Goal: Contribute content: Contribute content

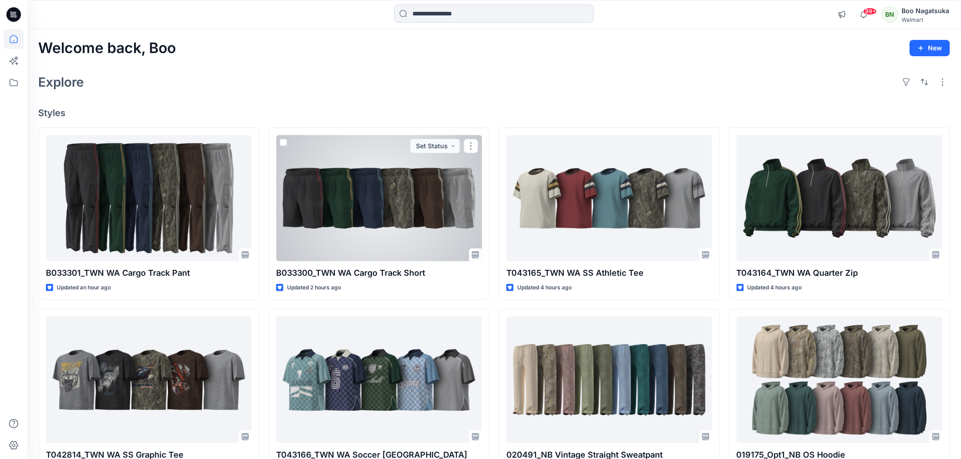
click at [409, 222] on div at bounding box center [379, 198] width 206 height 126
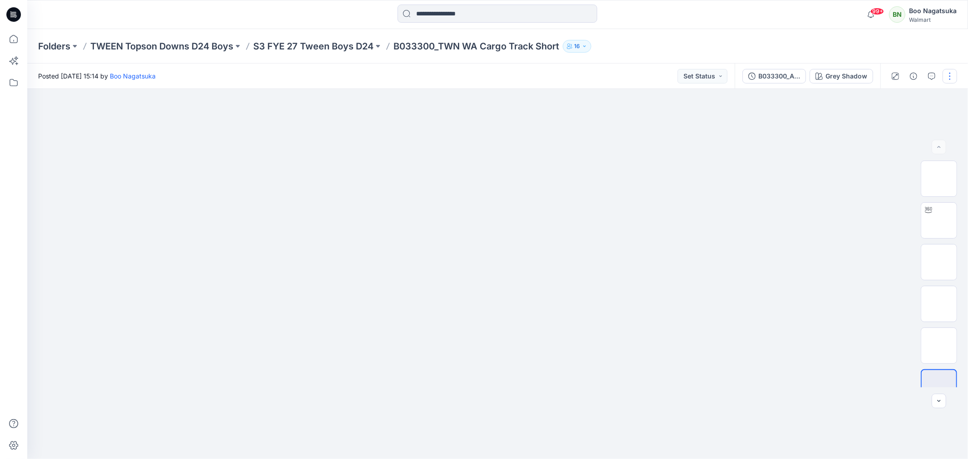
click at [951, 75] on button "button" at bounding box center [950, 76] width 15 height 15
click at [888, 121] on p "Edit" at bounding box center [892, 123] width 11 height 10
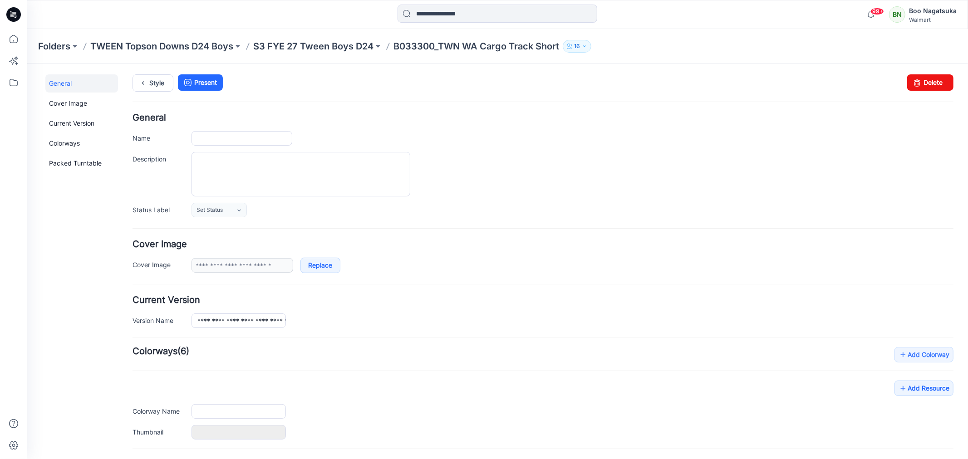
type input "**********"
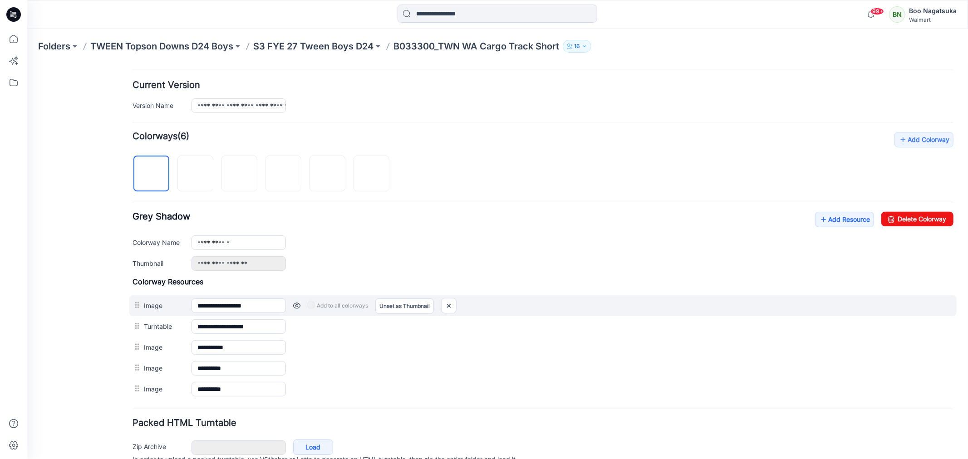
scroll to position [252, 0]
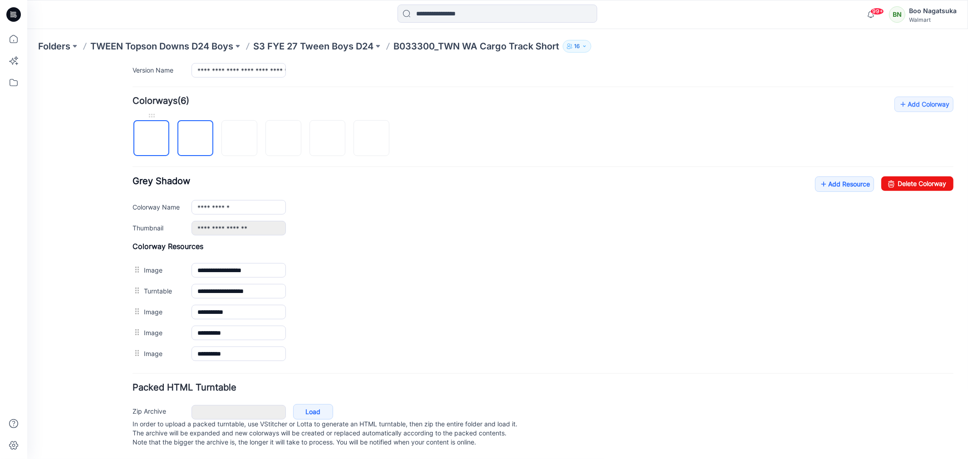
click at [151, 138] on img at bounding box center [151, 138] width 0 height 0
click at [239, 138] on img at bounding box center [239, 138] width 0 height 0
click at [283, 138] on img at bounding box center [283, 138] width 0 height 0
click at [327, 138] on img at bounding box center [327, 138] width 0 height 0
click at [371, 138] on img at bounding box center [371, 138] width 0 height 0
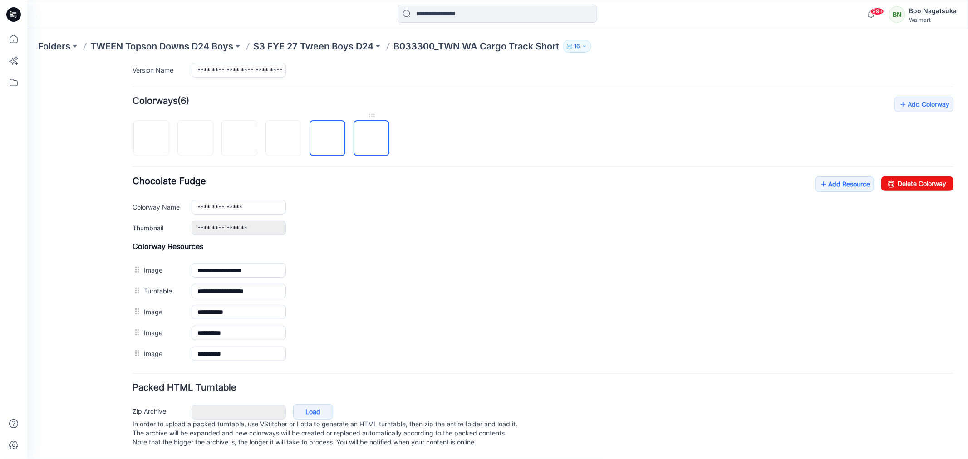
type input "**********"
click at [831, 180] on link "Add Resource" at bounding box center [844, 183] width 59 height 15
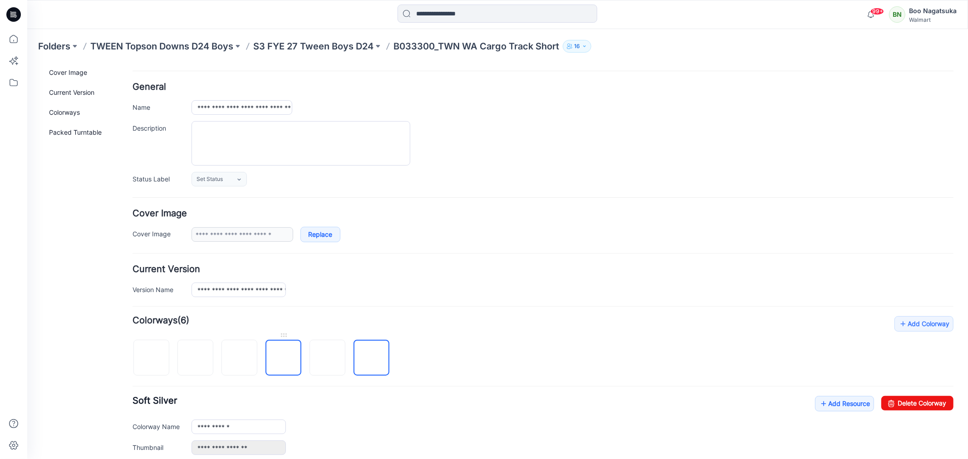
scroll to position [0, 0]
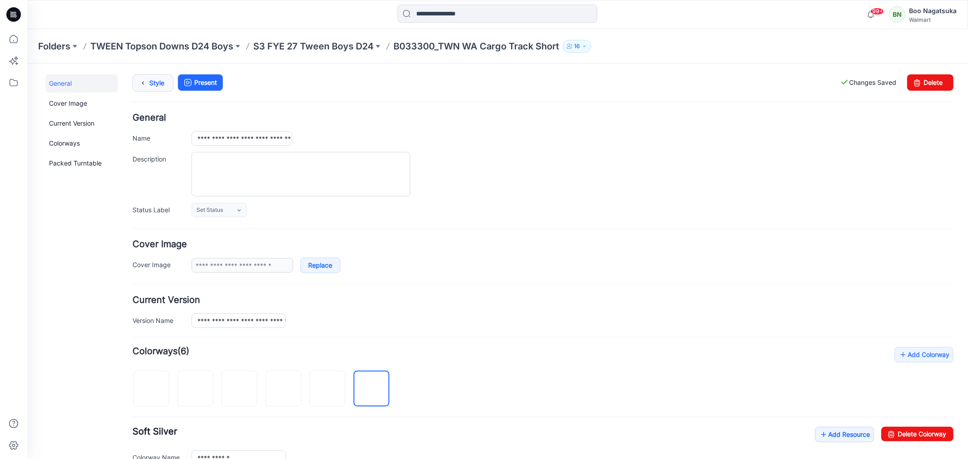
click at [151, 85] on link "Style" at bounding box center [152, 82] width 41 height 17
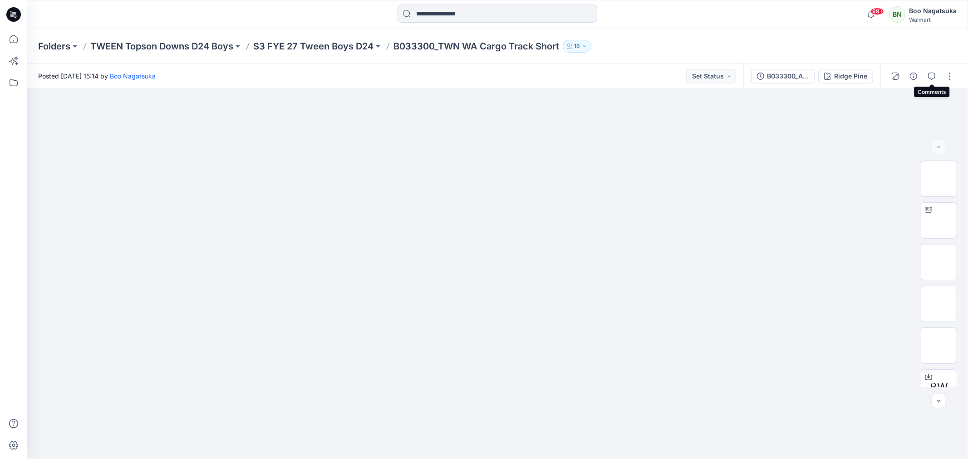
click at [931, 74] on icon "button" at bounding box center [931, 76] width 7 height 7
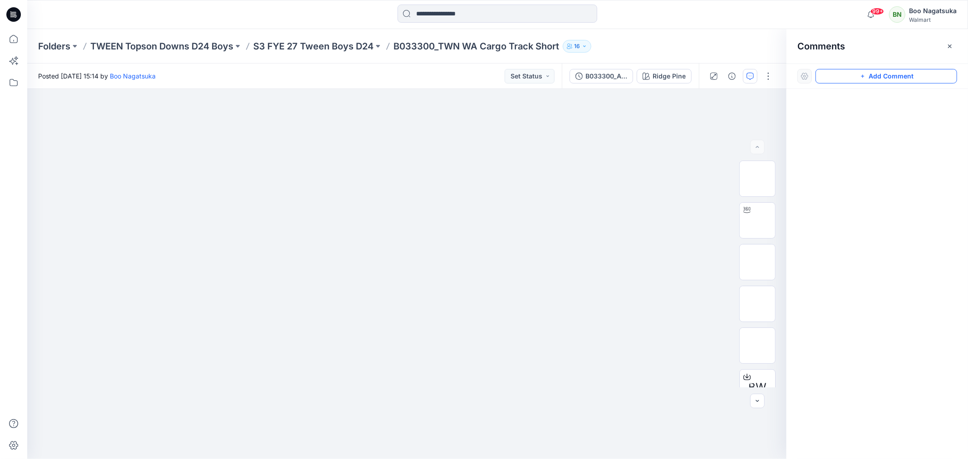
click at [870, 73] on button "Add Comment" at bounding box center [887, 76] width 142 height 15
click at [231, 231] on div "1" at bounding box center [406, 274] width 759 height 370
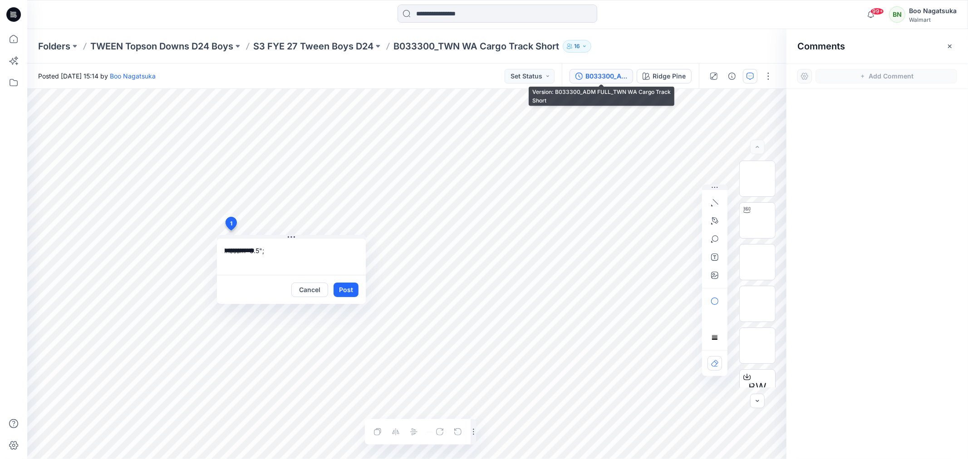
type textarea "**********"
click at [609, 76] on div "B033300_ADM FULL_TWN WA Cargo Track Short" at bounding box center [607, 76] width 42 height 10
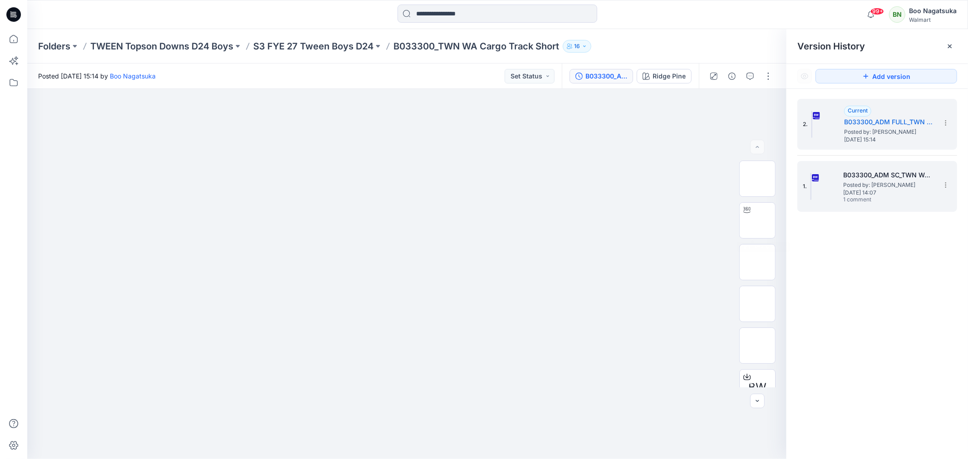
click at [873, 192] on span "Thursday, September 11, 2025 14:07" at bounding box center [888, 193] width 91 height 6
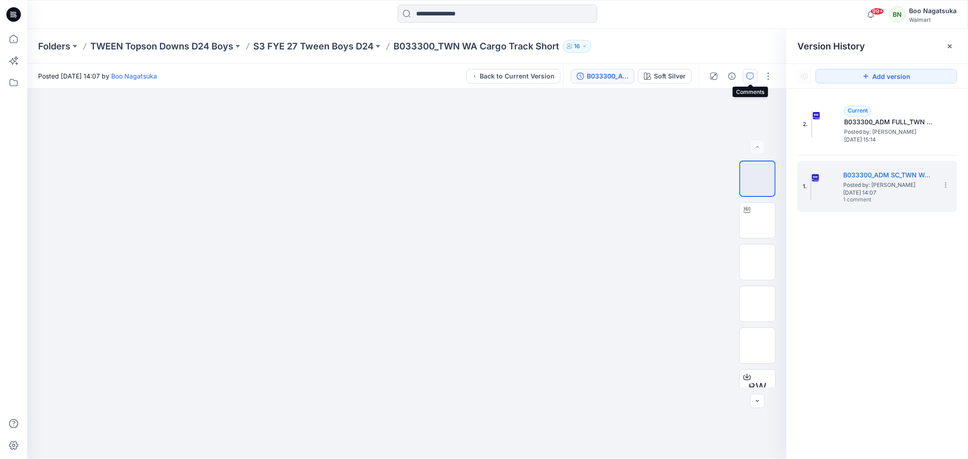
click at [751, 74] on icon "button" at bounding box center [750, 76] width 7 height 7
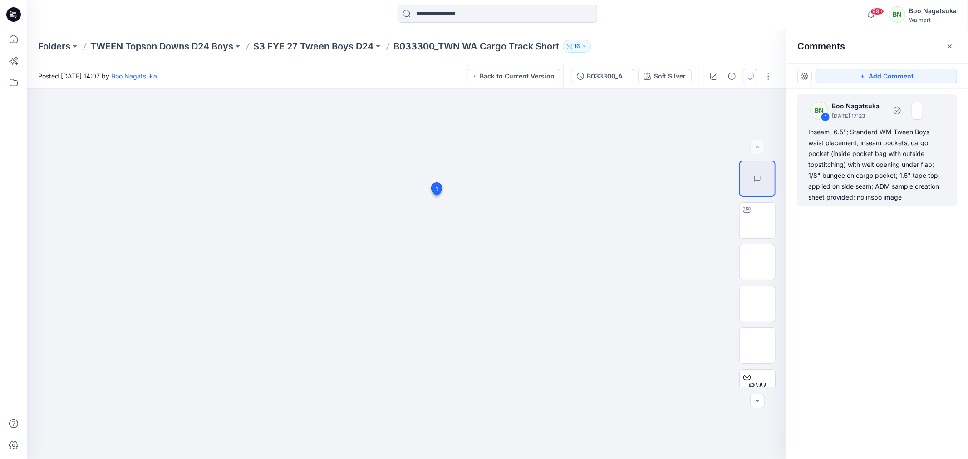
click at [811, 133] on div "Inseam=6.5"; Standard WM Tween Boys waist placement; inseam pockets; cargo pock…" at bounding box center [877, 165] width 138 height 76
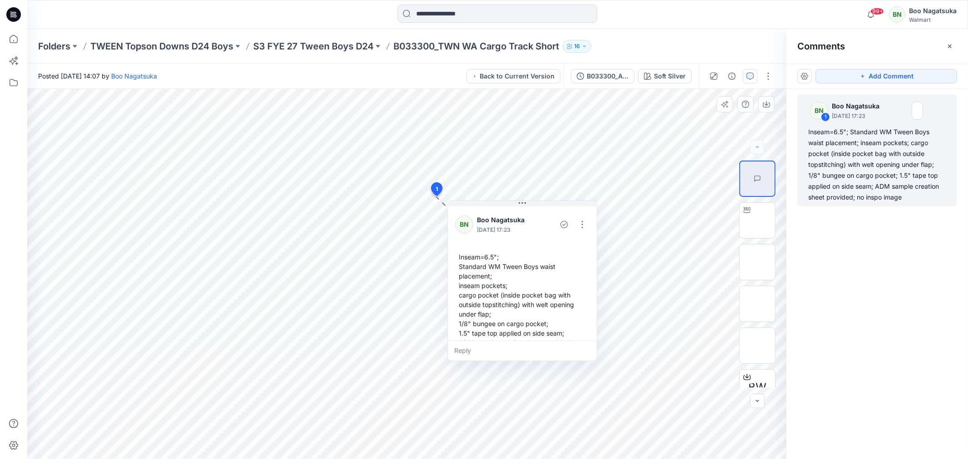
drag, startPoint x: 434, startPoint y: 256, endPoint x: 420, endPoint y: 224, distance: 35.0
click at [455, 249] on div "Inseam=6.5"; Standard WM Tween Boys waist placement; inseam pockets; cargo pock…" at bounding box center [522, 305] width 134 height 112
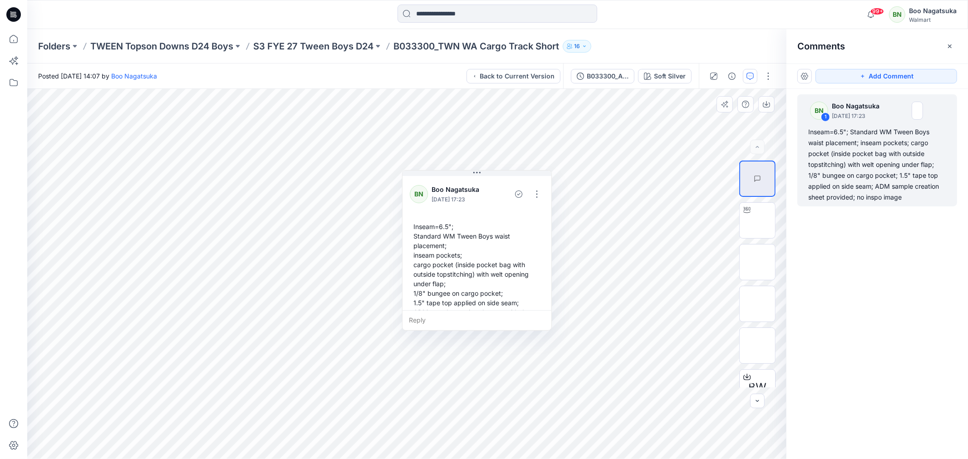
click at [425, 226] on div "Inseam=6.5"; Standard WM Tween Boys waist placement; inseam pockets; cargo pock…" at bounding box center [477, 274] width 134 height 112
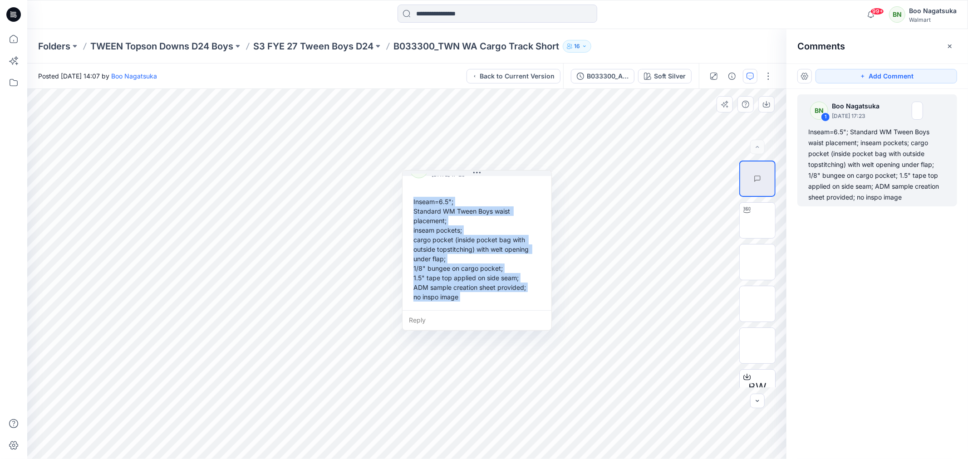
scroll to position [25, 0]
copy div "Inseam=6.5"; Standard WM Tween Boys waist placement; inseam pockets; cargo pock…"
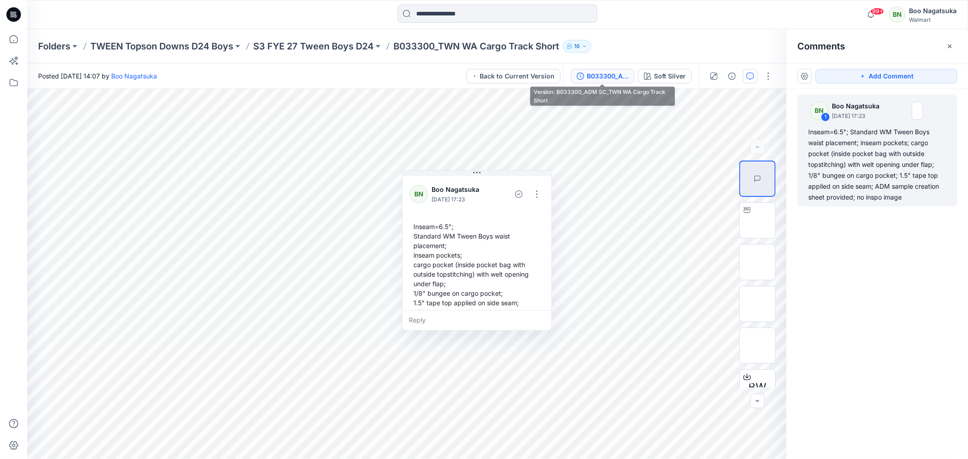
click at [602, 75] on div "B033300_ADM SC_TWN WA Cargo Track Short" at bounding box center [608, 76] width 42 height 10
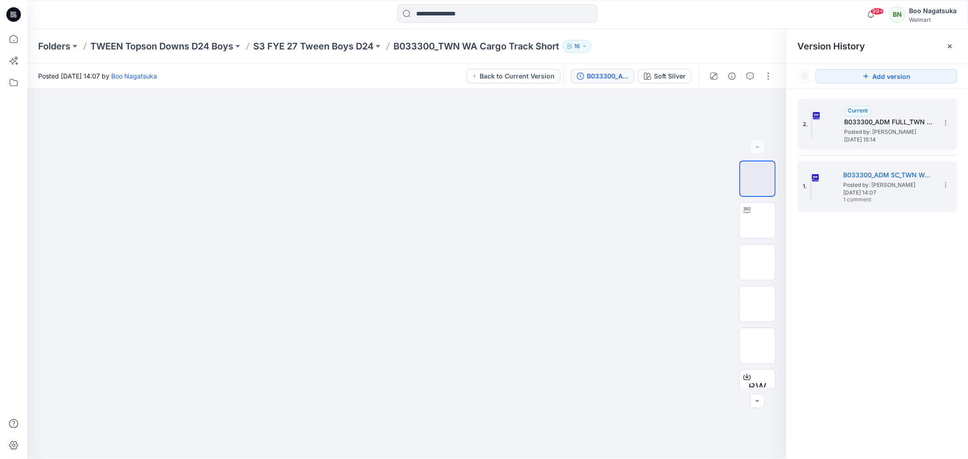
click at [873, 130] on span "Posted by: [PERSON_NAME]" at bounding box center [889, 132] width 91 height 9
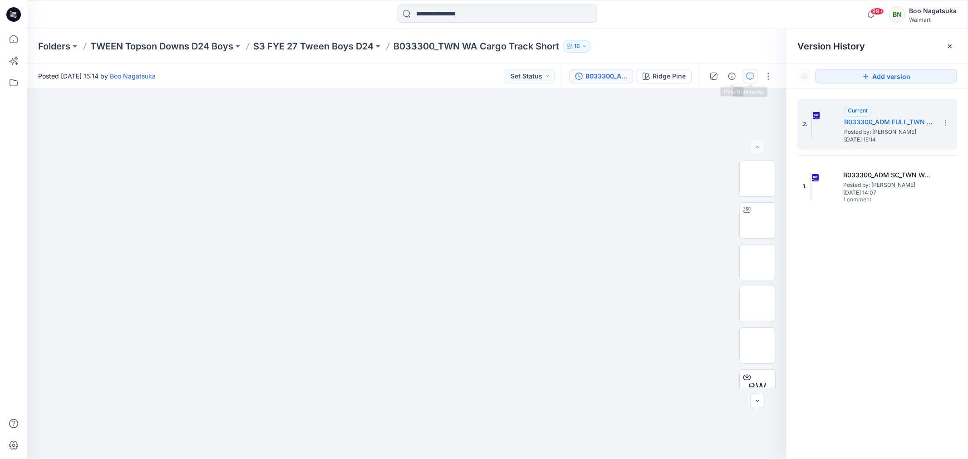
click at [748, 74] on icon "button" at bounding box center [750, 76] width 7 height 7
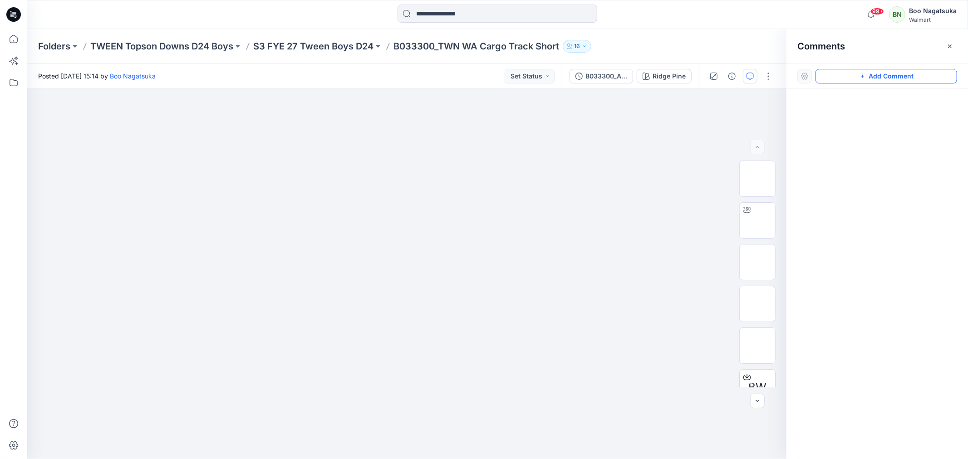
click at [879, 76] on button "Add Comment" at bounding box center [887, 76] width 142 height 15
click at [261, 224] on div "1" at bounding box center [406, 274] width 759 height 370
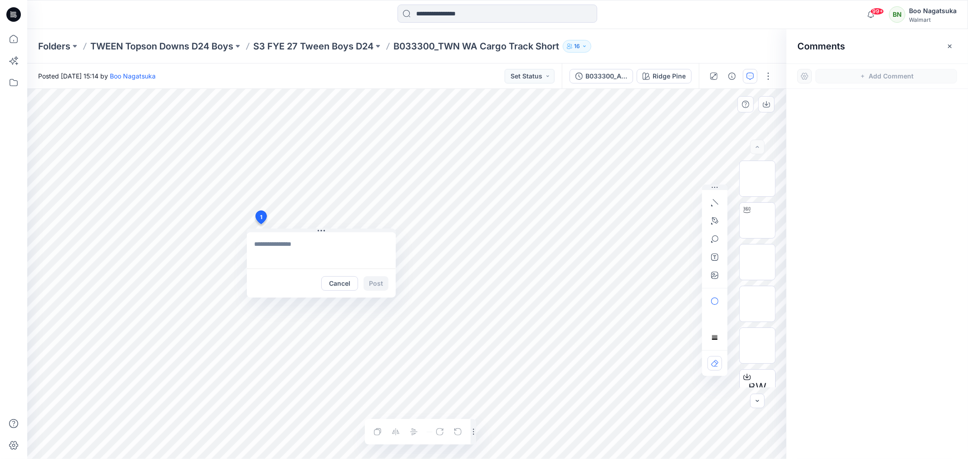
type textarea "**********"
drag, startPoint x: 346, startPoint y: 243, endPoint x: 346, endPoint y: 272, distance: 29.1
click at [346, 244] on textarea "**********" at bounding box center [321, 250] width 149 height 36
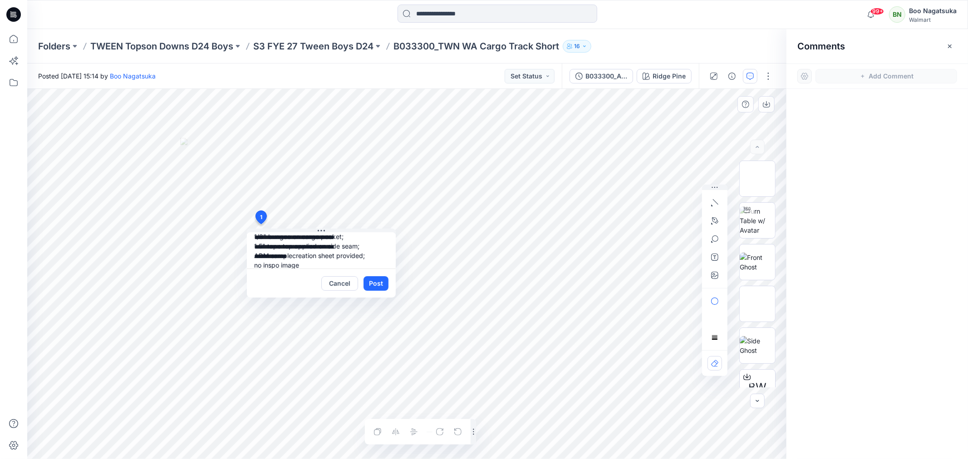
scroll to position [74, 0]
drag, startPoint x: 379, startPoint y: 280, endPoint x: 377, endPoint y: 292, distance: 12.4
click at [379, 281] on button "Post" at bounding box center [376, 283] width 25 height 15
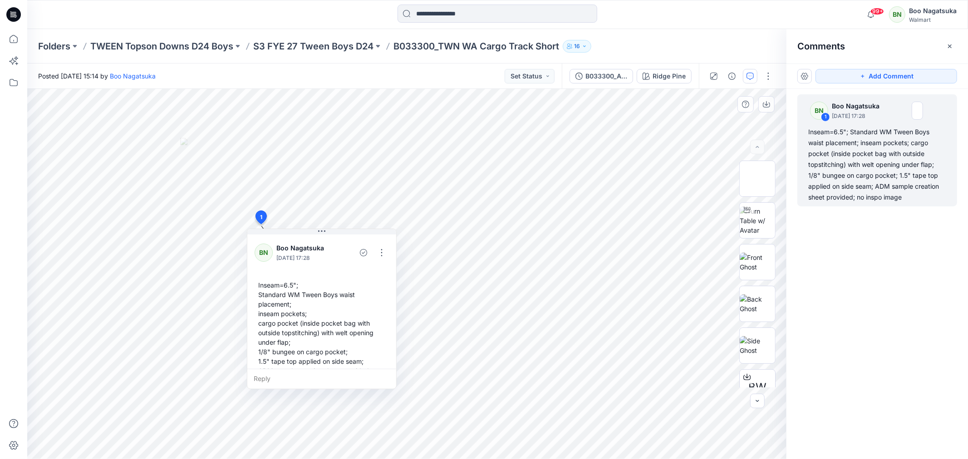
click at [950, 46] on icon "button" at bounding box center [950, 46] width 4 height 4
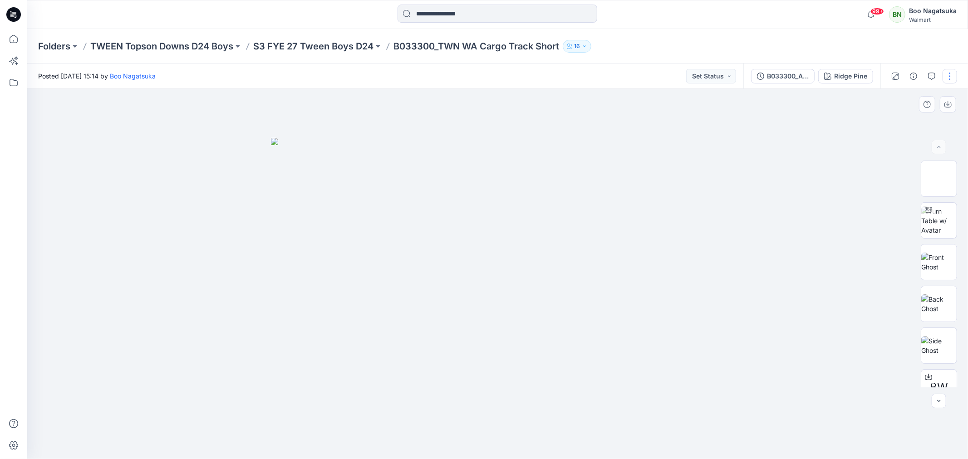
click at [949, 78] on button "button" at bounding box center [950, 76] width 15 height 15
click at [899, 96] on p "Present" at bounding box center [898, 97] width 23 height 10
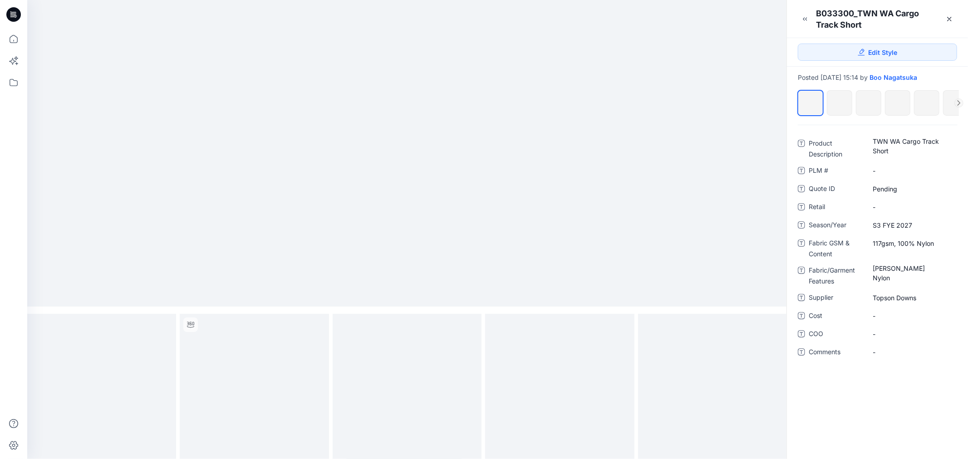
click at [840, 416] on div "Product Description TWN WA Cargo Track Short PLM # - Quote ID Pending Retail - …" at bounding box center [877, 292] width 181 height 334
click at [949, 19] on icon at bounding box center [949, 18] width 7 height 7
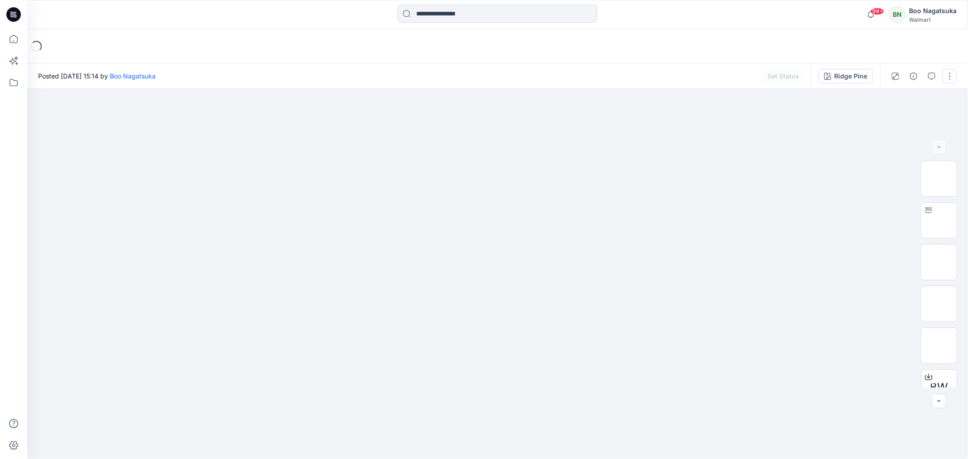
click at [950, 75] on button "button" at bounding box center [950, 76] width 15 height 15
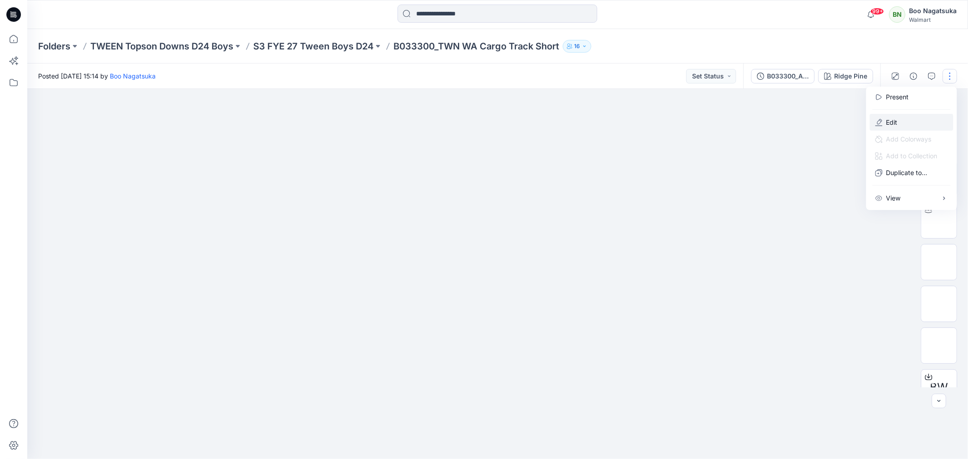
click at [887, 123] on p "Edit" at bounding box center [892, 123] width 11 height 10
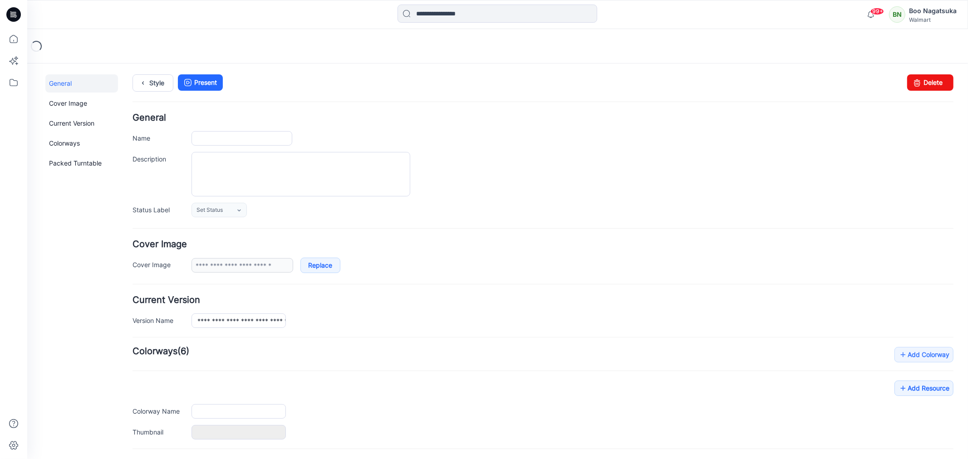
type input "**********"
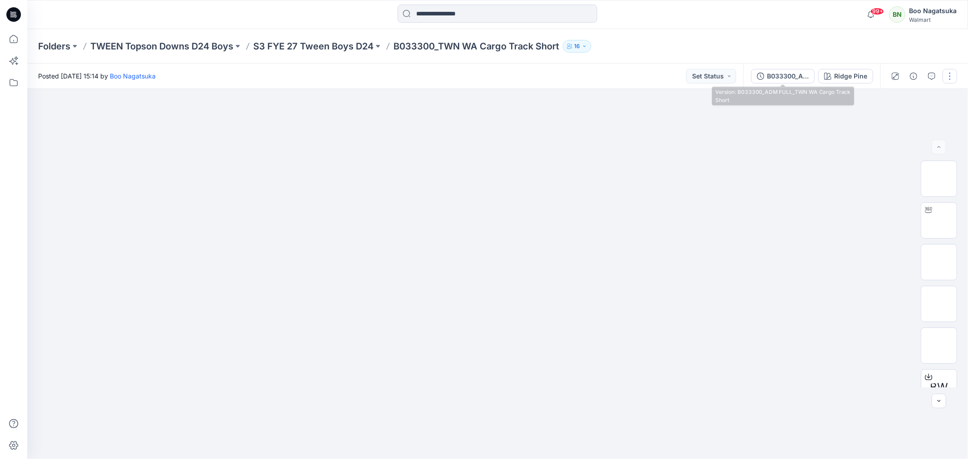
click at [773, 75] on div "B033300_ADM FULL_TWN WA Cargo Track Short" at bounding box center [788, 76] width 42 height 10
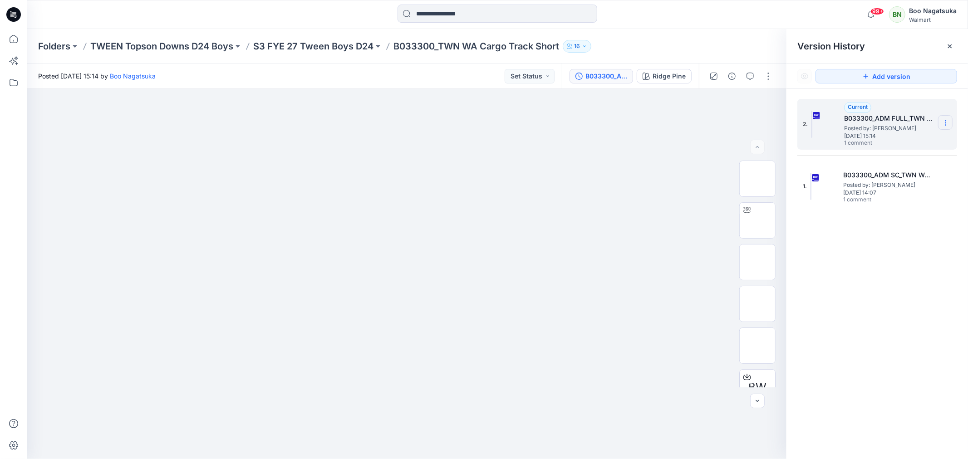
click at [946, 123] on icon at bounding box center [945, 122] width 7 height 7
click at [886, 200] on span "Delete Version" at bounding box center [883, 199] width 43 height 11
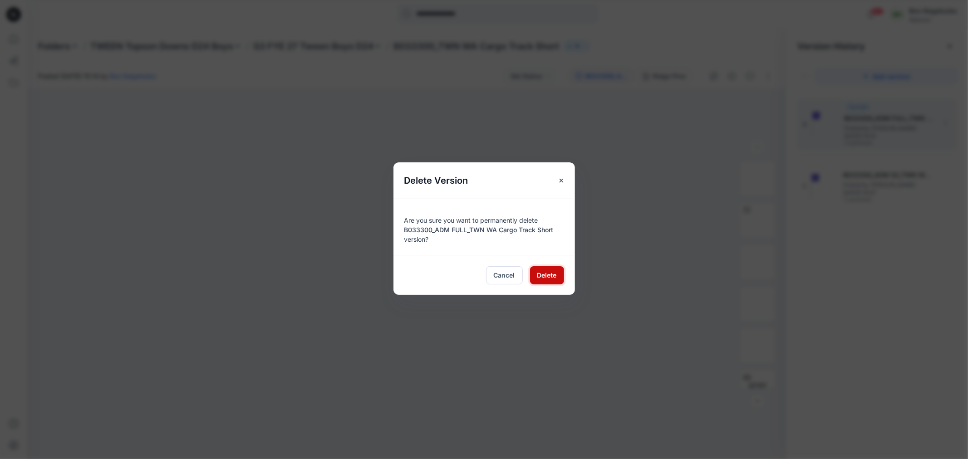
click at [550, 274] on span "Delete" at bounding box center [547, 276] width 20 height 10
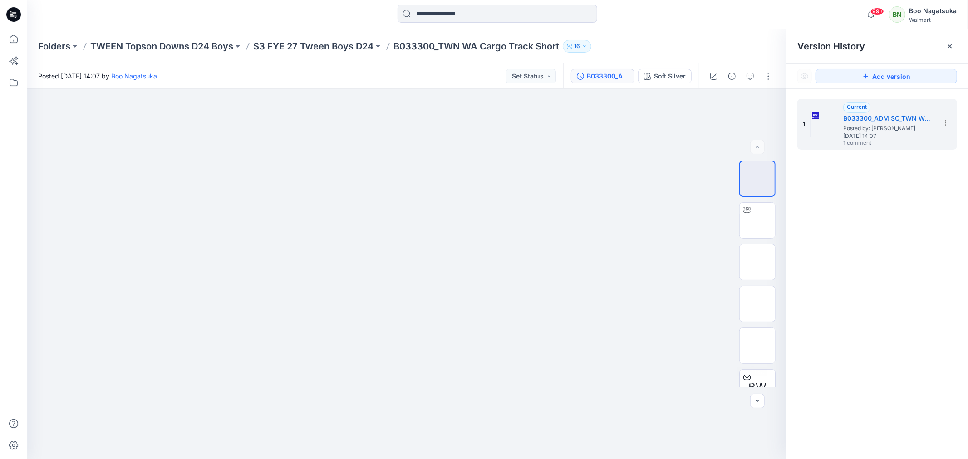
click at [854, 371] on div "1. Current B033300_ADM SC_TWN WA Cargo Track Short Posted by: Boo Nagatsuka [DA…" at bounding box center [878, 281] width 182 height 384
click at [857, 348] on div "1. Current B033300_ADM SC_TWN WA Cargo Track Short Posted by: Boo Nagatsuka [DA…" at bounding box center [878, 281] width 182 height 384
click at [14, 38] on icon at bounding box center [14, 39] width 20 height 20
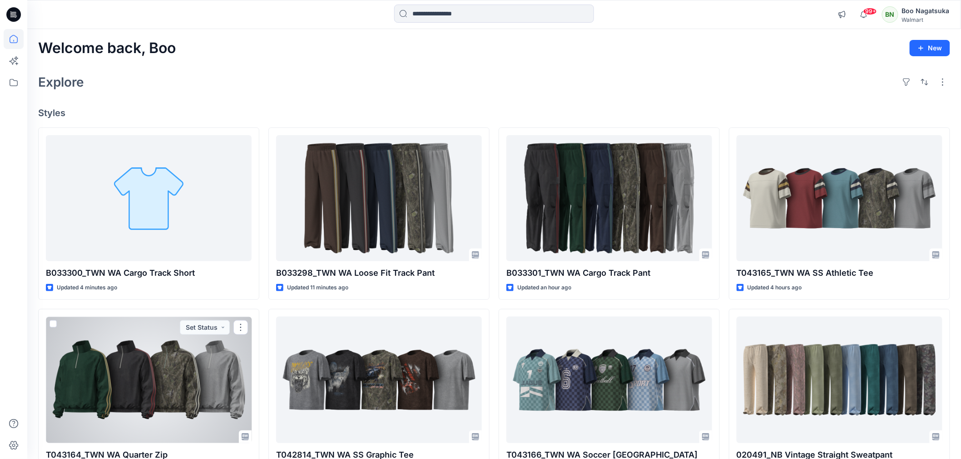
click at [166, 394] on div at bounding box center [149, 380] width 206 height 126
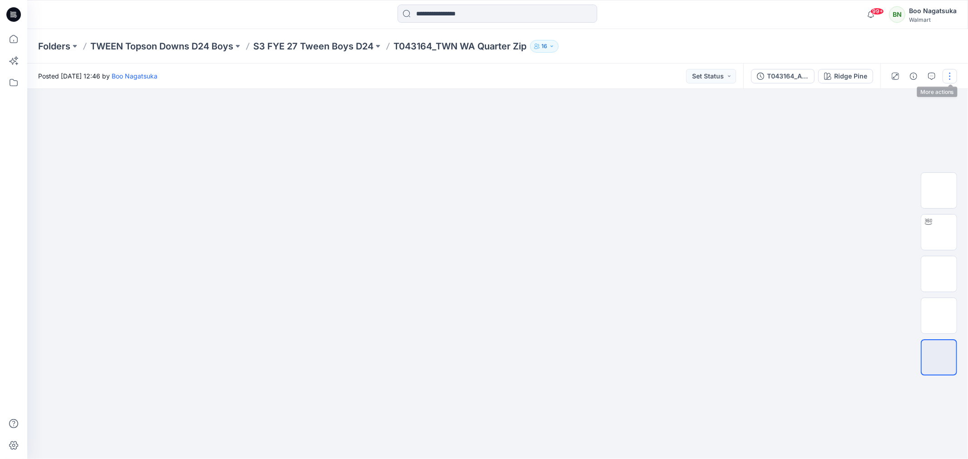
click at [948, 75] on button "button" at bounding box center [950, 76] width 15 height 15
click at [889, 118] on p "Edit" at bounding box center [892, 123] width 11 height 10
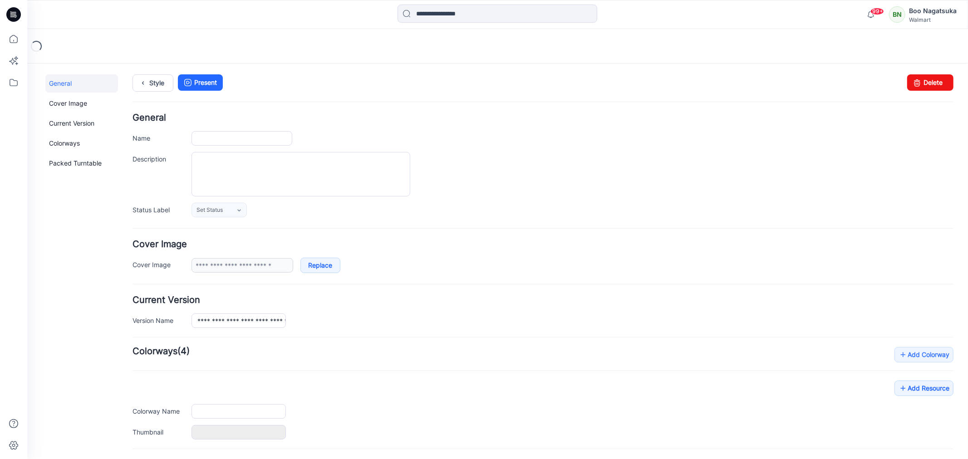
type input "**********"
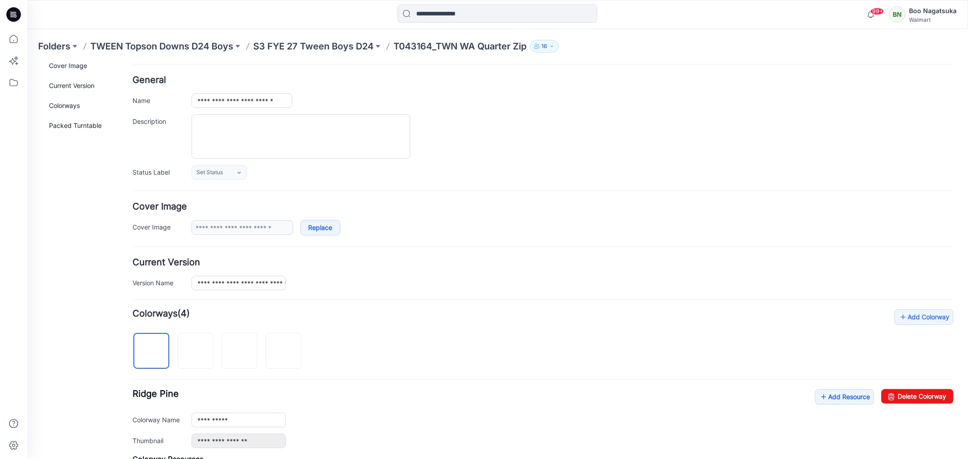
scroll to position [241, 0]
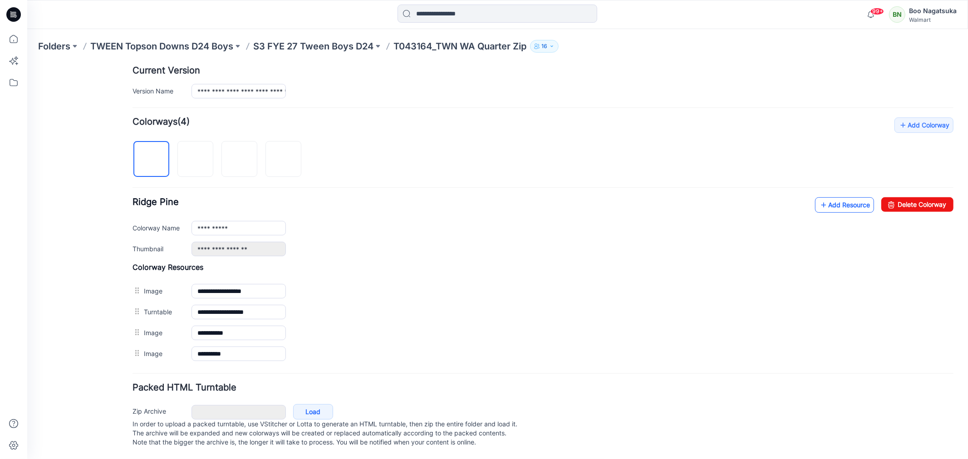
click at [818, 197] on link "Add Resource" at bounding box center [844, 204] width 59 height 15
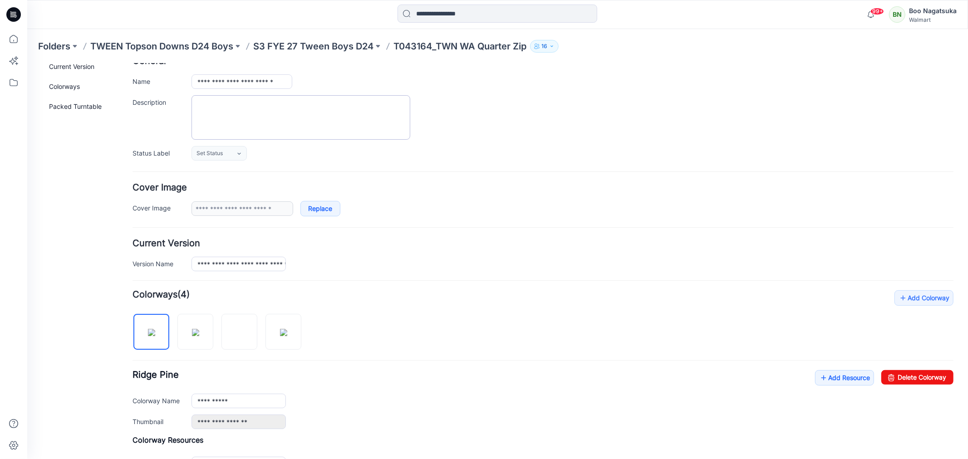
scroll to position [0, 0]
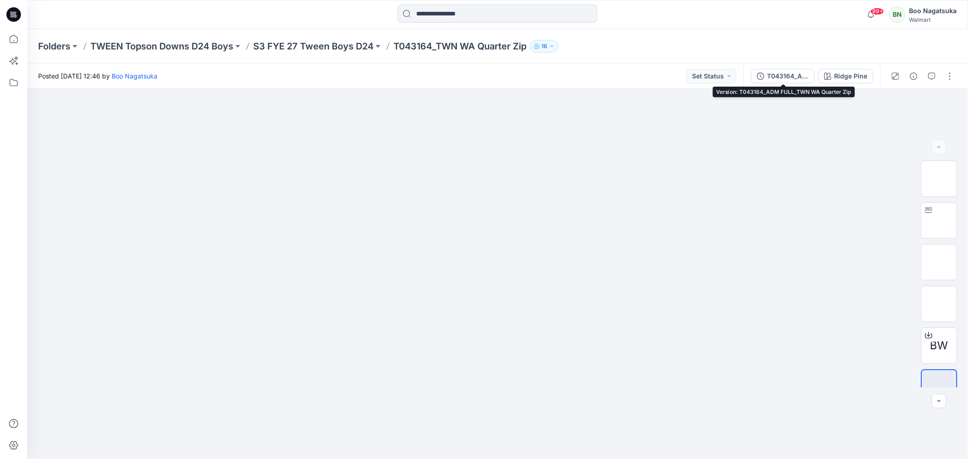
click at [779, 75] on div "T043164_ADM FULL_TWN WA Quarter Zip" at bounding box center [788, 76] width 42 height 10
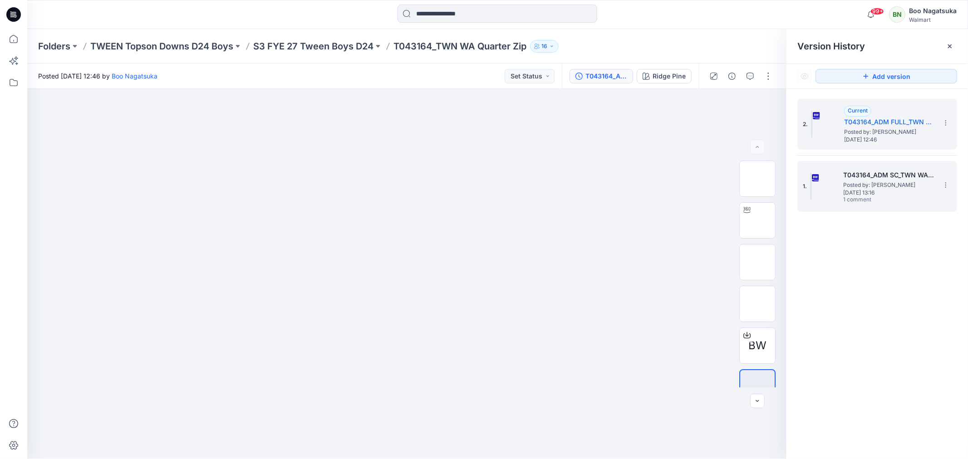
click at [860, 188] on span "Posted by: [PERSON_NAME]" at bounding box center [888, 185] width 91 height 9
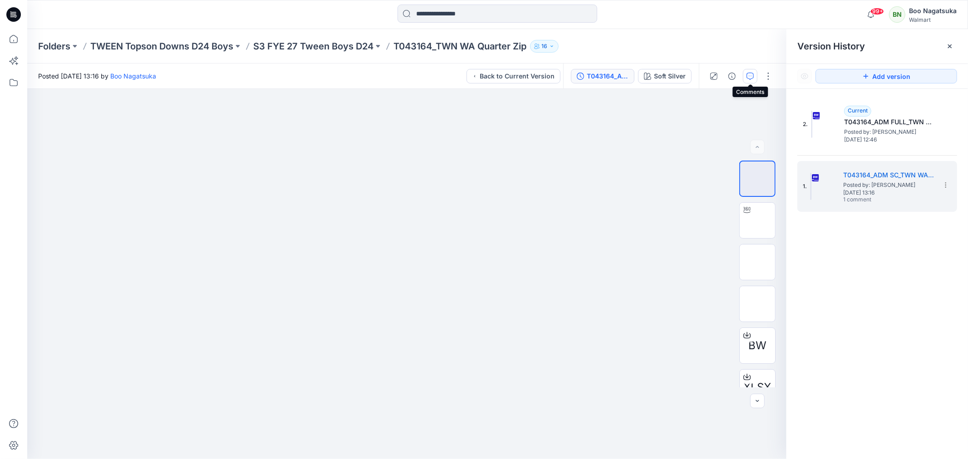
click at [746, 74] on button "button" at bounding box center [750, 76] width 15 height 15
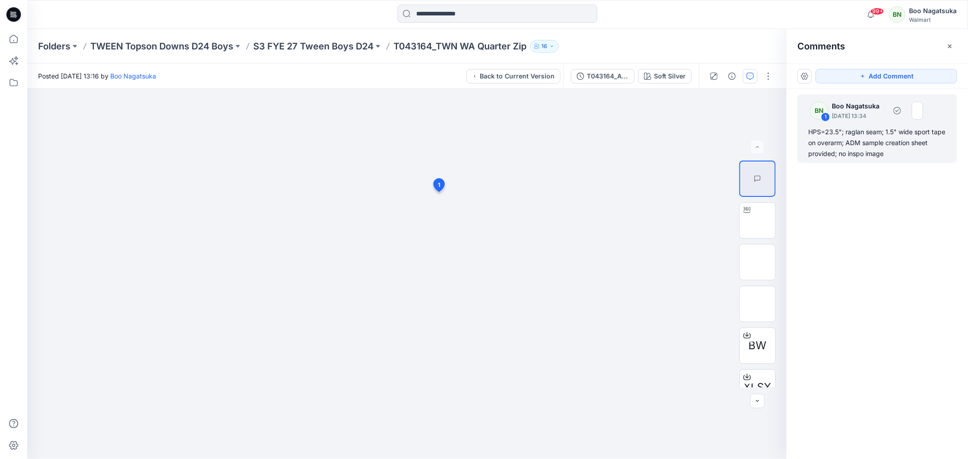
click at [845, 151] on div "HPS=23.5"; raglan seam; 1.5" wide sport tape on overarm; ADM sample creation sh…" at bounding box center [877, 143] width 138 height 33
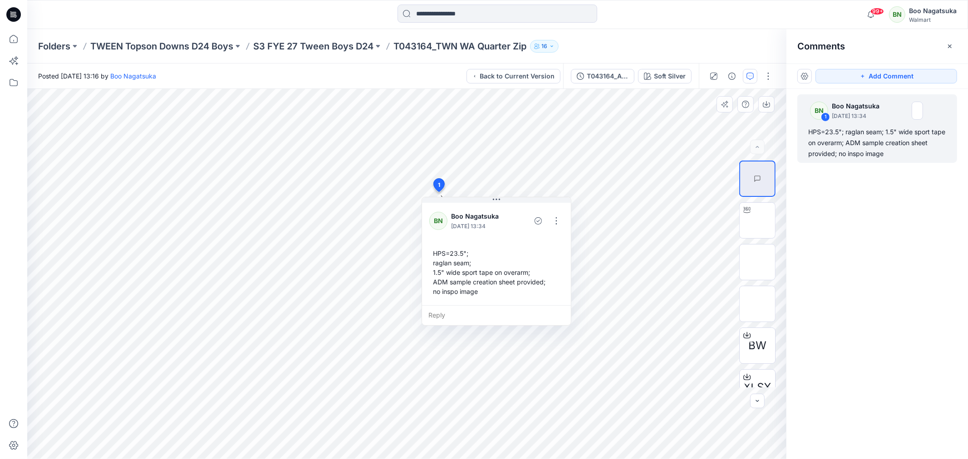
drag, startPoint x: 437, startPoint y: 252, endPoint x: 432, endPoint y: 249, distance: 6.2
click at [429, 247] on div "HPS=23.5"; raglan seam; 1.5" wide sport tape on overarm; ADM sample creation sh…" at bounding box center [496, 272] width 134 height 55
click at [430, 250] on div "HPS=23.5"; raglan seam; 1.5" wide sport tape on overarm; ADM sample creation sh…" at bounding box center [486, 267] width 134 height 55
click at [431, 250] on div "HPS=23.5"; raglan seam; 1.5" wide sport tape on overarm; ADM sample creation sh…" at bounding box center [486, 267] width 134 height 55
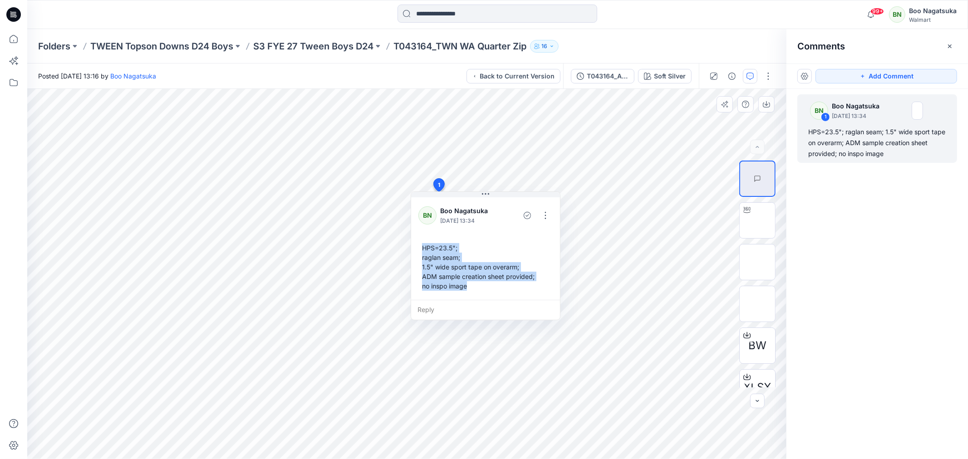
copy div "HPS=23.5"; raglan seam; 1.5" wide sport tape on overarm; ADM sample creation sh…"
click at [602, 76] on div "T043164_ADM SC_TWN WA Quarter Zip" at bounding box center [608, 76] width 42 height 10
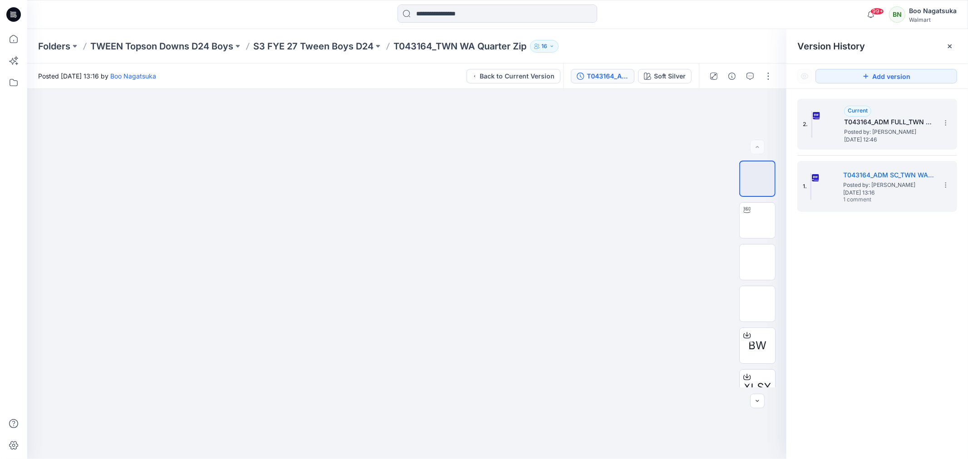
click at [882, 128] on span "Posted by: [PERSON_NAME]" at bounding box center [889, 132] width 91 height 9
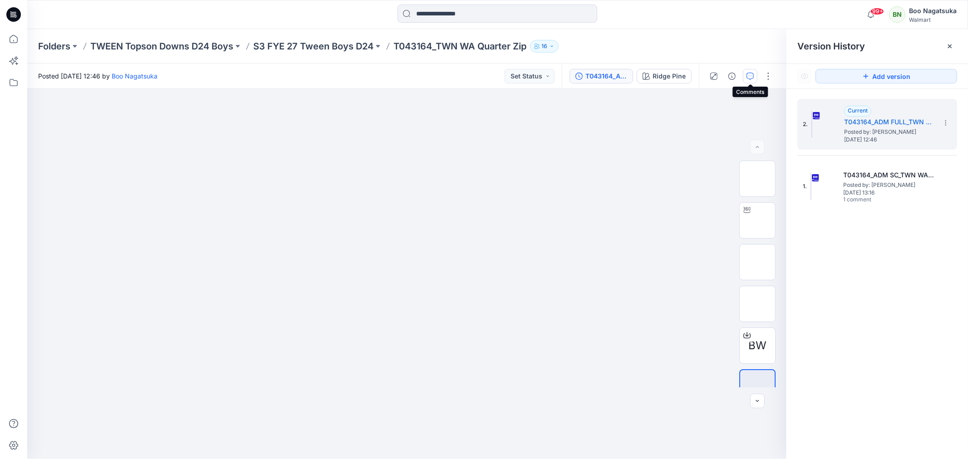
click at [753, 75] on icon "button" at bounding box center [750, 76] width 7 height 7
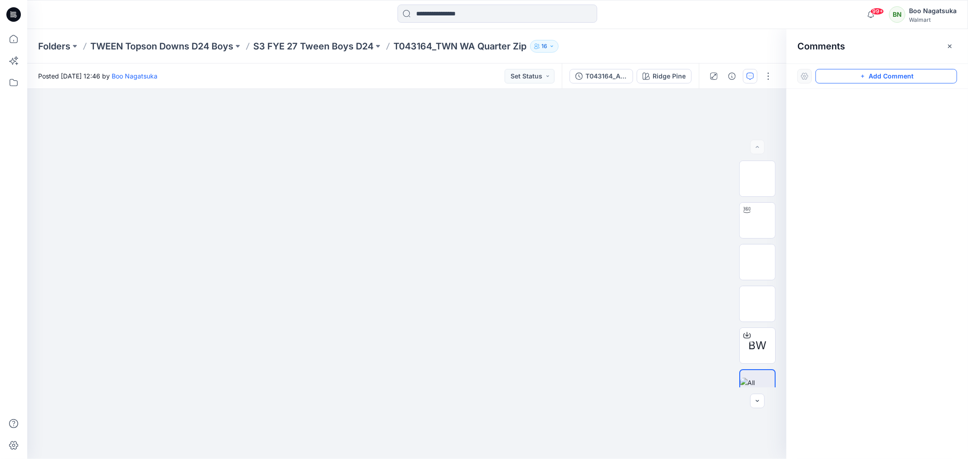
click at [881, 76] on button "Add Comment" at bounding box center [887, 76] width 142 height 15
click at [282, 219] on div "1" at bounding box center [406, 274] width 759 height 370
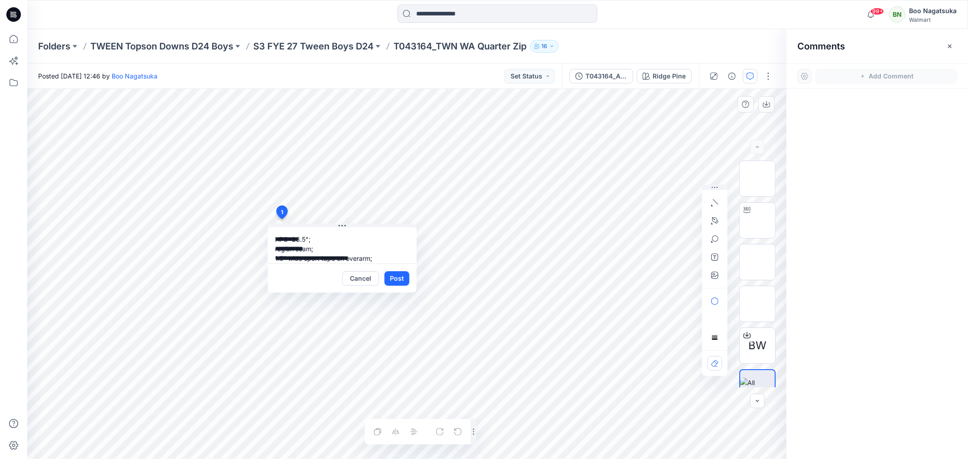
drag, startPoint x: 320, startPoint y: 237, endPoint x: 324, endPoint y: 245, distance: 9.4
click at [322, 238] on textarea "**********" at bounding box center [342, 245] width 149 height 36
type textarea "**********"
click at [396, 281] on button "Post" at bounding box center [396, 278] width 25 height 15
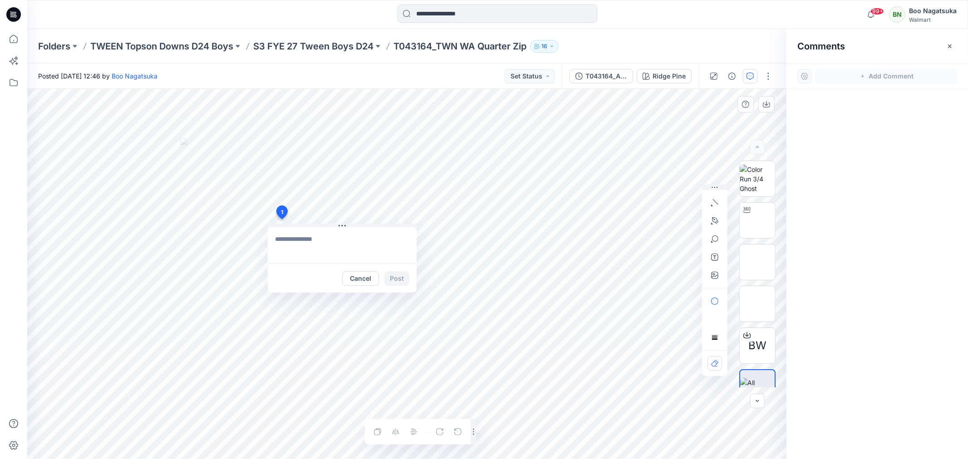
scroll to position [0, 0]
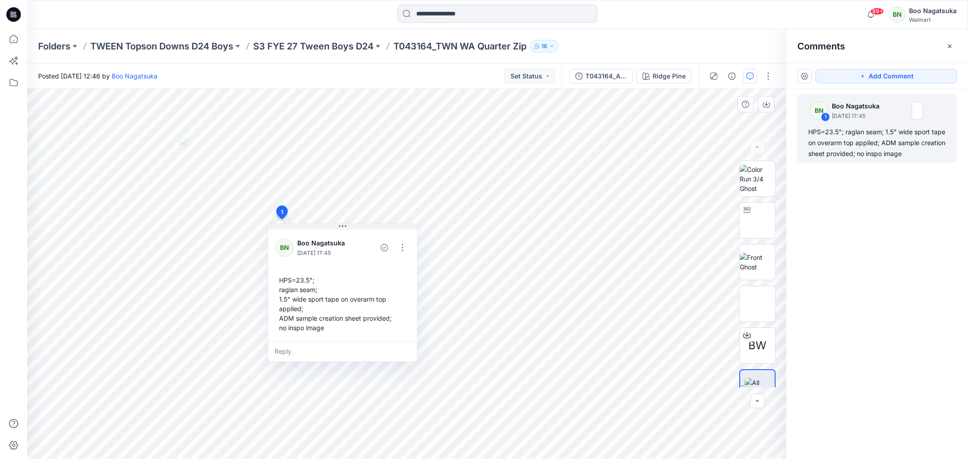
click at [947, 45] on icon "button" at bounding box center [949, 46] width 7 height 7
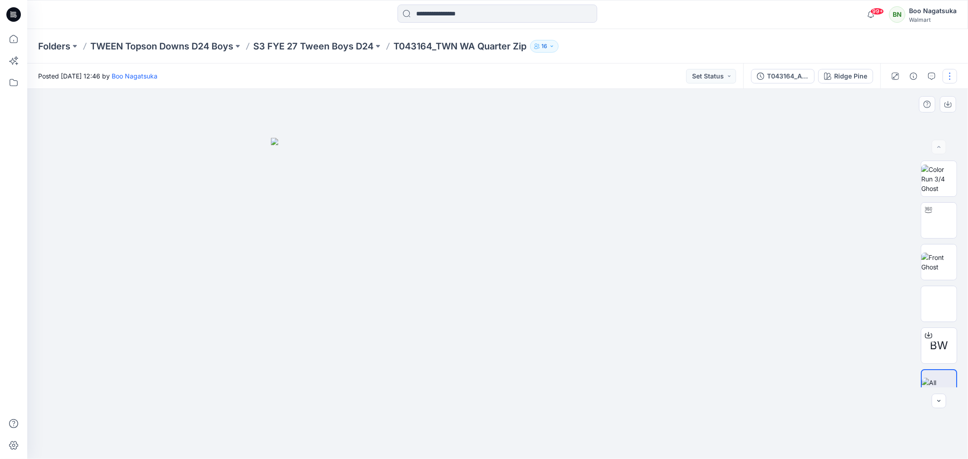
click at [951, 74] on button "button" at bounding box center [950, 76] width 15 height 15
click at [897, 122] on p "Edit" at bounding box center [892, 123] width 11 height 10
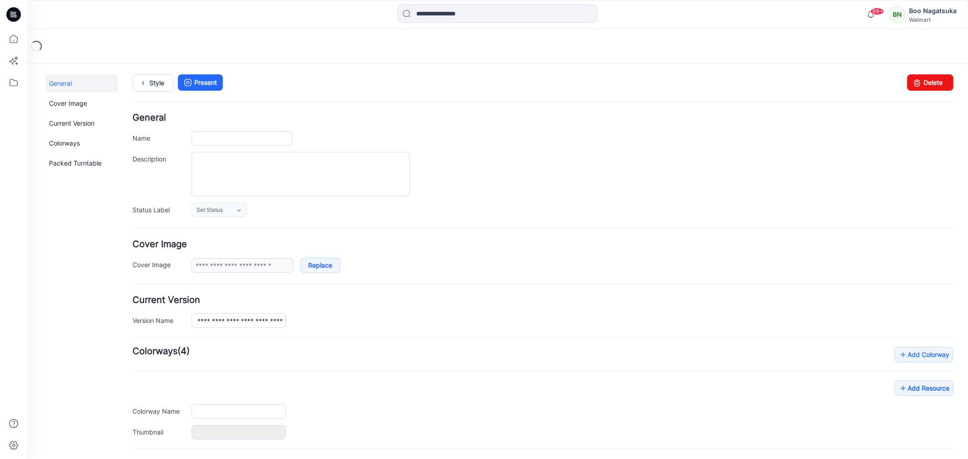
type input "**********"
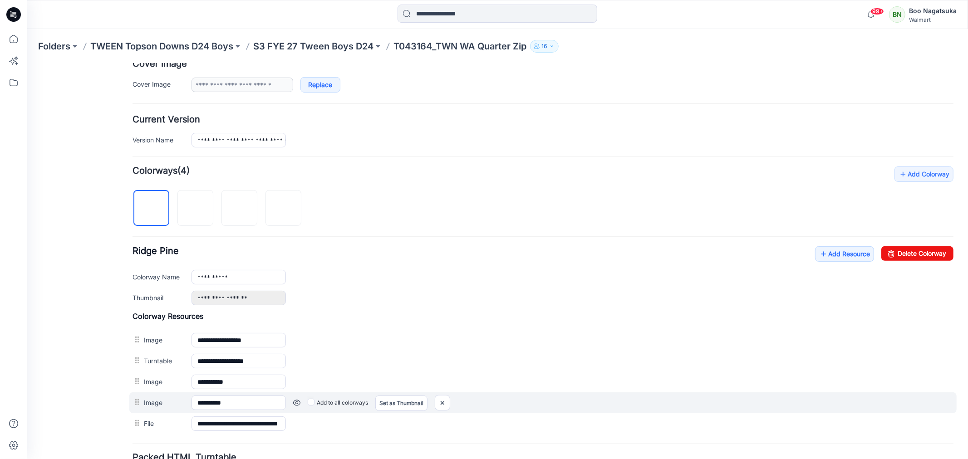
scroll to position [202, 0]
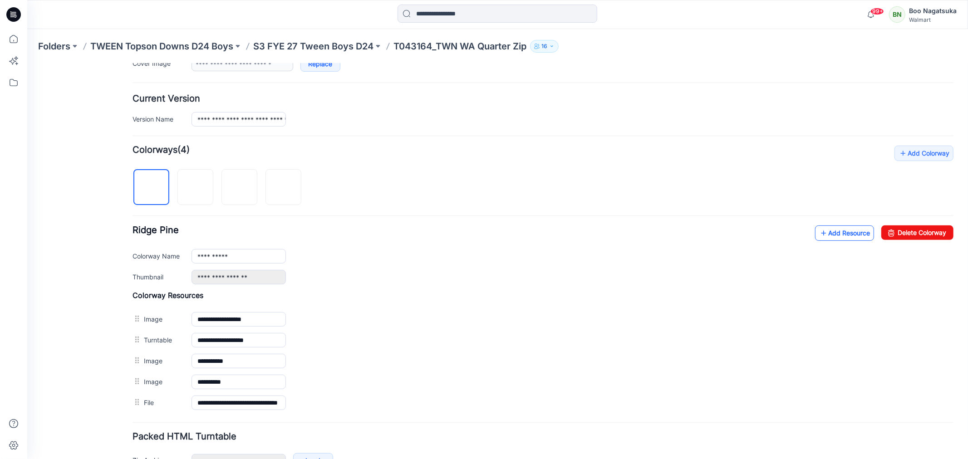
click at [822, 236] on link "Add Resource" at bounding box center [844, 232] width 59 height 15
click at [58, 338] on div "General Cover Image Current Version Colorways Packed Turntable" at bounding box center [81, 200] width 73 height 656
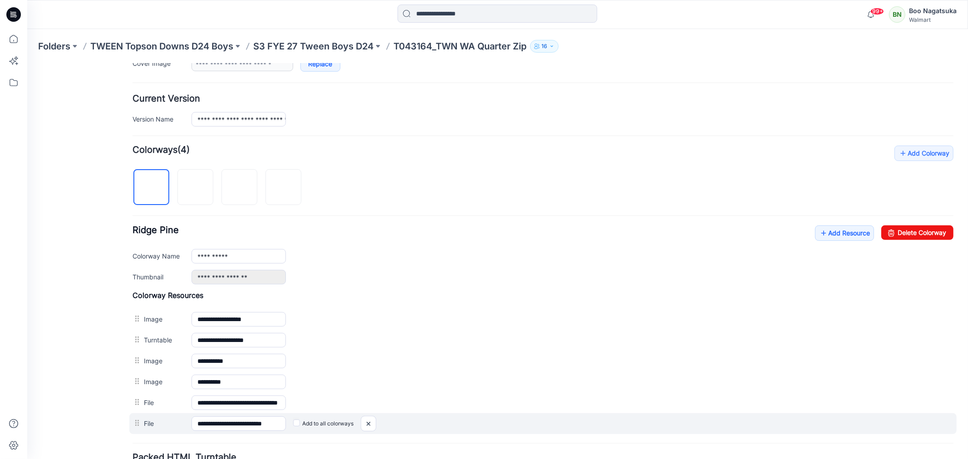
scroll to position [0, 0]
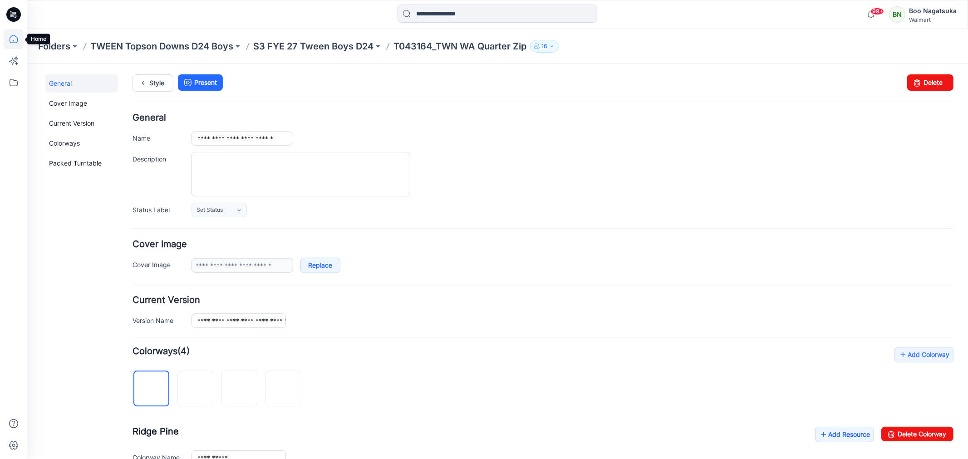
click at [12, 37] on icon at bounding box center [14, 39] width 20 height 20
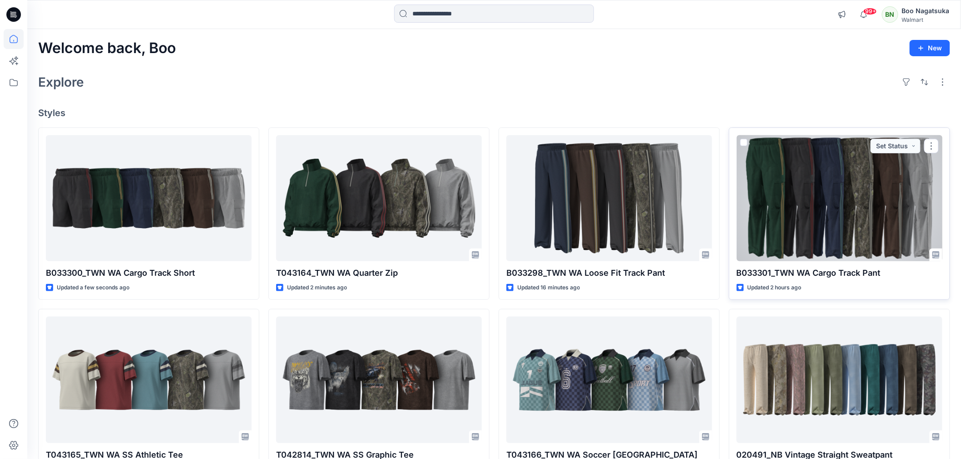
click at [850, 235] on div at bounding box center [839, 198] width 206 height 126
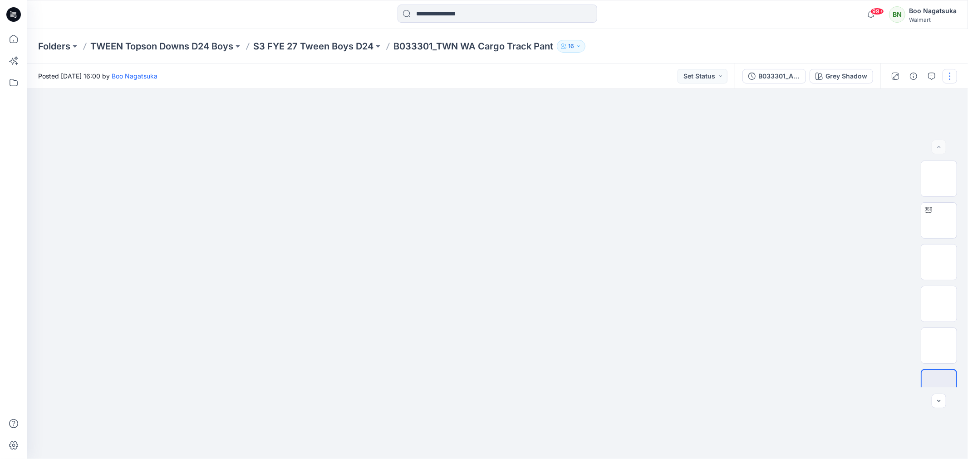
click at [954, 74] on button "button" at bounding box center [950, 76] width 15 height 15
click at [888, 120] on p "Edit" at bounding box center [892, 123] width 11 height 10
click at [893, 121] on p "Edit" at bounding box center [892, 123] width 11 height 10
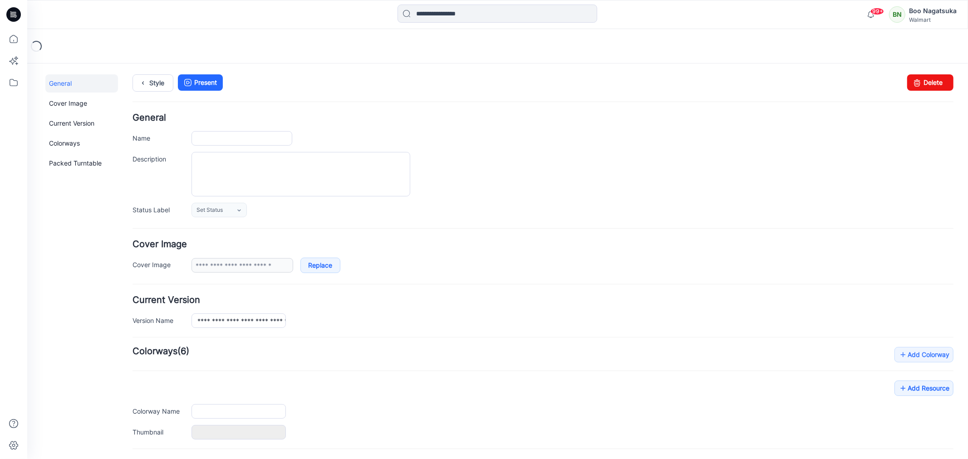
type input "**********"
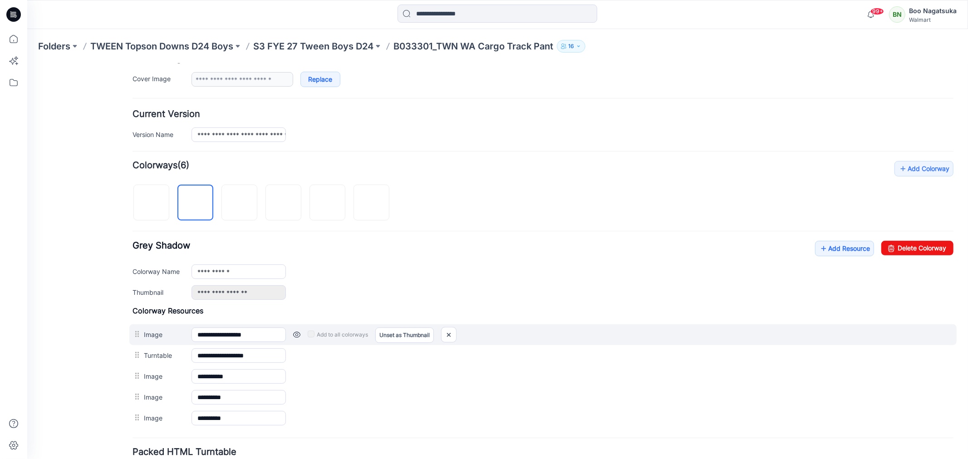
scroll to position [202, 0]
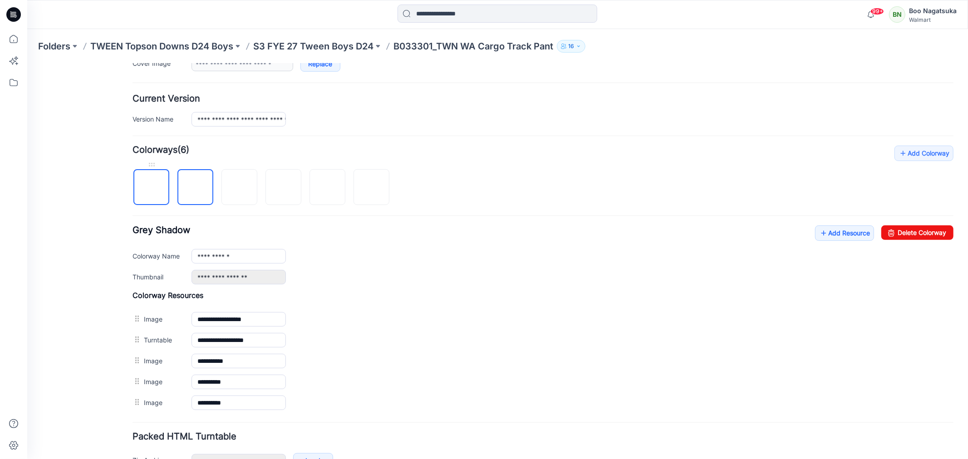
click at [151, 187] on img at bounding box center [151, 187] width 0 height 0
click at [827, 231] on link "Add Resource" at bounding box center [844, 232] width 59 height 15
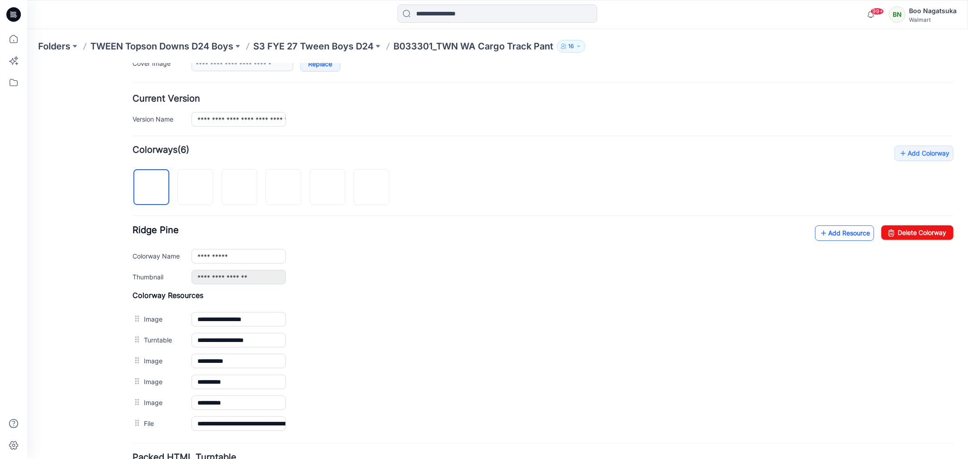
click at [819, 233] on link "Add Resource" at bounding box center [844, 232] width 59 height 15
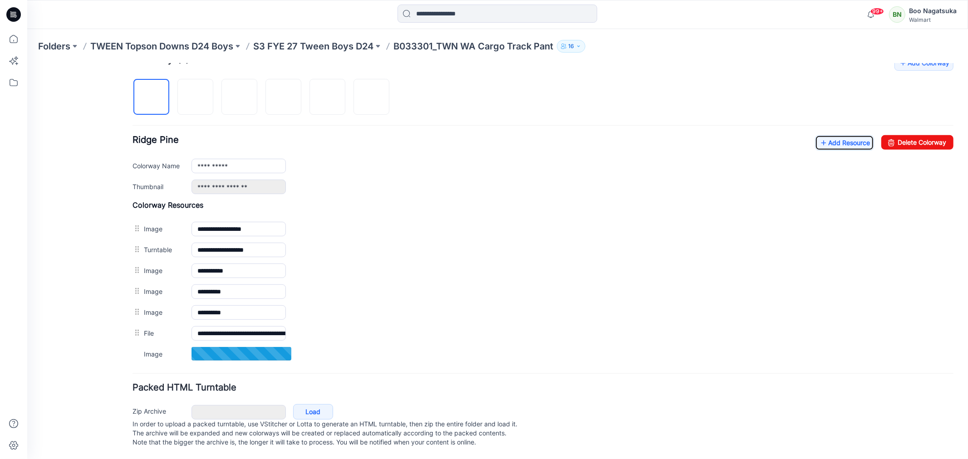
scroll to position [302, 0]
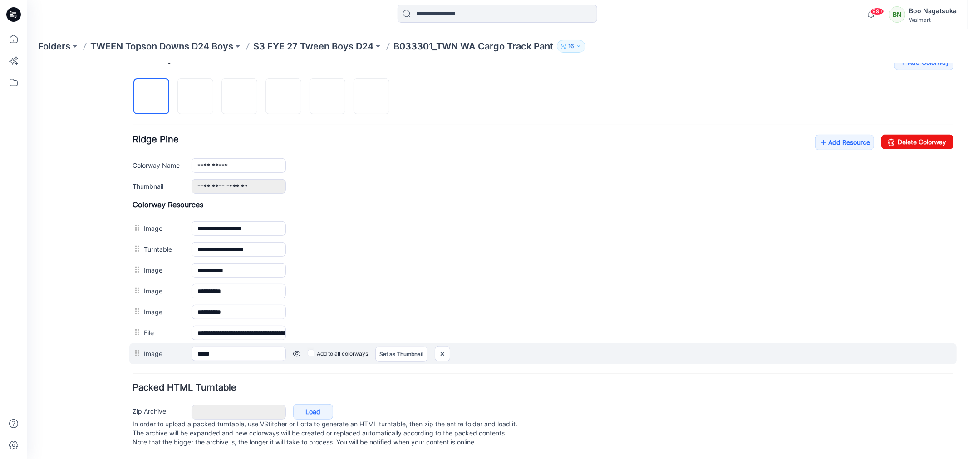
click at [304, 346] on div "Add to all colorways Set as Thumbnail Unset as Thumbnail" at bounding box center [620, 353] width 668 height 15
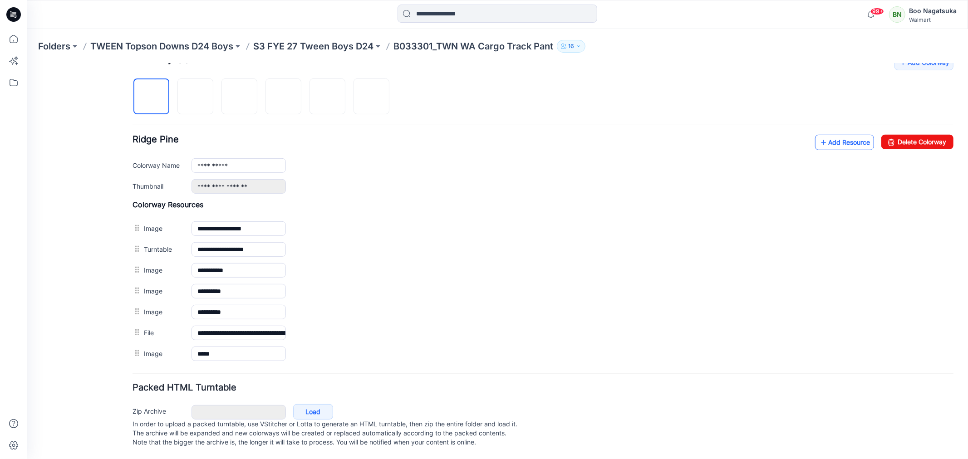
click at [827, 134] on link "Add Resource" at bounding box center [844, 141] width 59 height 15
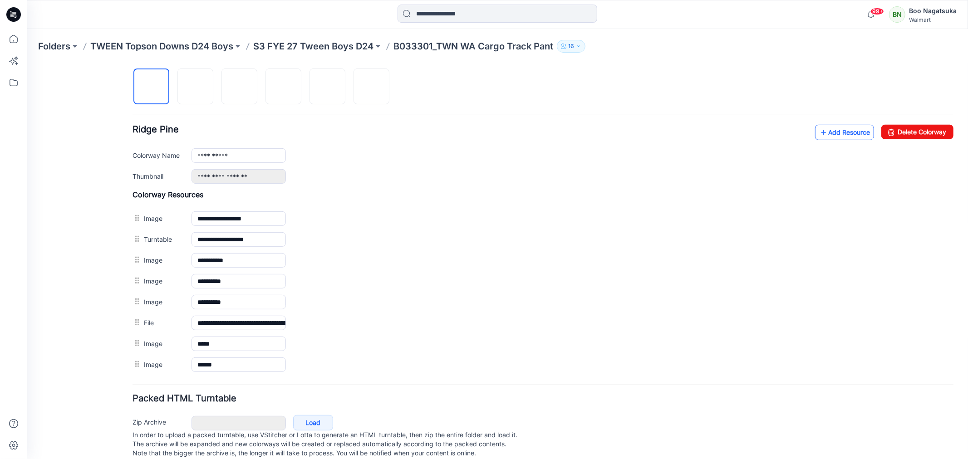
click at [827, 136] on link "Add Resource" at bounding box center [844, 131] width 59 height 15
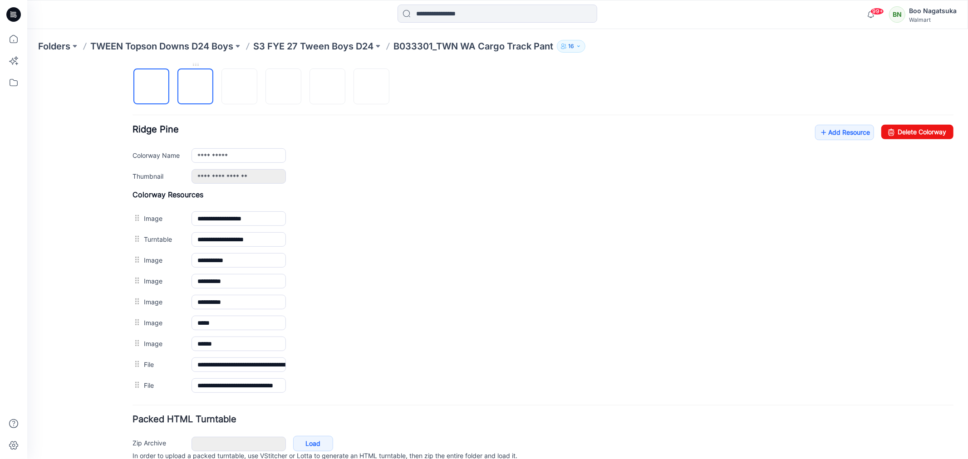
click at [195, 87] on img at bounding box center [195, 87] width 0 height 0
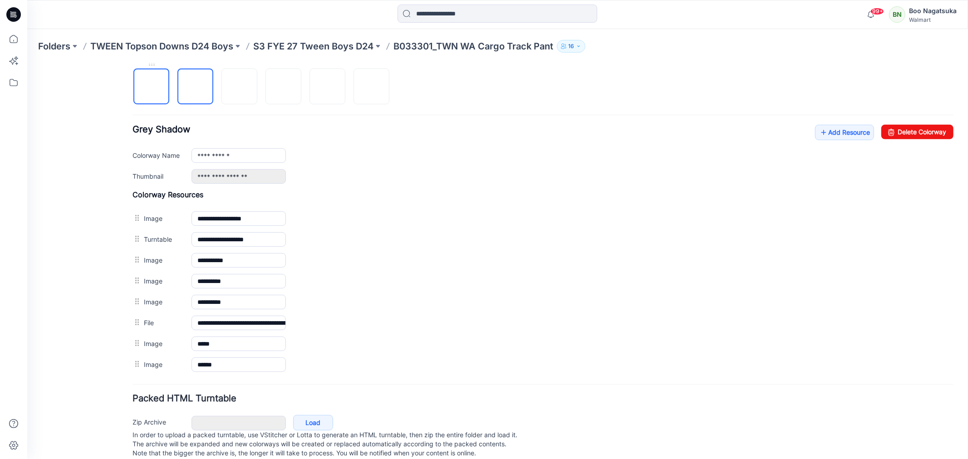
click at [151, 87] on img at bounding box center [151, 87] width 0 height 0
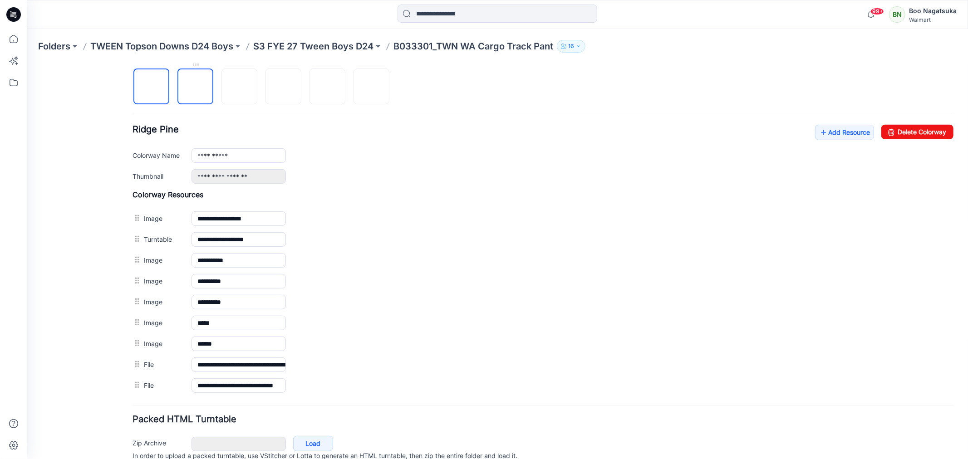
click at [195, 87] on img at bounding box center [195, 87] width 0 height 0
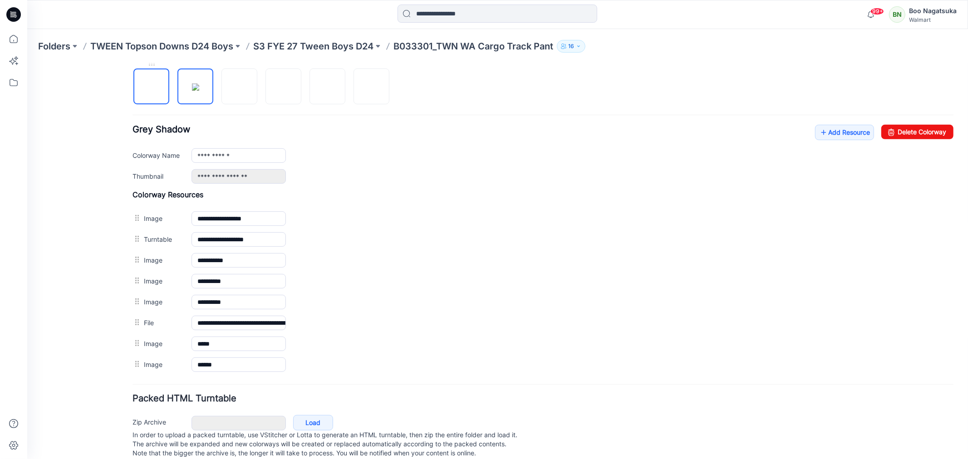
click at [151, 87] on img at bounding box center [151, 87] width 0 height 0
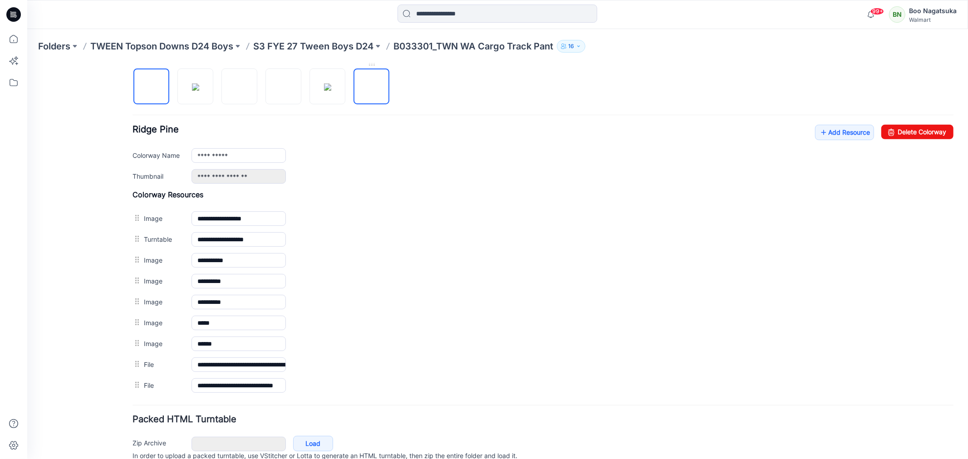
click at [371, 87] on img at bounding box center [371, 87] width 0 height 0
click at [331, 90] on img at bounding box center [327, 86] width 7 height 7
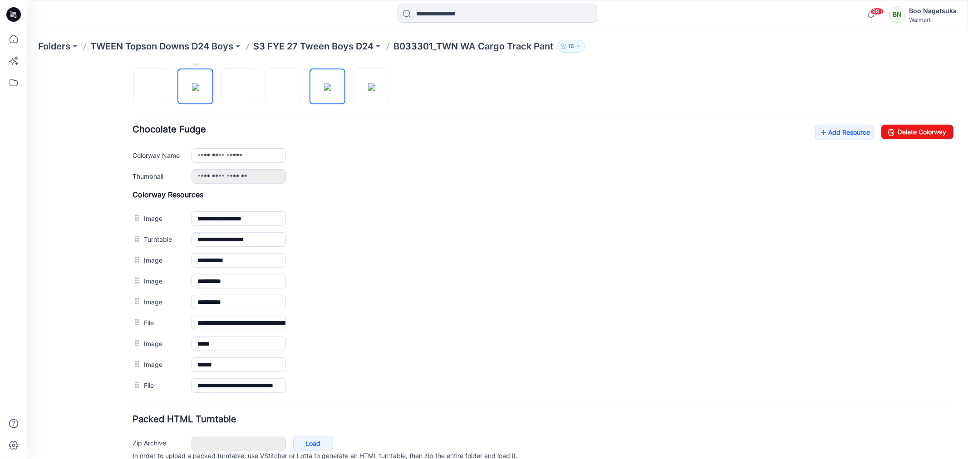
click at [193, 90] on img at bounding box center [195, 86] width 7 height 7
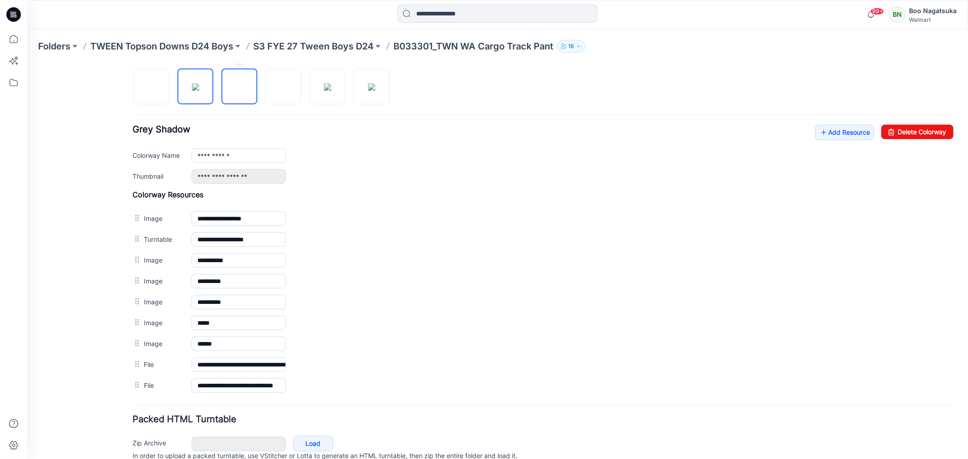
click at [239, 87] on img at bounding box center [239, 87] width 0 height 0
click at [283, 87] on img at bounding box center [283, 87] width 0 height 0
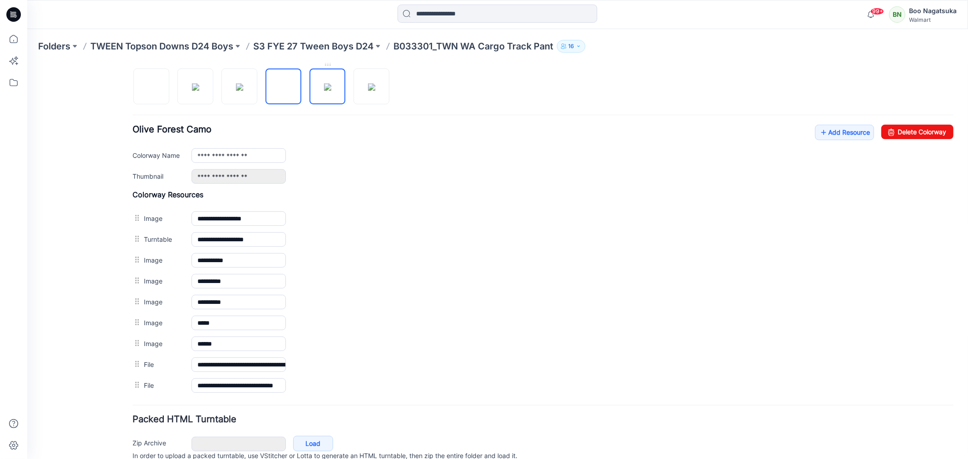
click at [329, 90] on img at bounding box center [327, 86] width 7 height 7
click at [369, 90] on img at bounding box center [371, 86] width 7 height 7
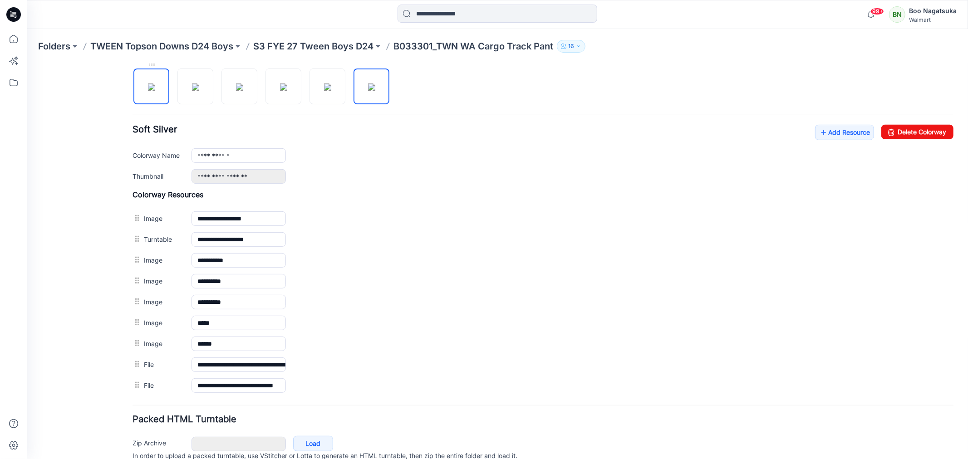
click at [153, 90] on img at bounding box center [151, 86] width 7 height 7
click at [193, 90] on img at bounding box center [195, 86] width 7 height 7
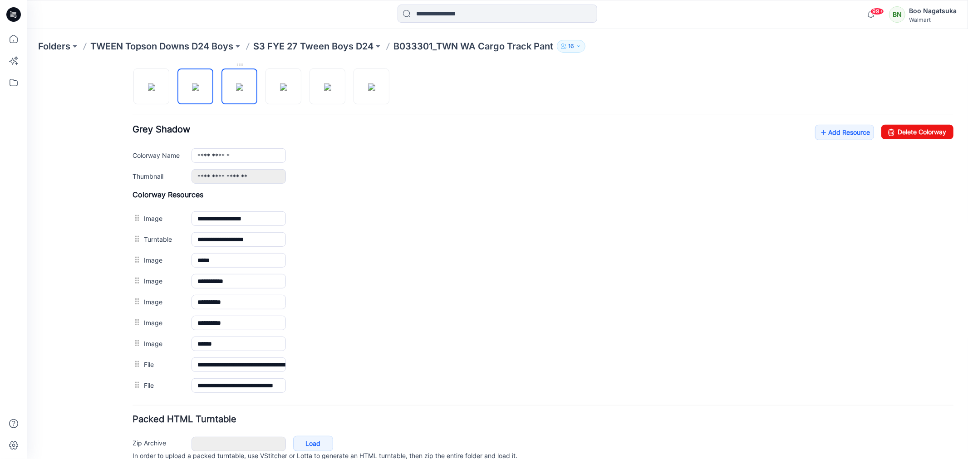
drag, startPoint x: 241, startPoint y: 96, endPoint x: 242, endPoint y: 103, distance: 6.8
click at [241, 90] on img at bounding box center [239, 86] width 7 height 7
click at [283, 90] on img at bounding box center [283, 86] width 7 height 7
click at [324, 90] on img at bounding box center [327, 86] width 7 height 7
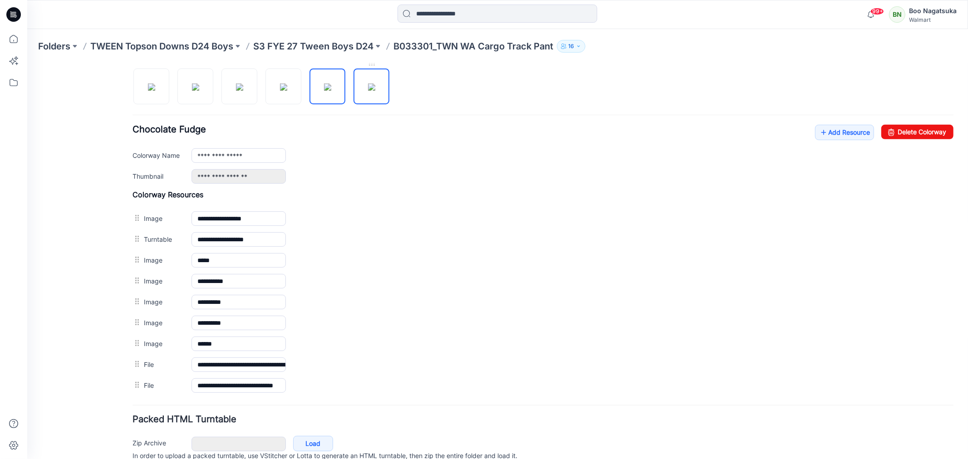
click at [368, 90] on img at bounding box center [371, 86] width 7 height 7
click at [150, 90] on img at bounding box center [151, 86] width 7 height 7
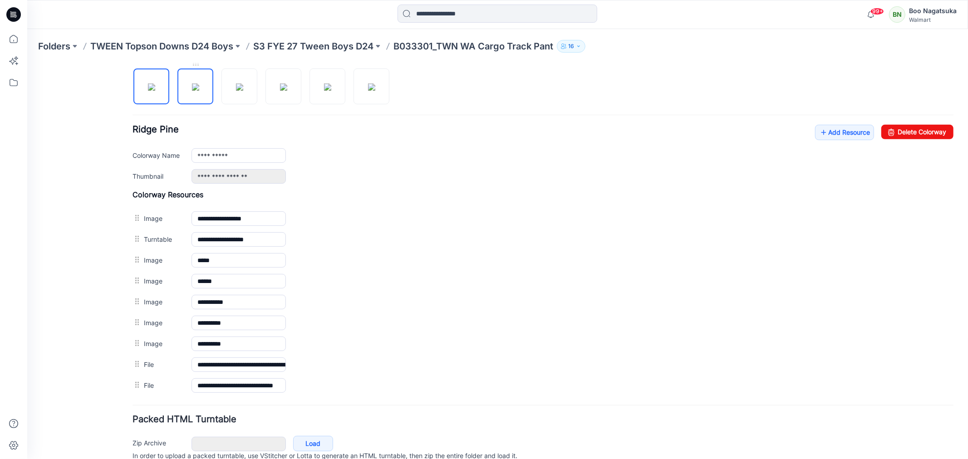
click at [199, 90] on img at bounding box center [195, 86] width 7 height 7
click at [241, 90] on img at bounding box center [239, 86] width 7 height 7
click at [280, 90] on img at bounding box center [283, 86] width 7 height 7
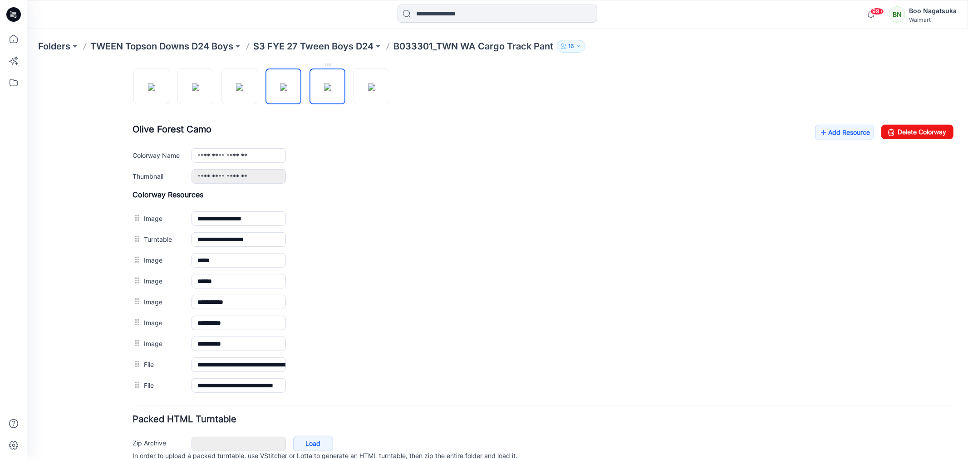
drag, startPoint x: 328, startPoint y: 96, endPoint x: 322, endPoint y: 113, distance: 17.7
click at [328, 90] on img at bounding box center [327, 86] width 7 height 7
click at [371, 90] on img at bounding box center [371, 86] width 7 height 7
type input "**********"
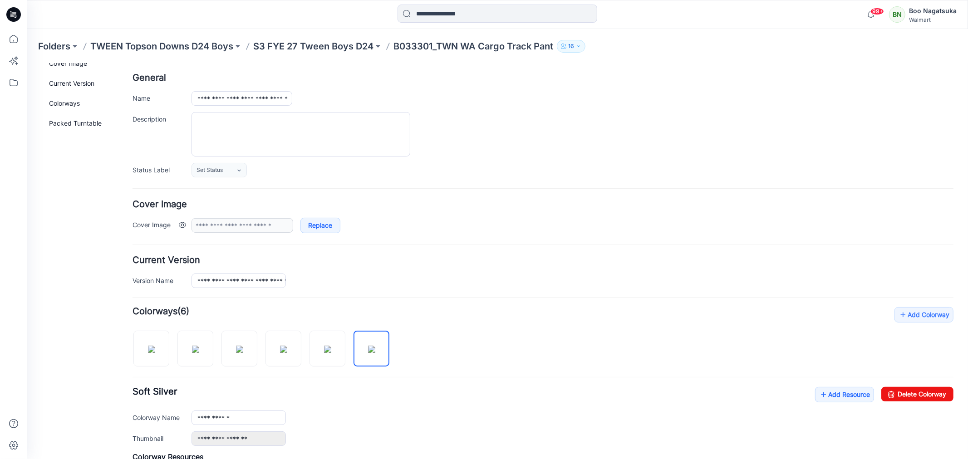
scroll to position [0, 0]
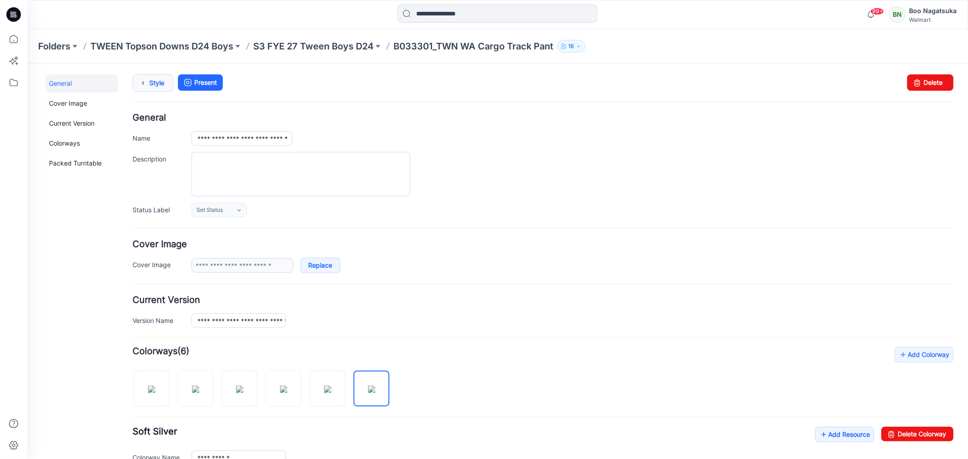
click at [154, 84] on link "Style" at bounding box center [152, 82] width 41 height 17
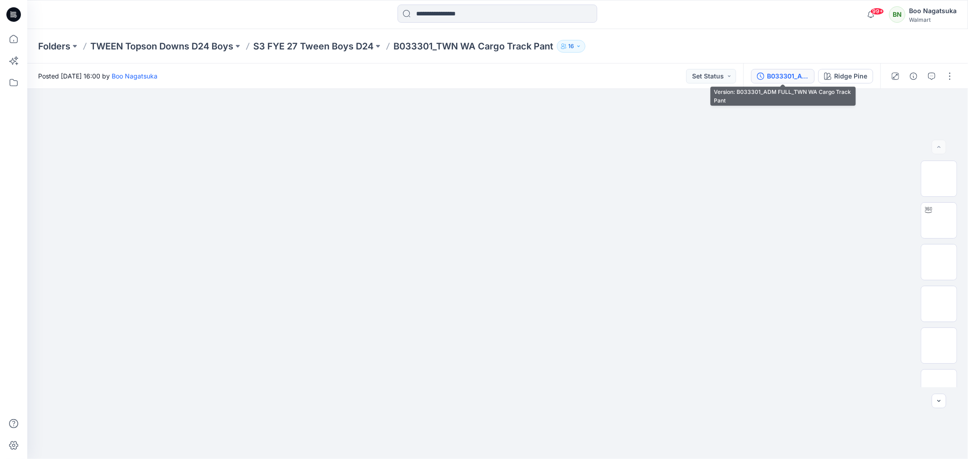
click at [777, 75] on div "B033301_ADM FULL_TWN WA Cargo Track Pant" at bounding box center [788, 76] width 42 height 10
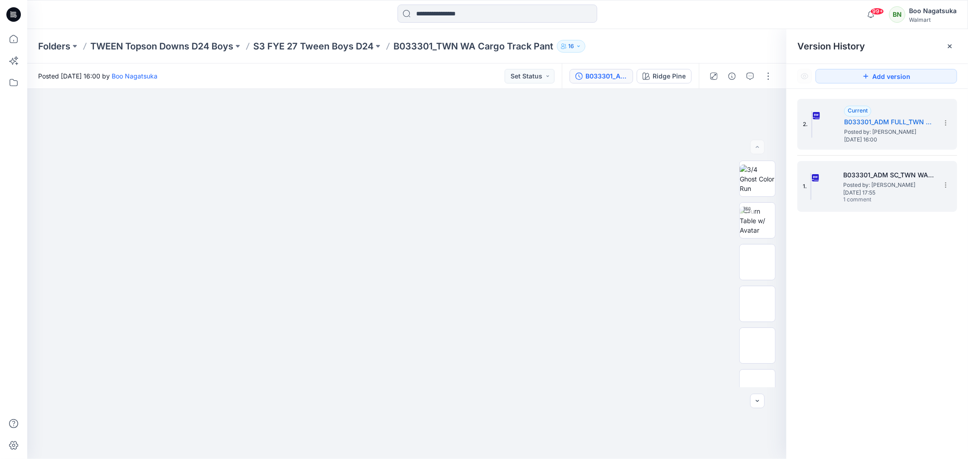
click at [872, 184] on span "Posted by: [PERSON_NAME]" at bounding box center [888, 185] width 91 height 9
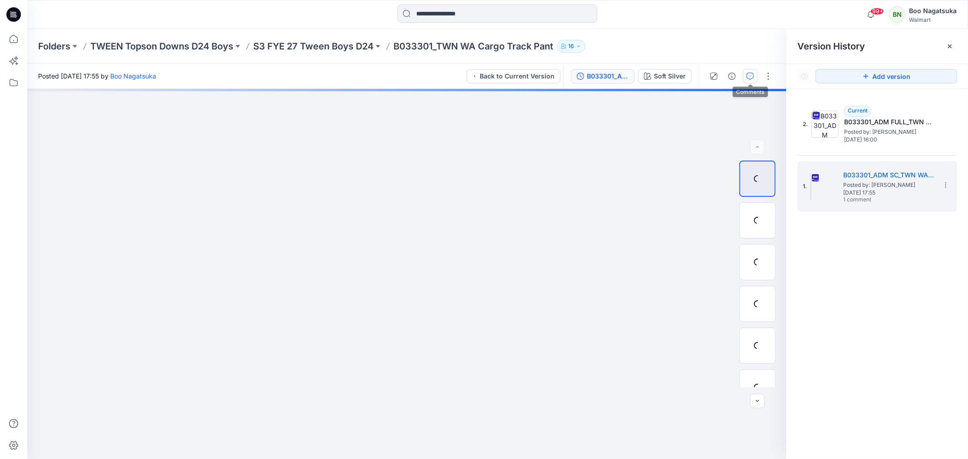
click at [749, 78] on icon "button" at bounding box center [750, 76] width 7 height 7
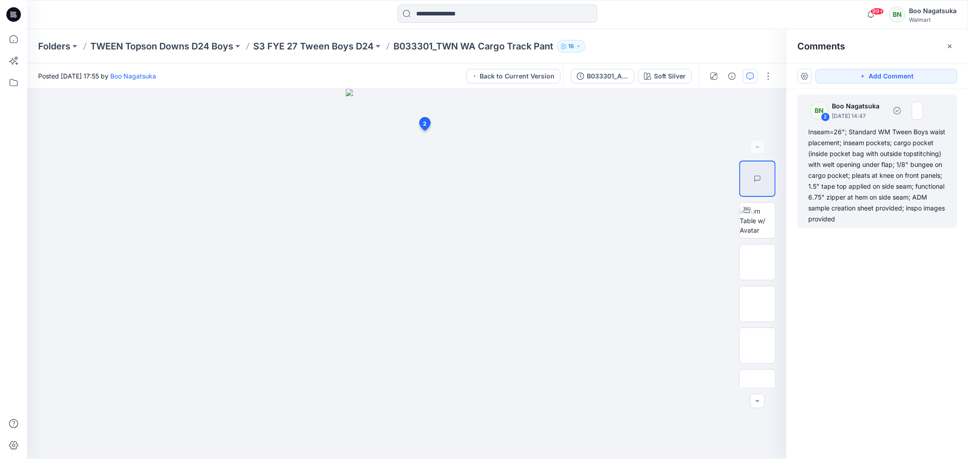
click at [834, 152] on div "Inseam=26"; Standard WM Tween Boys waist placement; inseam pockets; cargo pocke…" at bounding box center [877, 176] width 138 height 98
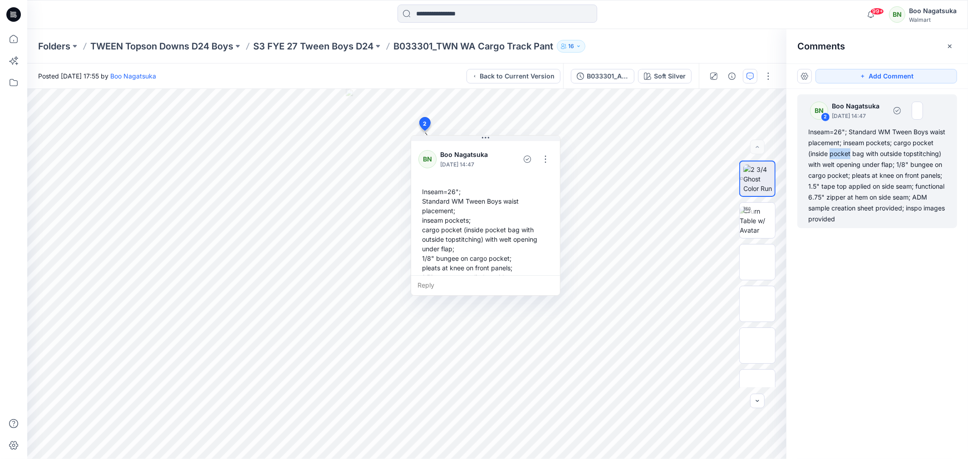
click at [836, 152] on div "Inseam=26"; Standard WM Tween Boys waist placement; inseam pockets; cargo pocke…" at bounding box center [877, 176] width 138 height 98
click at [423, 192] on div "Inseam=26"; Standard WM Tween Boys waist placement; inseam pockets; cargo pocke…" at bounding box center [486, 253] width 134 height 141
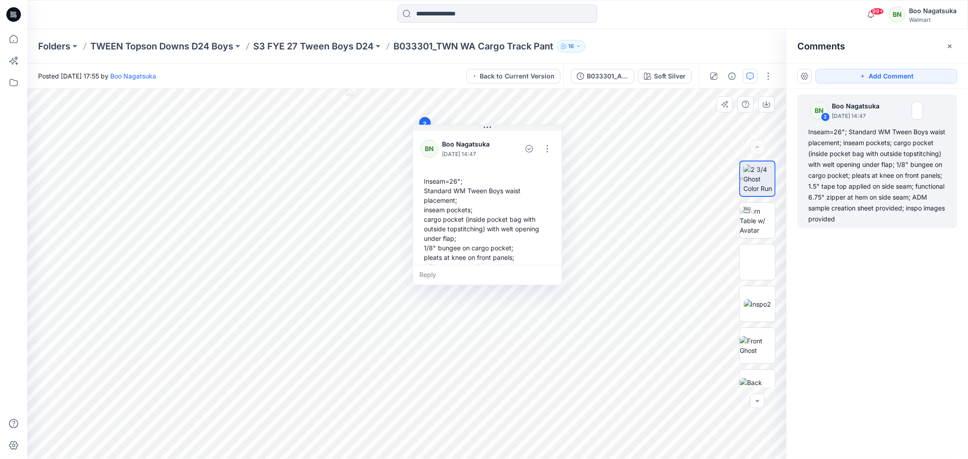
drag, startPoint x: 423, startPoint y: 192, endPoint x: 434, endPoint y: 179, distance: 17.2
click at [424, 181] on div "Inseam=26"; Standard WM Tween Boys waist placement; inseam pockets; cargo pocke…" at bounding box center [487, 243] width 134 height 141
click at [443, 187] on div "Inseam=26"; Standard WM Tween Boys waist placement; inseam pockets; cargo pocke…" at bounding box center [487, 242] width 134 height 141
click at [841, 162] on div "Inseam=26"; Standard WM Tween Boys waist placement; inseam pockets; cargo pocke…" at bounding box center [877, 176] width 138 height 98
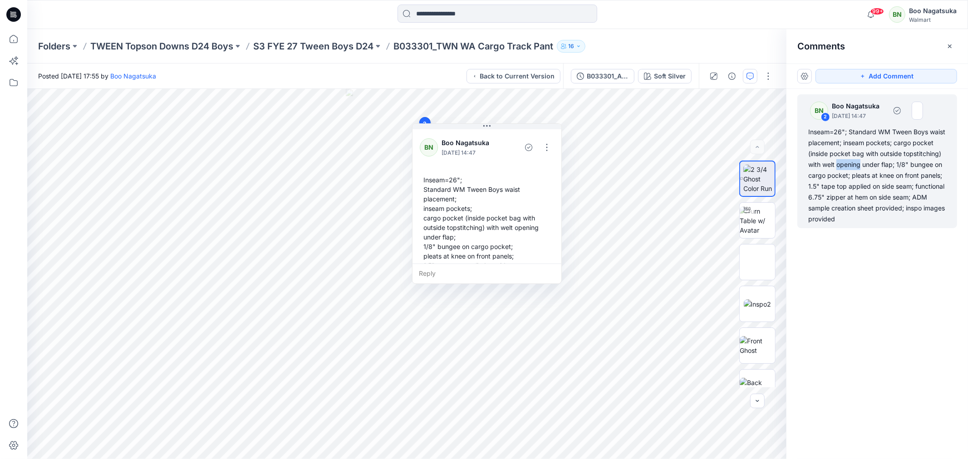
click at [842, 162] on div "Inseam=26"; Standard WM Tween Boys waist placement; inseam pockets; cargo pocke…" at bounding box center [877, 176] width 138 height 98
drag, startPoint x: 808, startPoint y: 131, endPoint x: 813, endPoint y: 132, distance: 5.1
click at [809, 132] on div "Inseam=26"; Standard WM Tween Boys waist placement; inseam pockets; cargo pocke…" at bounding box center [877, 176] width 138 height 98
click at [811, 132] on div "Inseam=26"; Standard WM Tween Boys waist placement; inseam pockets; cargo pocke…" at bounding box center [877, 176] width 138 height 98
click at [812, 133] on div "Inseam=26"; Standard WM Tween Boys waist placement; inseam pockets; cargo pocke…" at bounding box center [877, 176] width 138 height 98
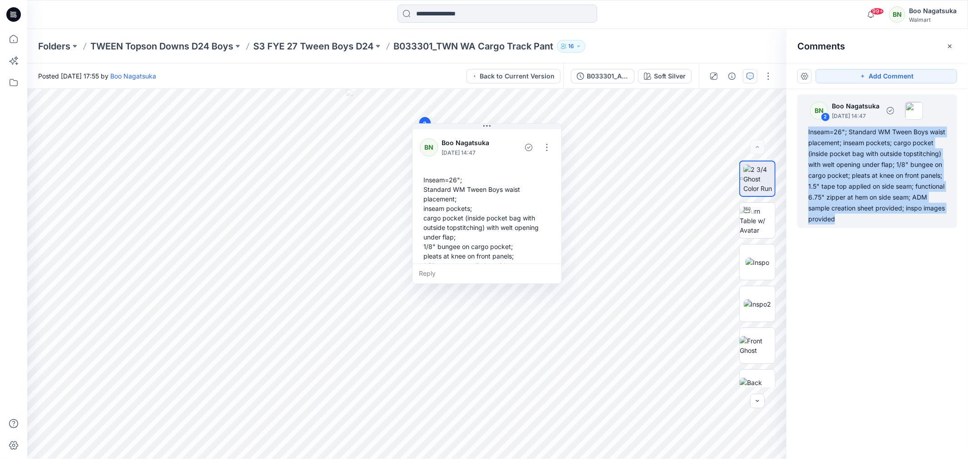
copy div "Inseam=26"; Standard WM Tween Boys waist placement; inseam pockets; cargo pocke…"
click at [593, 74] on div "B033301_ADM SC_TWN WA Cargo Track Pant" at bounding box center [608, 76] width 42 height 10
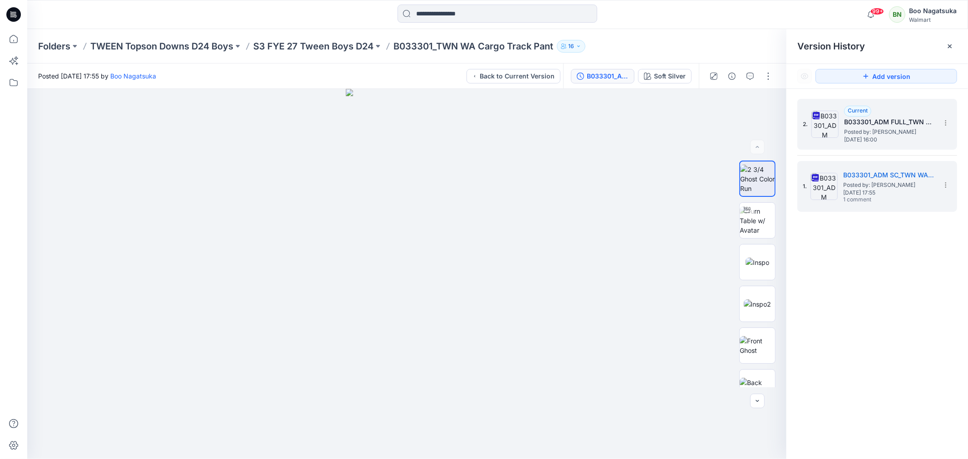
click at [873, 137] on span "Wednesday, September 17, 2025 16:00" at bounding box center [889, 140] width 91 height 6
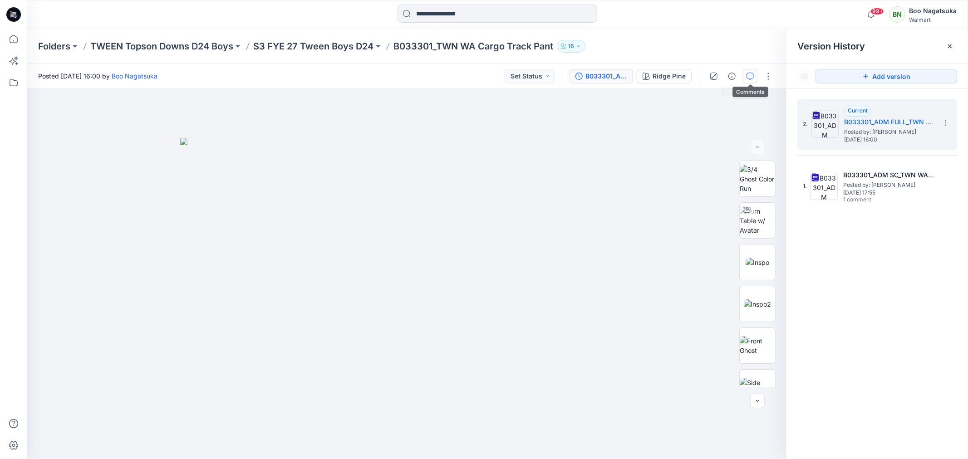
click at [750, 73] on icon "button" at bounding box center [750, 76] width 7 height 7
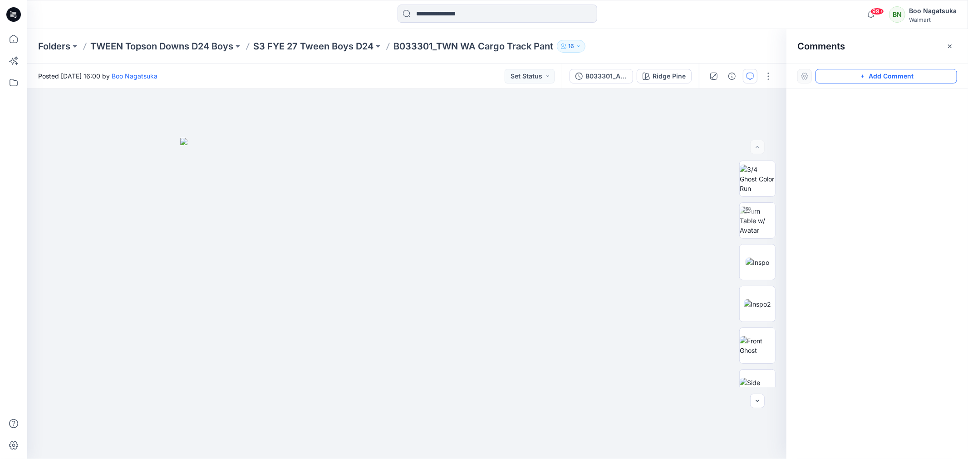
click at [869, 76] on button "Add Comment" at bounding box center [887, 76] width 142 height 15
click at [269, 173] on div "1" at bounding box center [406, 274] width 759 height 370
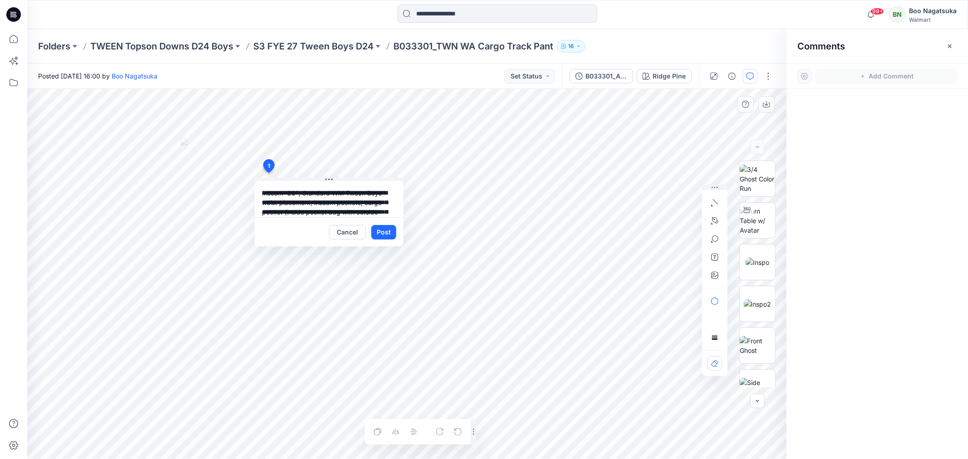
click at [350, 197] on textarea "**********" at bounding box center [329, 199] width 149 height 36
type textarea "**********"
click at [381, 230] on button "Post" at bounding box center [383, 232] width 25 height 15
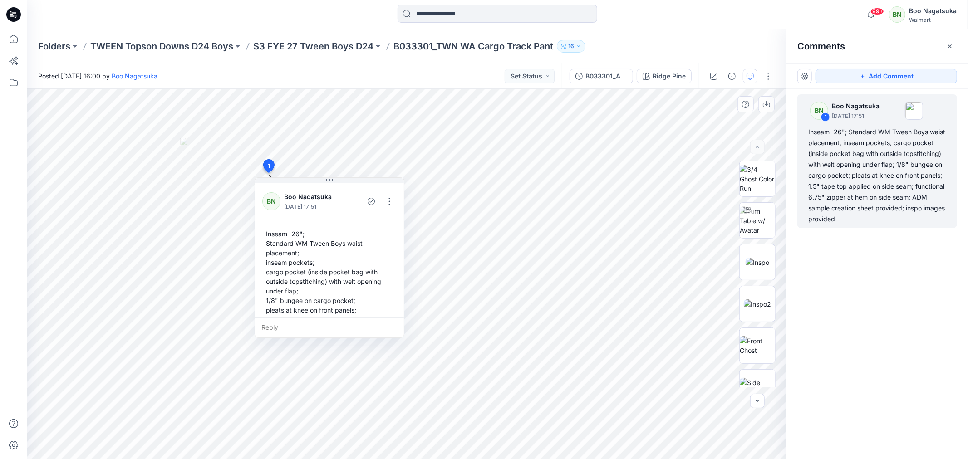
drag, startPoint x: 864, startPoint y: 338, endPoint x: 879, endPoint y: 335, distance: 14.9
click at [864, 338] on div "BN 1 Boo Nagatsuka September 17, 2025 17:51 Inseam=26"; Standard WM Tween Boys …" at bounding box center [878, 257] width 182 height 337
drag, startPoint x: 10, startPoint y: 37, endPoint x: 14, endPoint y: 46, distance: 10.0
click at [12, 37] on icon at bounding box center [14, 39] width 20 height 20
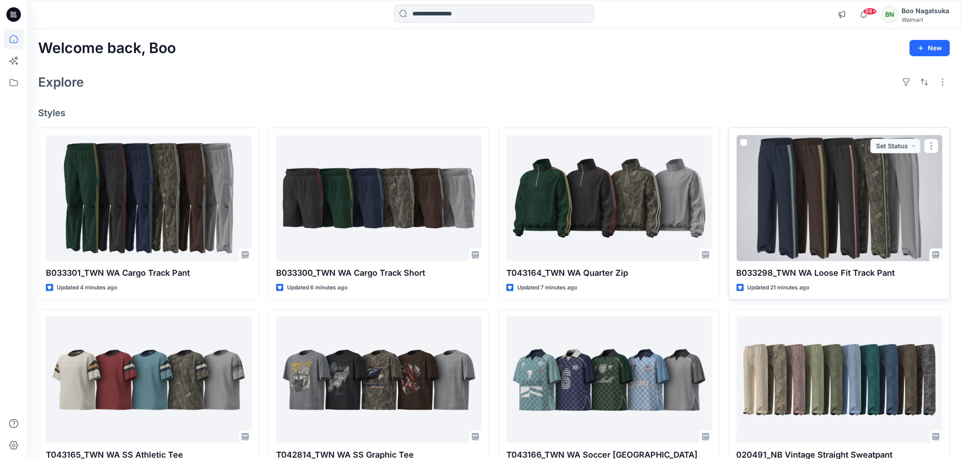
click at [822, 204] on div at bounding box center [839, 198] width 206 height 126
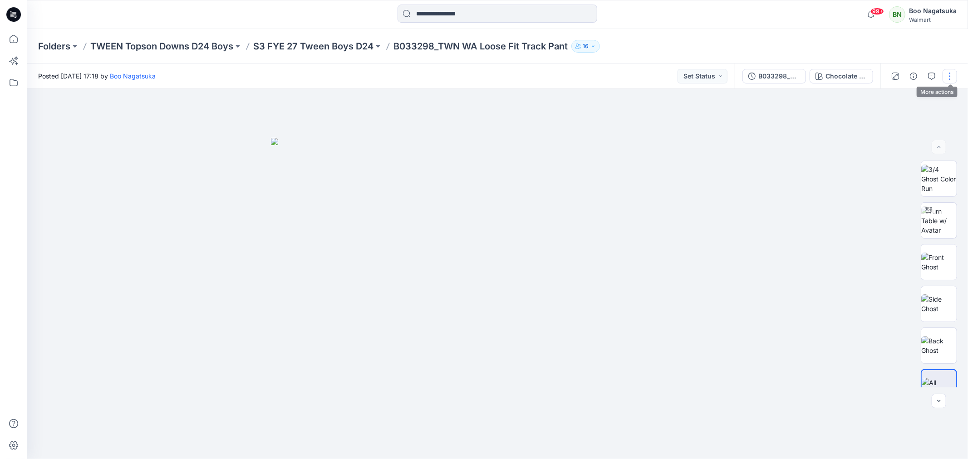
click at [948, 73] on button "button" at bounding box center [950, 76] width 15 height 15
click at [891, 121] on p "Edit" at bounding box center [892, 123] width 11 height 10
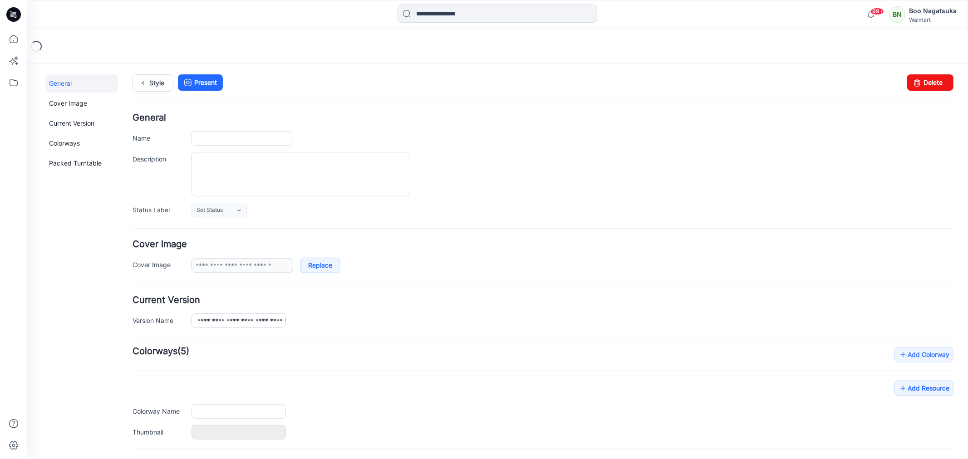
type input "**********"
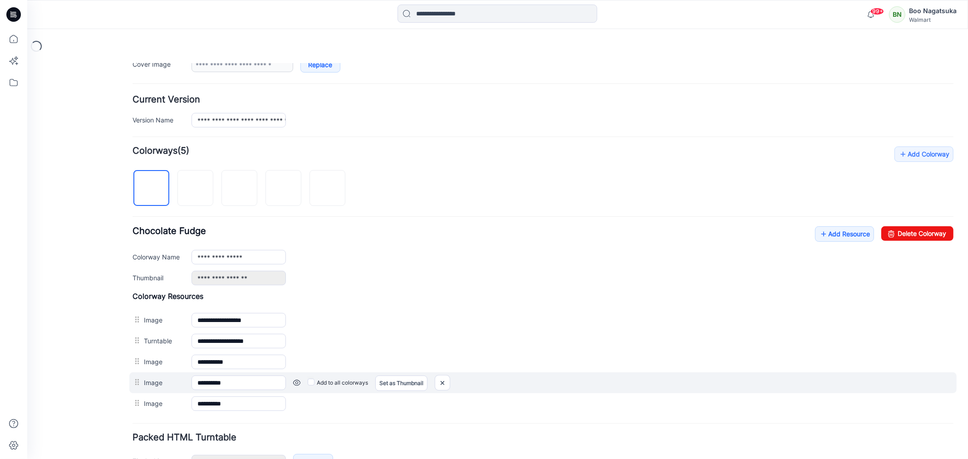
scroll to position [202, 0]
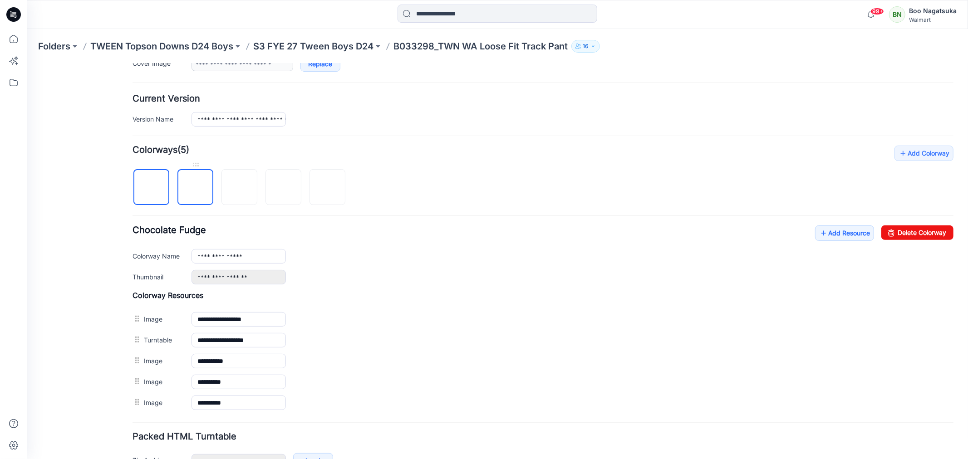
click at [195, 187] on img at bounding box center [195, 187] width 0 height 0
click at [239, 187] on img at bounding box center [239, 187] width 0 height 0
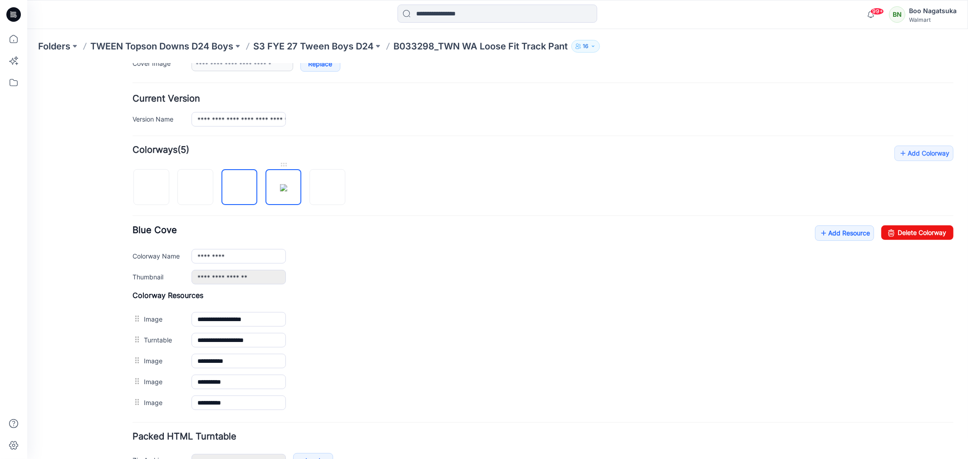
click at [287, 191] on img at bounding box center [283, 187] width 7 height 7
click at [150, 190] on img at bounding box center [151, 187] width 7 height 7
type input "*********"
click at [832, 232] on link "Add Resource" at bounding box center [844, 232] width 59 height 15
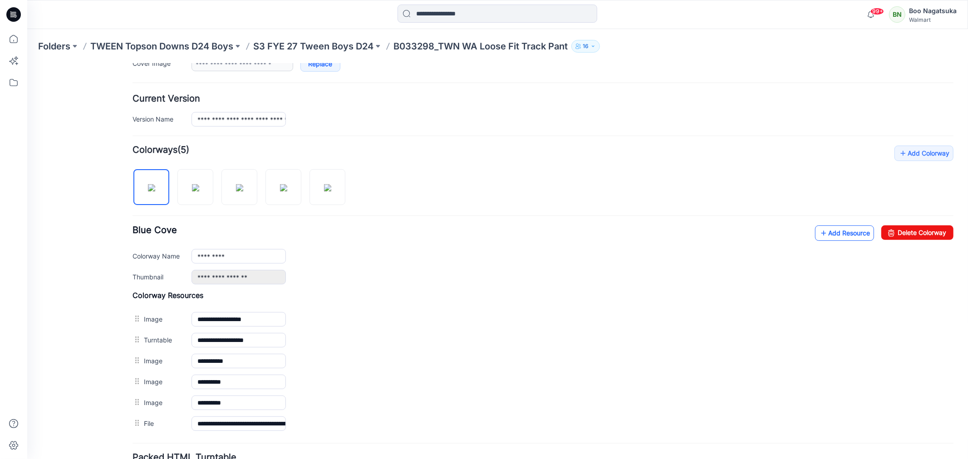
click at [821, 232] on link "Add Resource" at bounding box center [844, 232] width 59 height 15
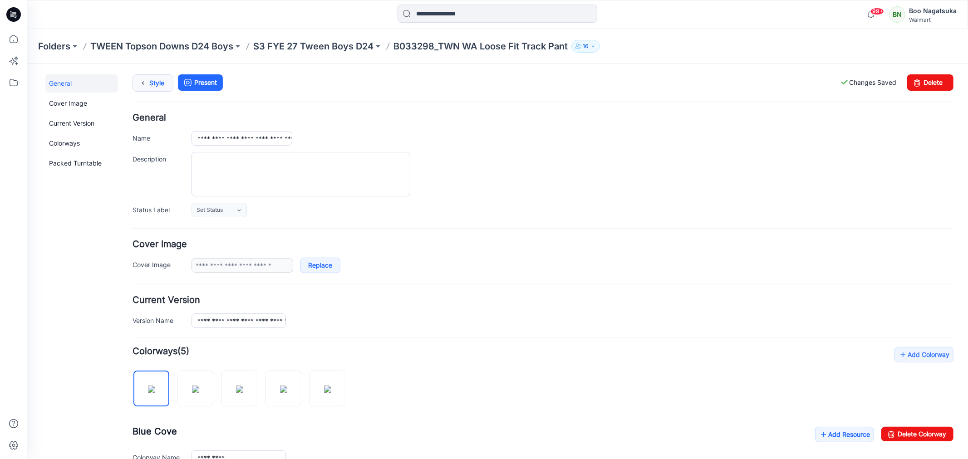
click at [153, 80] on link "Style" at bounding box center [152, 82] width 41 height 17
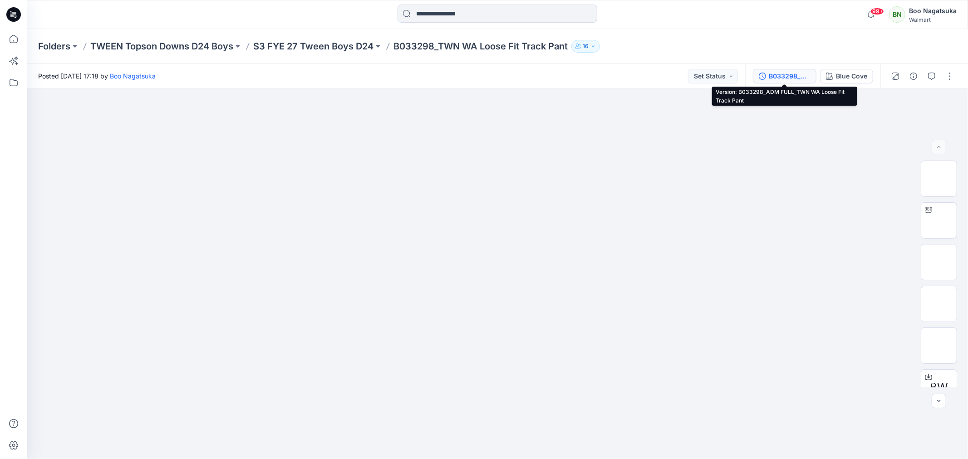
click at [786, 78] on div "B033298_ADM FULL_TWN WA Loose Fit Track Pant" at bounding box center [790, 76] width 42 height 10
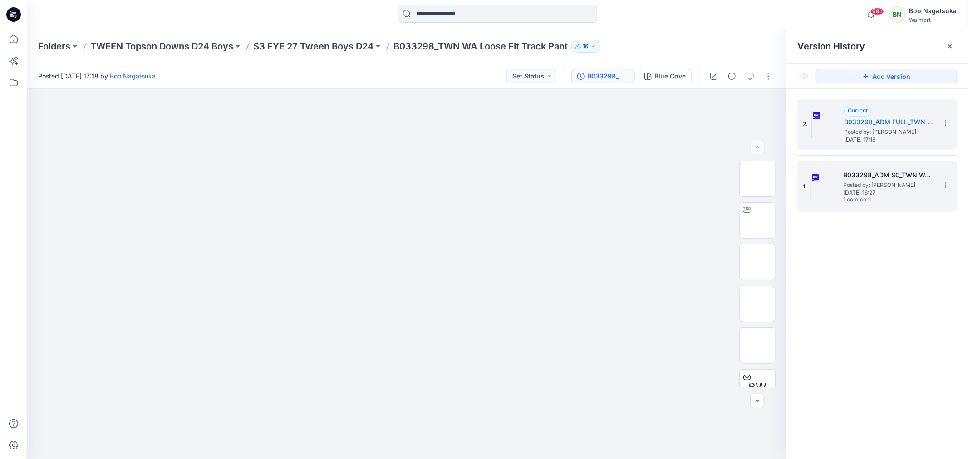
click at [882, 183] on span "Posted by: [PERSON_NAME]" at bounding box center [888, 185] width 91 height 9
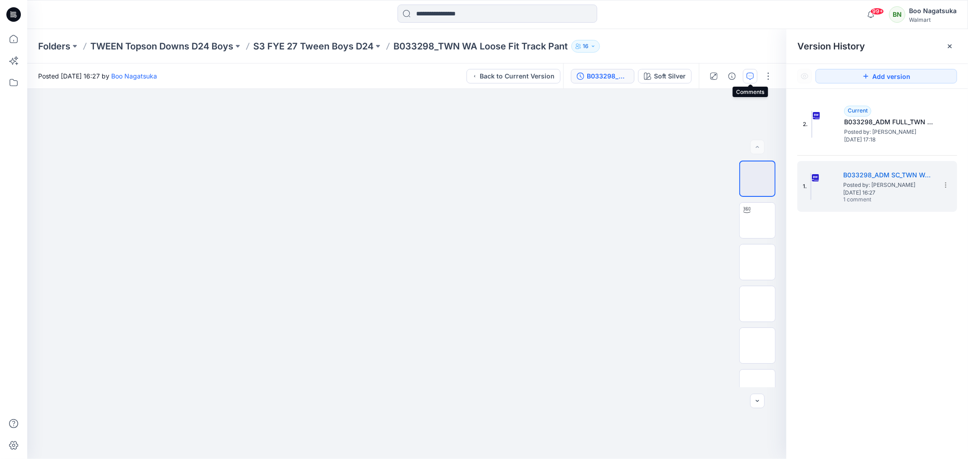
click at [747, 76] on icon "button" at bounding box center [750, 76] width 7 height 7
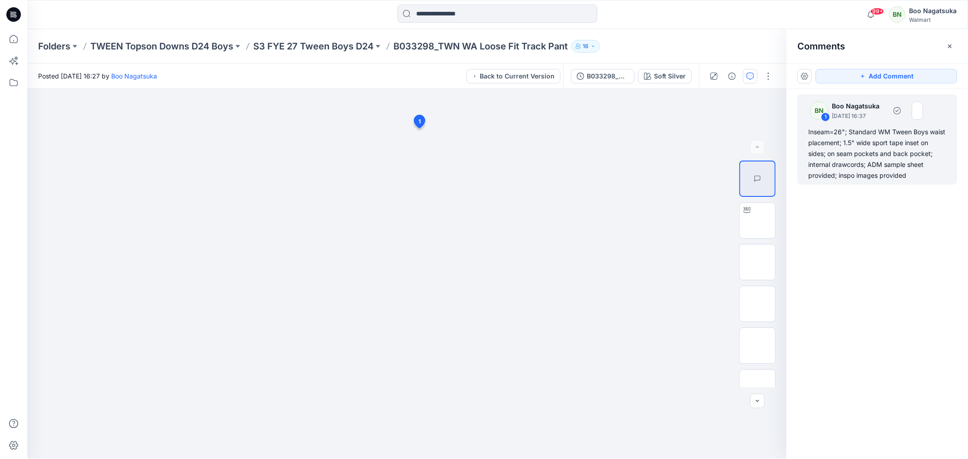
click at [871, 149] on div "Inseam=26"; Standard WM Tween Boys waist placement; 1.5" wide sport tape inset …" at bounding box center [877, 154] width 138 height 54
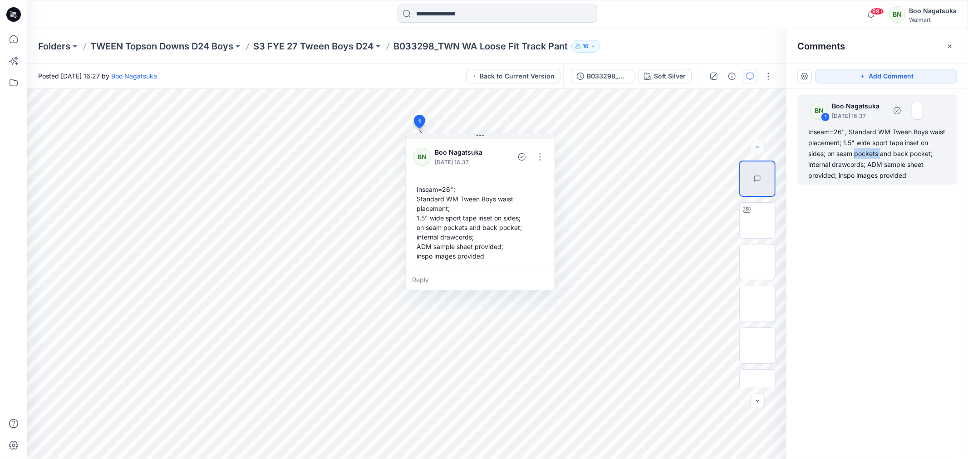
click at [871, 149] on div "Inseam=26"; Standard WM Tween Boys waist placement; 1.5" wide sport tape inset …" at bounding box center [877, 154] width 138 height 54
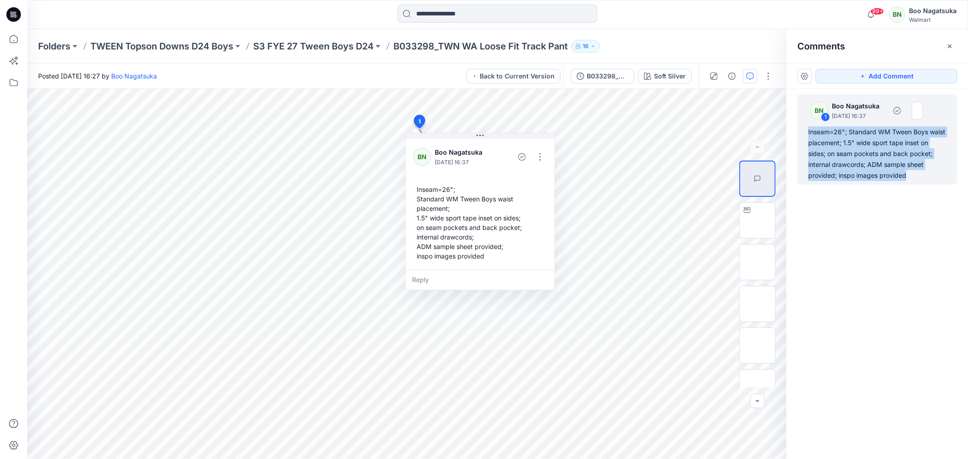
click at [872, 150] on div "Inseam=26"; Standard WM Tween Boys waist placement; 1.5" wide sport tape inset …" at bounding box center [877, 154] width 138 height 54
copy div "Inseam=26"; Standard WM Tween Boys waist placement; 1.5" wide sport tape inset …"
click at [605, 75] on div "B033298_ADM SC_TWN WA Loose Fit Track Pant" at bounding box center [608, 76] width 42 height 10
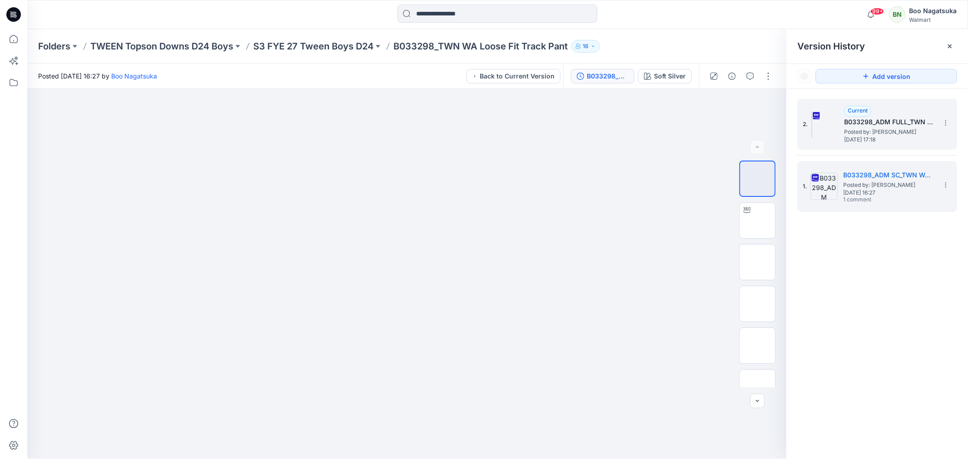
click at [865, 130] on span "Posted by: [PERSON_NAME]" at bounding box center [889, 132] width 91 height 9
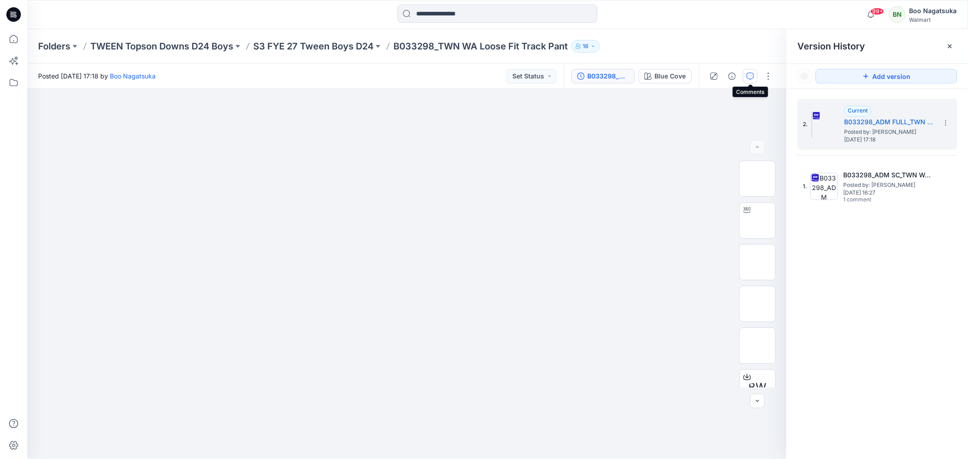
click at [747, 74] on icon "button" at bounding box center [750, 76] width 7 height 7
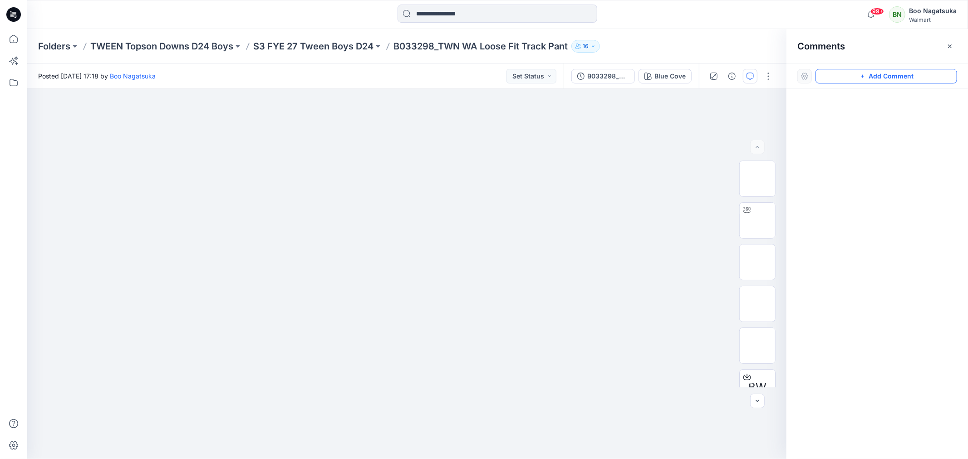
drag, startPoint x: 875, startPoint y: 74, endPoint x: 856, endPoint y: 79, distance: 19.7
click at [874, 74] on button "Add Comment" at bounding box center [887, 76] width 142 height 15
click at [300, 190] on div "1" at bounding box center [406, 274] width 759 height 370
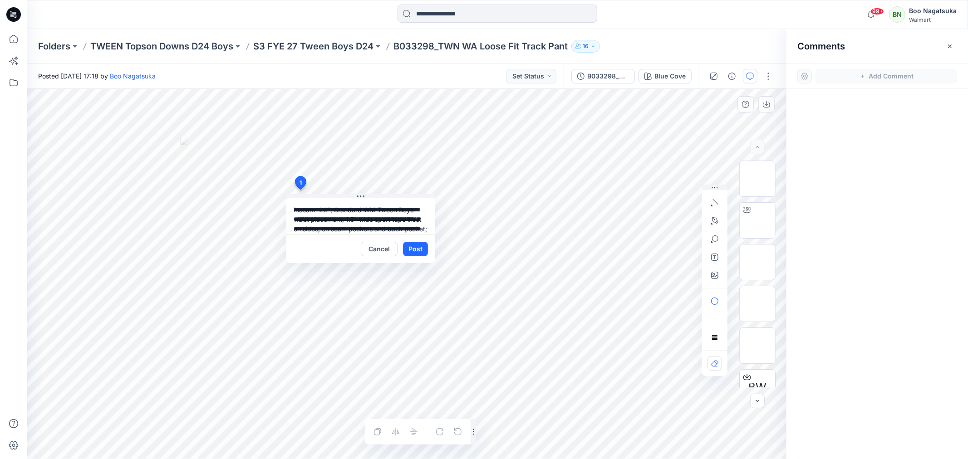
drag, startPoint x: 335, startPoint y: 210, endPoint x: 347, endPoint y: 222, distance: 17.0
click at [335, 210] on textarea "**********" at bounding box center [360, 216] width 149 height 36
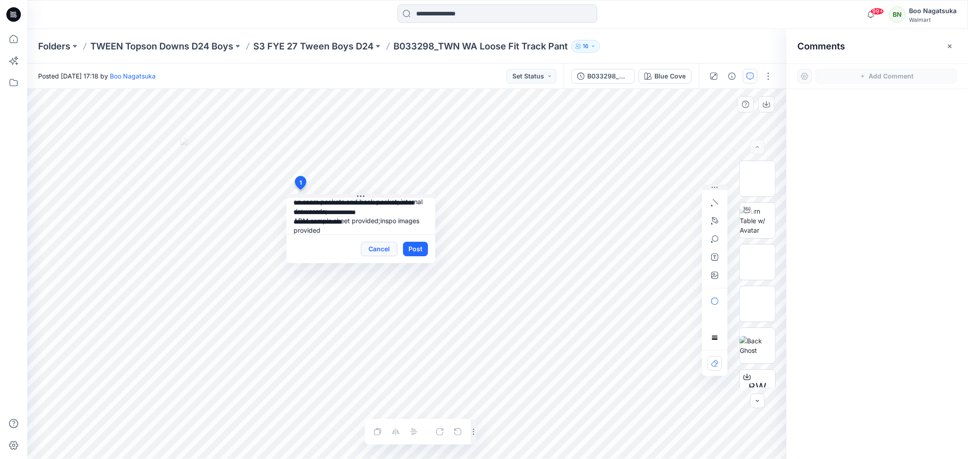
scroll to position [46, 0]
type textarea "**********"
drag, startPoint x: 415, startPoint y: 247, endPoint x: 418, endPoint y: 261, distance: 14.3
click at [415, 247] on button "Post" at bounding box center [415, 249] width 25 height 15
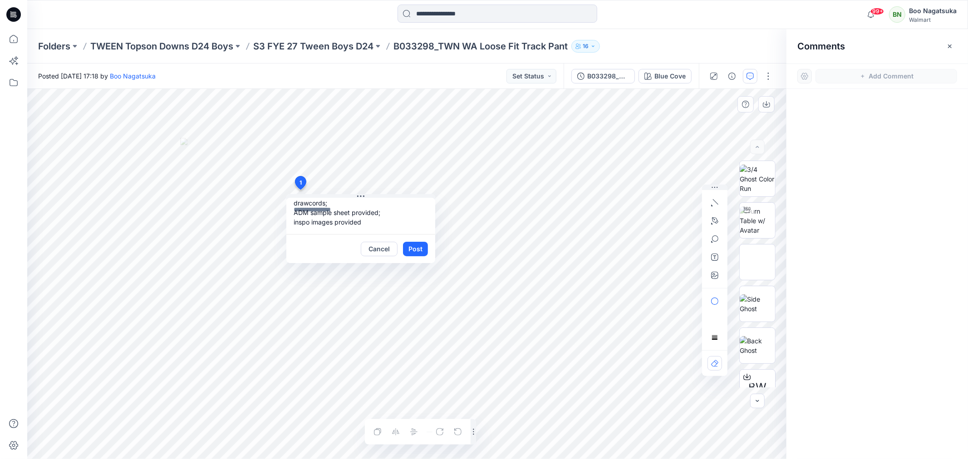
scroll to position [0, 0]
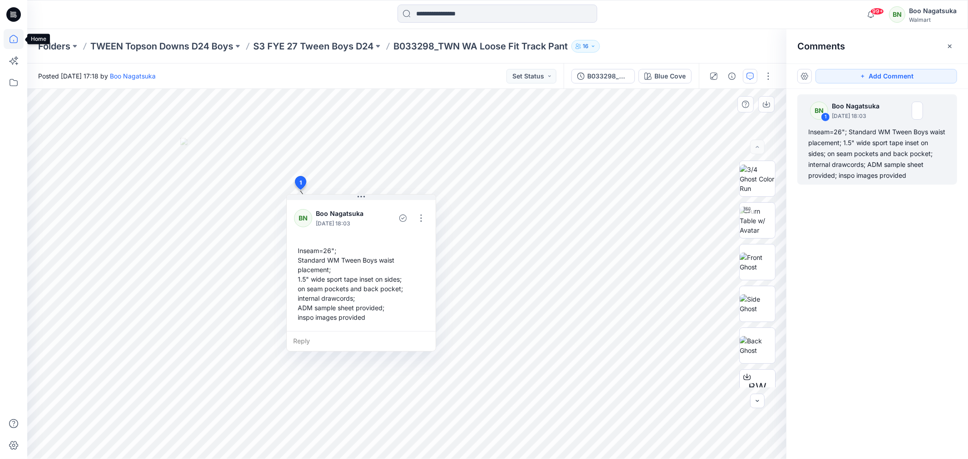
click at [10, 35] on icon at bounding box center [14, 39] width 20 height 20
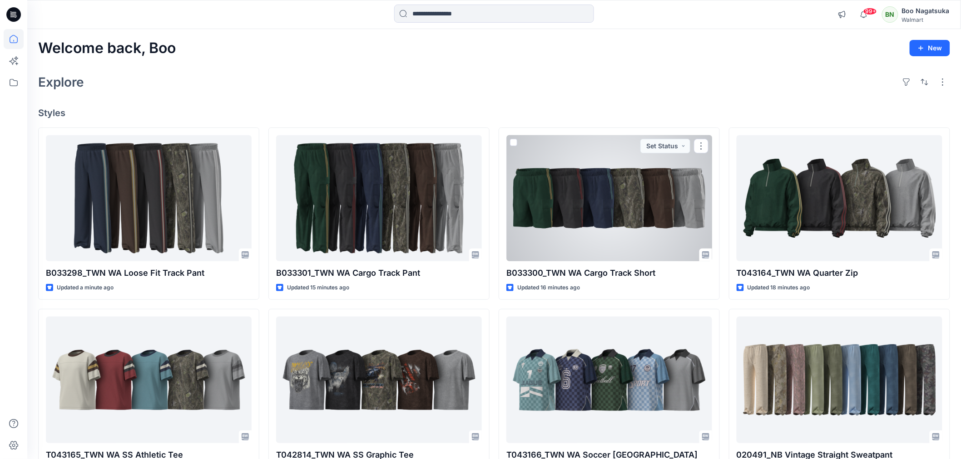
click at [582, 202] on div at bounding box center [609, 198] width 206 height 126
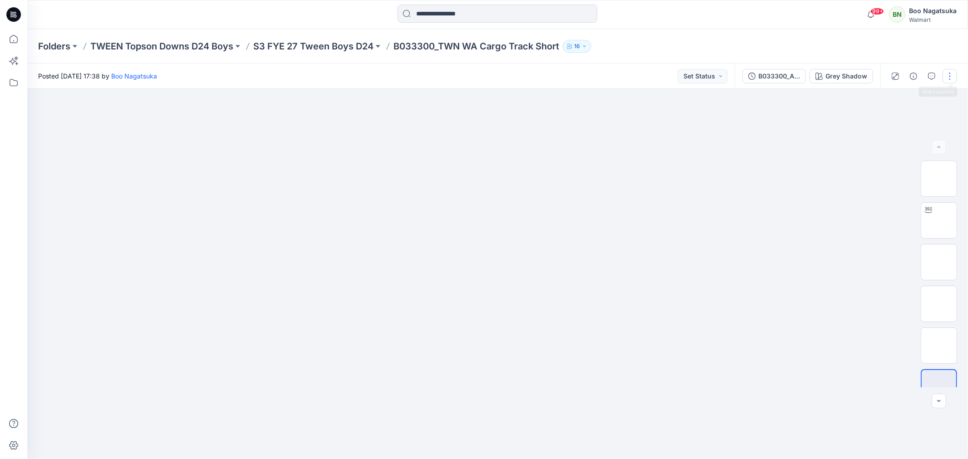
click at [948, 74] on button "button" at bounding box center [950, 76] width 15 height 15
click at [885, 120] on button "Edit" at bounding box center [912, 122] width 84 height 17
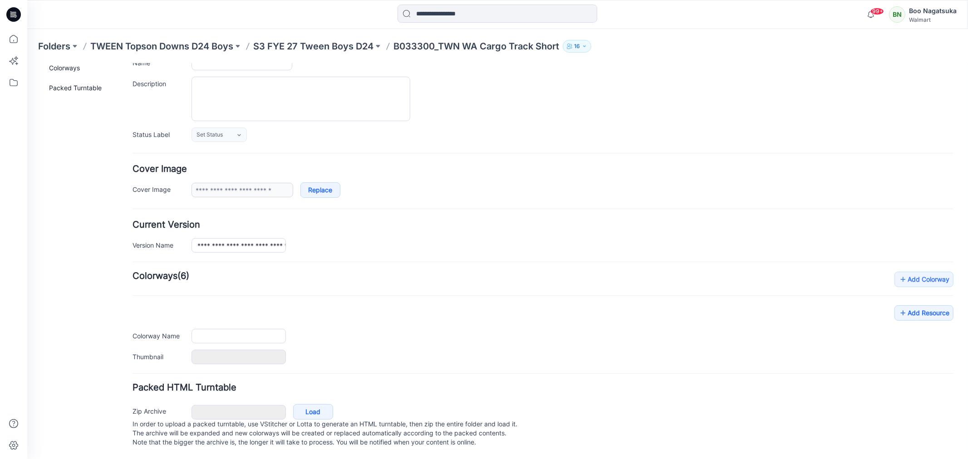
type input "**********"
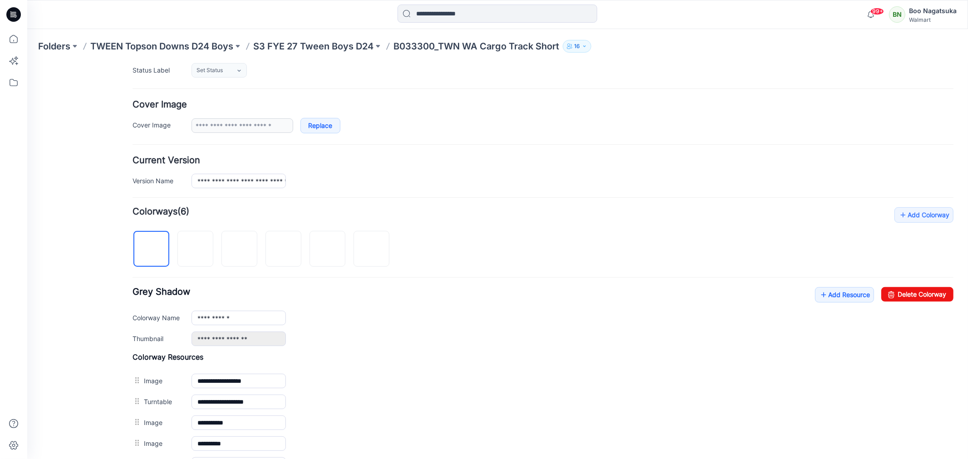
scroll to position [237, 0]
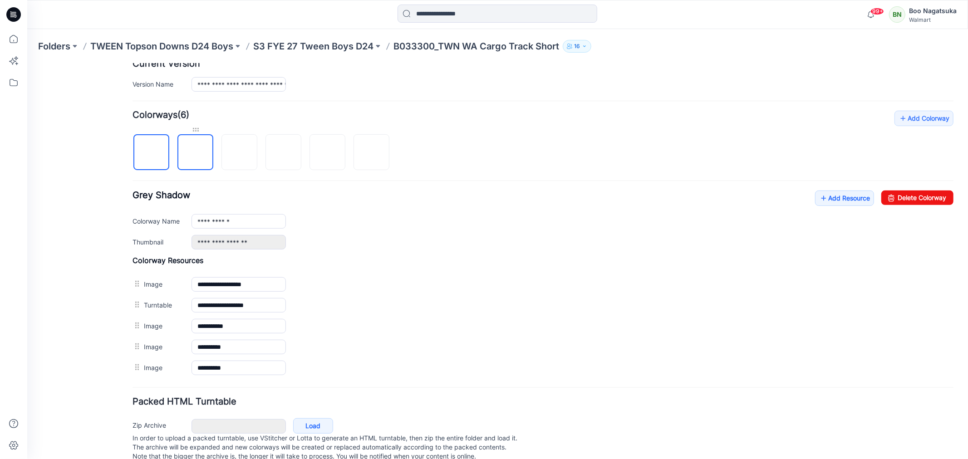
click at [193, 128] on div at bounding box center [195, 129] width 36 height 9
click at [819, 196] on link "Add Resource" at bounding box center [844, 197] width 59 height 15
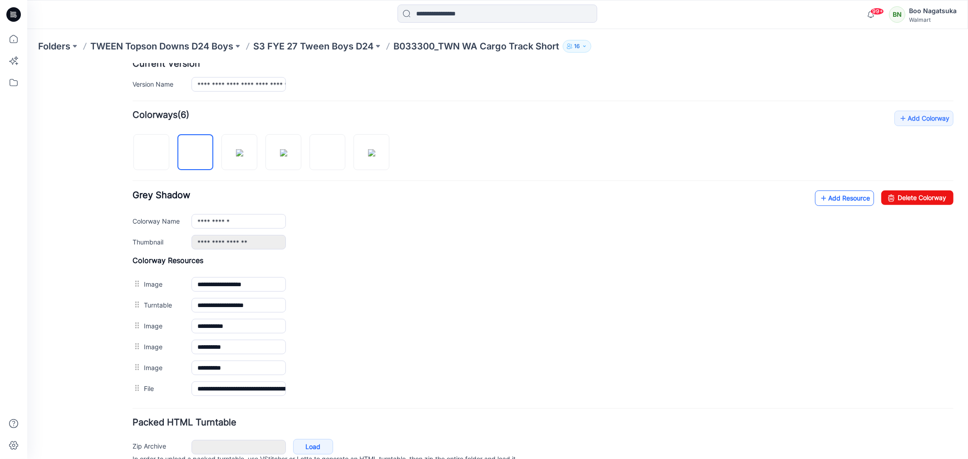
click at [822, 201] on link "Add Resource" at bounding box center [844, 197] width 59 height 15
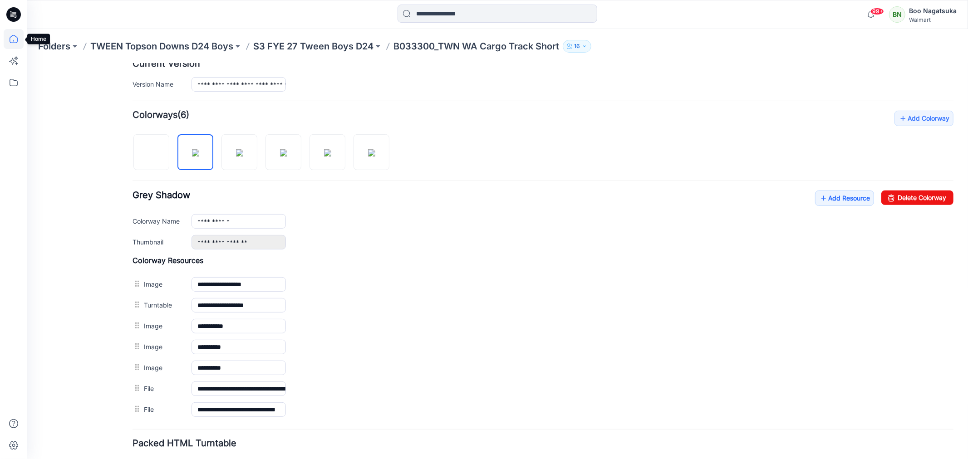
click at [12, 36] on icon at bounding box center [14, 39] width 20 height 20
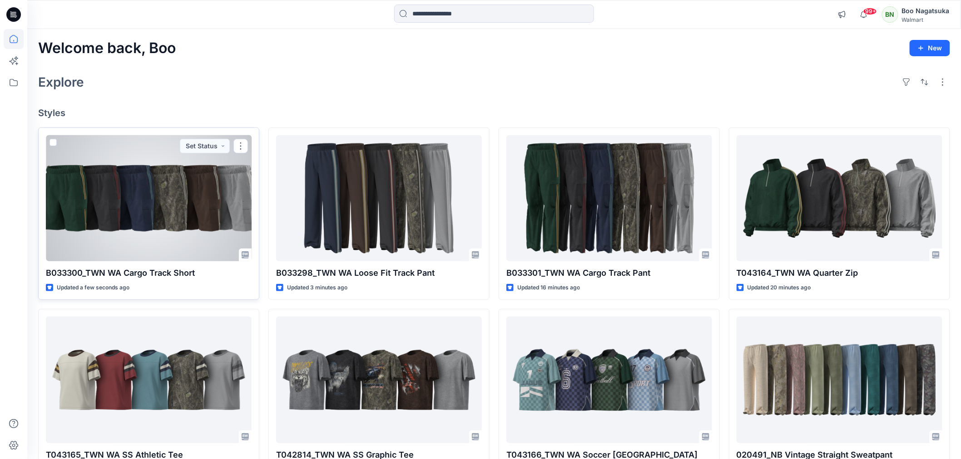
drag, startPoint x: 189, startPoint y: 216, endPoint x: 192, endPoint y: 232, distance: 16.5
click at [190, 216] on div at bounding box center [149, 198] width 206 height 126
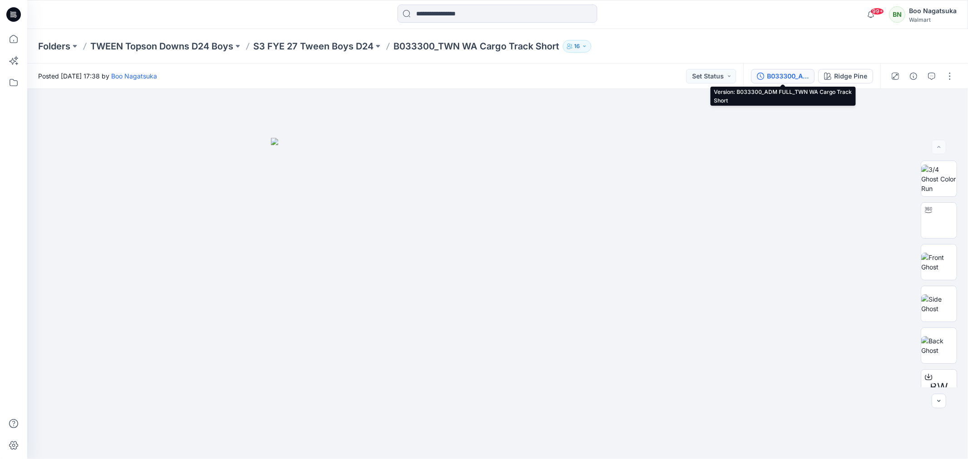
click at [781, 74] on div "B033300_ADM FULL_TWN WA Cargo Track Short" at bounding box center [788, 76] width 42 height 10
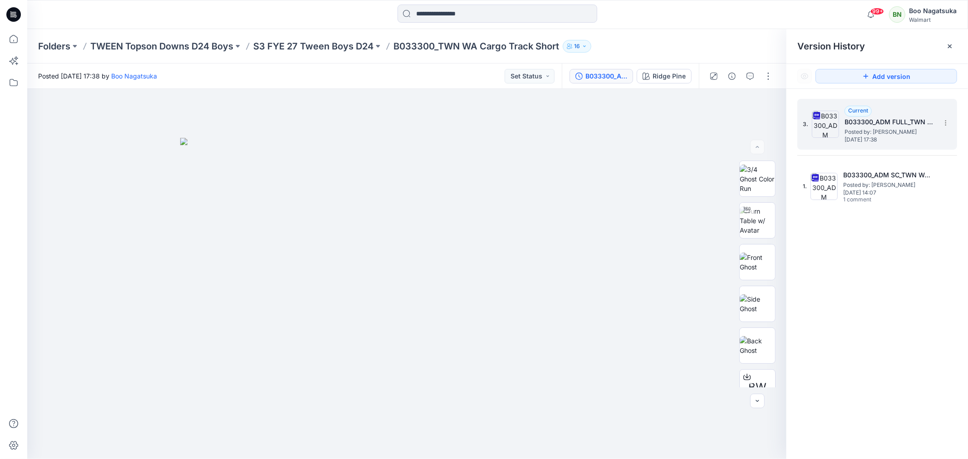
click at [892, 128] on span "Posted by: [PERSON_NAME]" at bounding box center [890, 132] width 91 height 9
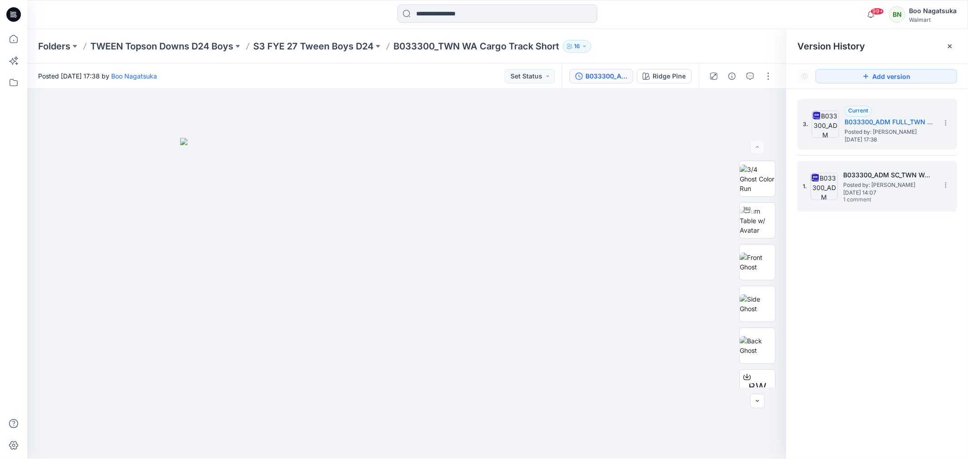
click at [873, 186] on span "Posted by: [PERSON_NAME]" at bounding box center [888, 185] width 91 height 9
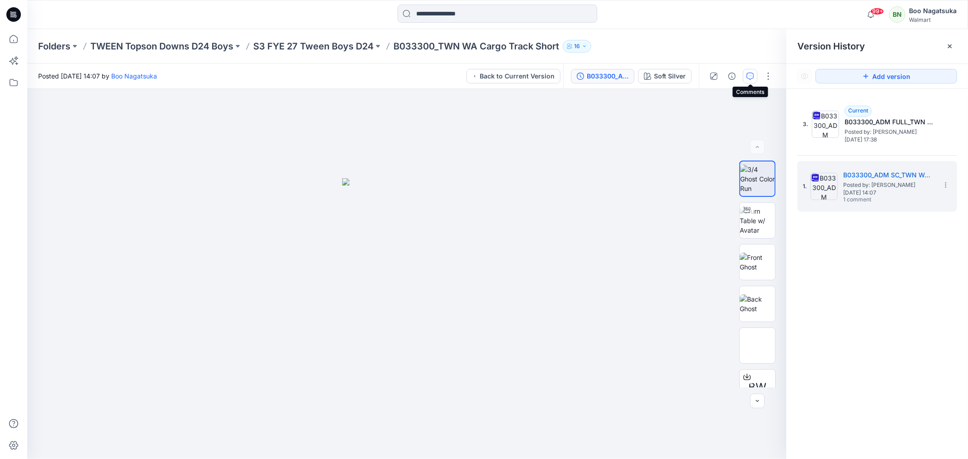
click at [749, 73] on icon "button" at bounding box center [750, 76] width 7 height 7
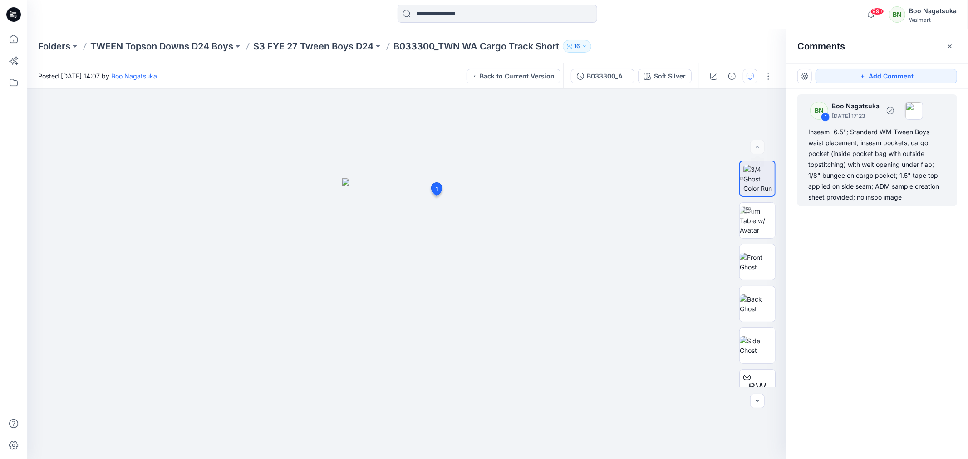
click at [849, 147] on div "Inseam=6.5"; Standard WM Tween Boys waist placement; inseam pockets; cargo pock…" at bounding box center [877, 165] width 138 height 76
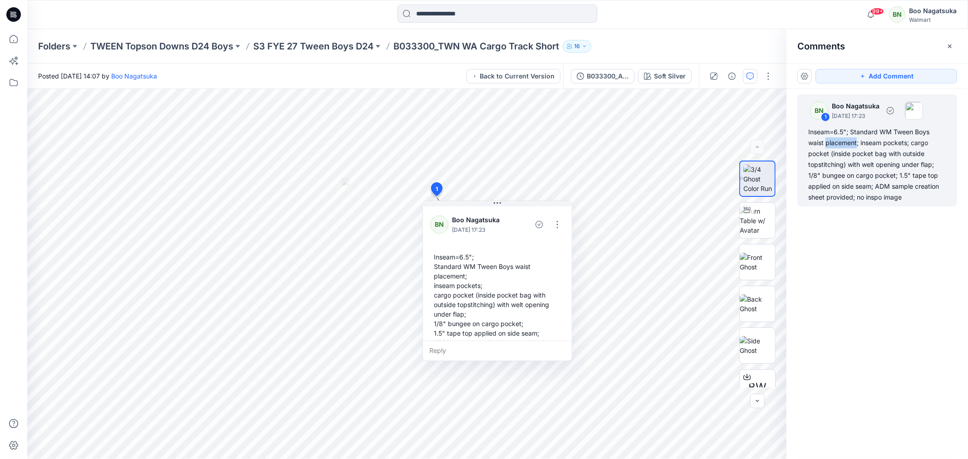
click at [849, 146] on div "Inseam=6.5"; Standard WM Tween Boys waist placement; inseam pockets; cargo pock…" at bounding box center [877, 165] width 138 height 76
click at [820, 141] on div "Inseam=6.5"; Standard WM Tween Boys waist placement; inseam pockets; cargo pock…" at bounding box center [877, 165] width 138 height 76
drag, startPoint x: 809, startPoint y: 131, endPoint x: 845, endPoint y: 142, distance: 37.2
click at [856, 147] on div "Inseam=6.5"; Standard WM Tween Boys waist placement; inseam pockets; cargo pock…" at bounding box center [877, 165] width 138 height 76
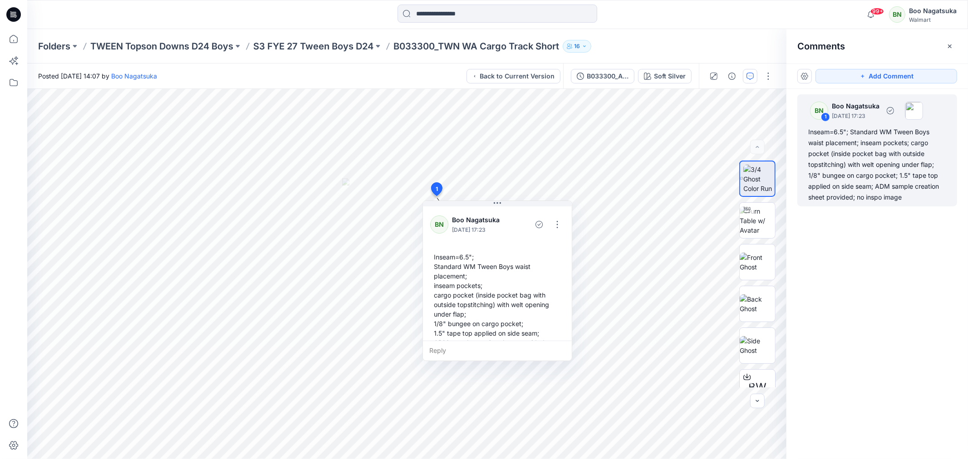
click at [809, 133] on div "Inseam=6.5"; Standard WM Tween Boys waist placement; inseam pockets; cargo pock…" at bounding box center [877, 165] width 138 height 76
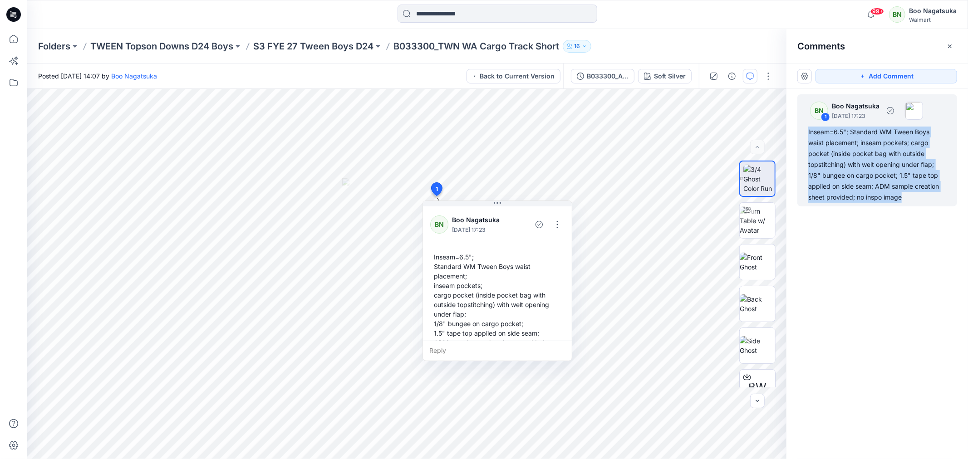
drag, startPoint x: 807, startPoint y: 132, endPoint x: 909, endPoint y: 193, distance: 118.9
click at [909, 193] on div "BN 1 Boo Nagatsuka [DATE] 17:23 Inseam=6.5"; Standard WM Tween Boys waist place…" at bounding box center [878, 150] width 160 height 112
copy div "Inseam=6.5"; Standard WM Tween Boys waist placement; inseam pockets; cargo pock…"
click at [593, 73] on div "B033300_ADM SC_TWN WA Cargo Track Short" at bounding box center [608, 76] width 42 height 10
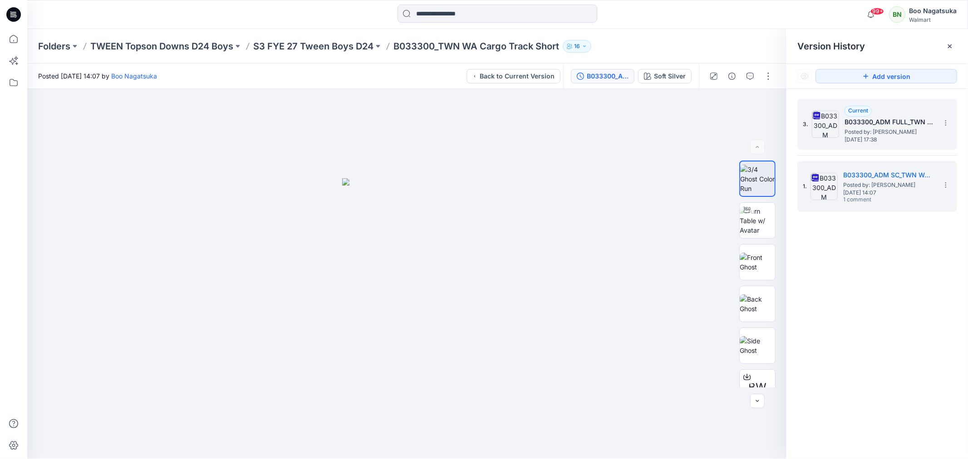
click at [866, 128] on span "Posted by: [PERSON_NAME]" at bounding box center [890, 132] width 91 height 9
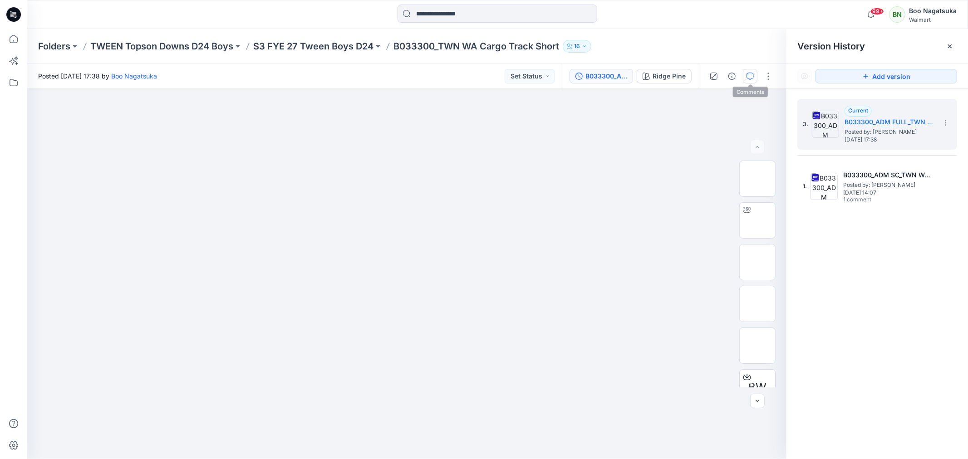
click at [750, 74] on icon "button" at bounding box center [750, 76] width 7 height 7
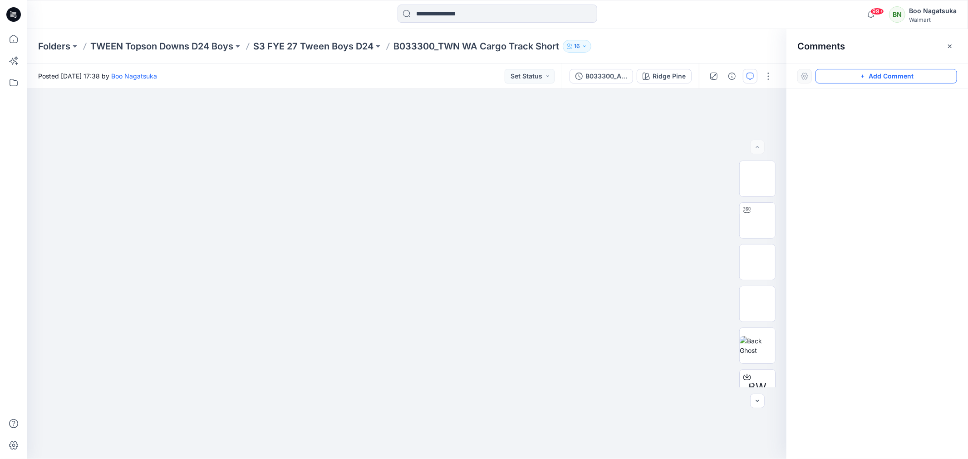
click at [856, 74] on button "Add Comment" at bounding box center [887, 76] width 142 height 15
click at [258, 226] on div "1" at bounding box center [406, 274] width 759 height 370
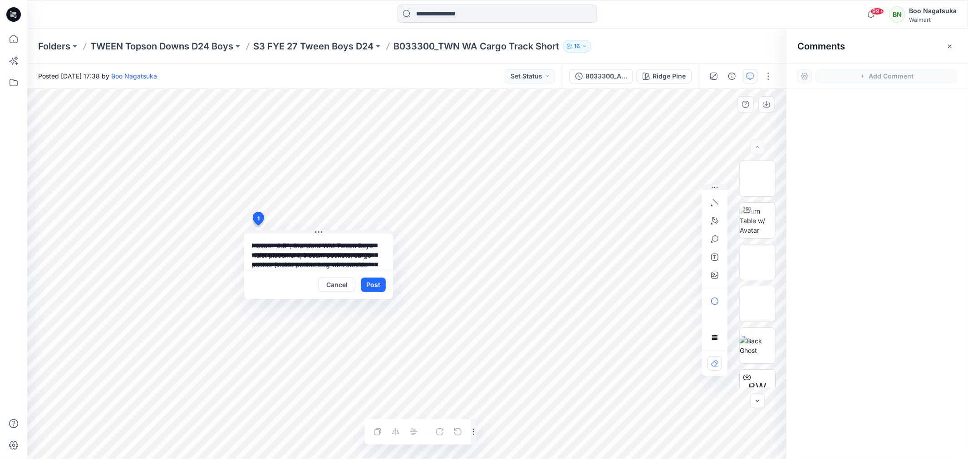
drag, startPoint x: 355, startPoint y: 257, endPoint x: 360, endPoint y: 255, distance: 5.3
click at [356, 257] on textarea "**********" at bounding box center [318, 252] width 149 height 36
click at [373, 250] on textarea "**********" at bounding box center [318, 252] width 149 height 36
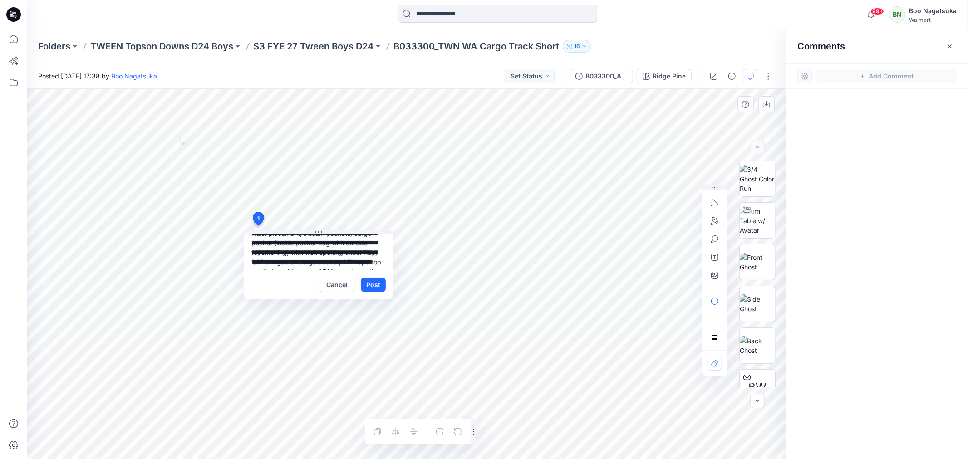
scroll to position [0, 0]
drag, startPoint x: 293, startPoint y: 246, endPoint x: 298, endPoint y: 251, distance: 7.1
click at [294, 246] on textarea "**********" at bounding box center [318, 252] width 149 height 36
click at [287, 265] on textarea "**********" at bounding box center [318, 252] width 149 height 36
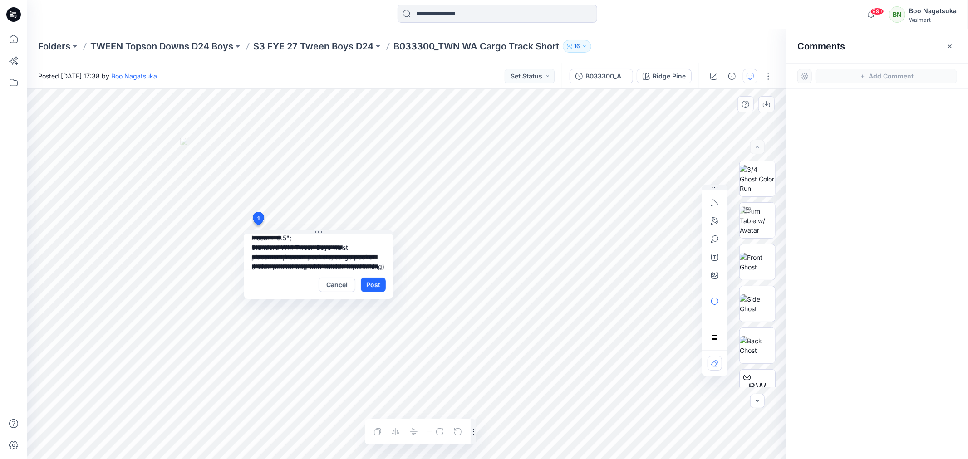
click at [303, 266] on textarea "**********" at bounding box center [318, 252] width 149 height 36
click at [285, 262] on textarea "**********" at bounding box center [318, 252] width 149 height 36
click at [342, 250] on textarea "**********" at bounding box center [318, 252] width 149 height 36
click at [359, 240] on textarea "**********" at bounding box center [318, 252] width 149 height 36
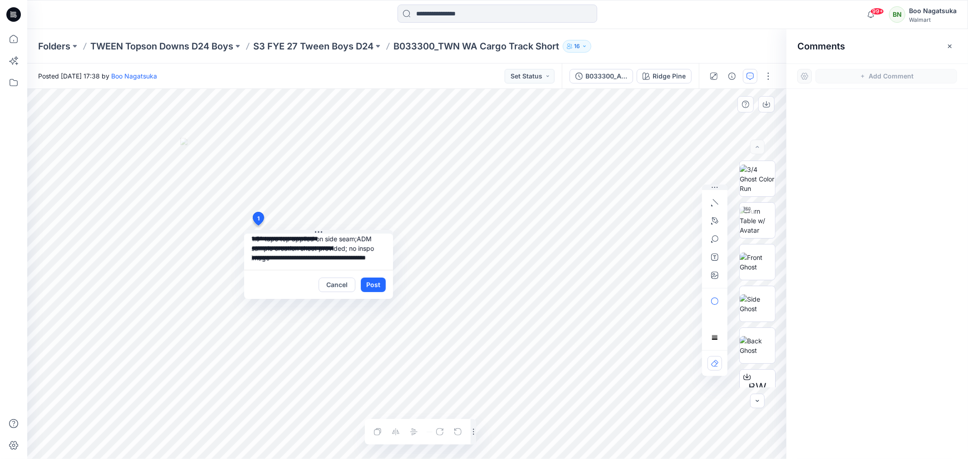
drag, startPoint x: 365, startPoint y: 249, endPoint x: 370, endPoint y: 251, distance: 4.7
click at [365, 250] on textarea "**********" at bounding box center [318, 252] width 149 height 36
type textarea "**********"
click at [373, 283] on button "Post" at bounding box center [373, 285] width 25 height 15
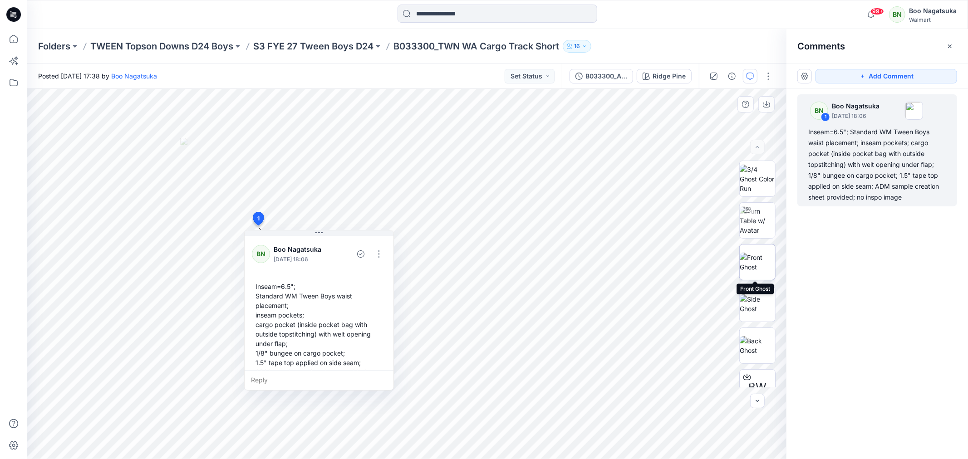
click at [758, 264] on img at bounding box center [757, 262] width 35 height 19
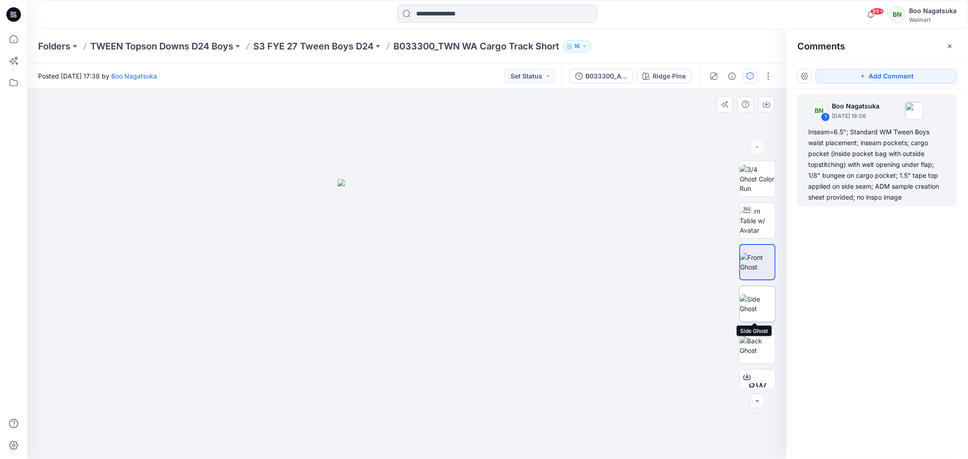
click at [755, 298] on img at bounding box center [757, 304] width 35 height 19
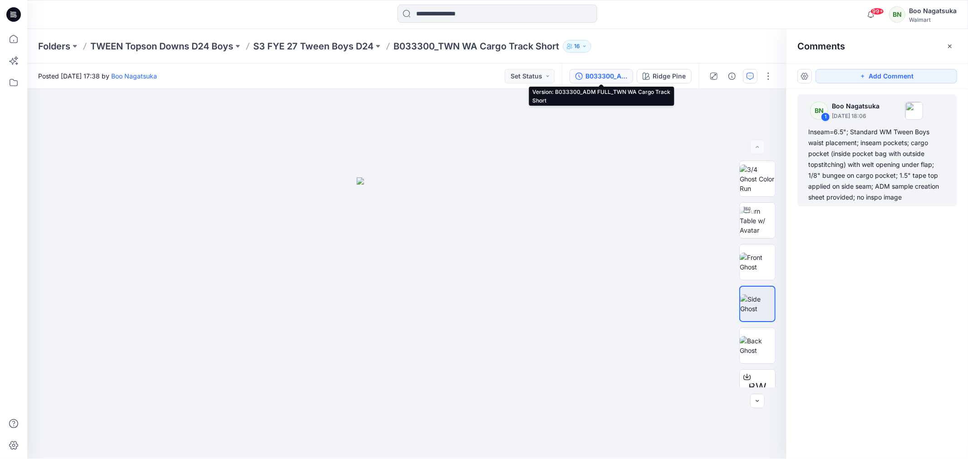
click at [605, 78] on div "B033300_ADM FULL_TWN WA Cargo Track Short" at bounding box center [607, 76] width 42 height 10
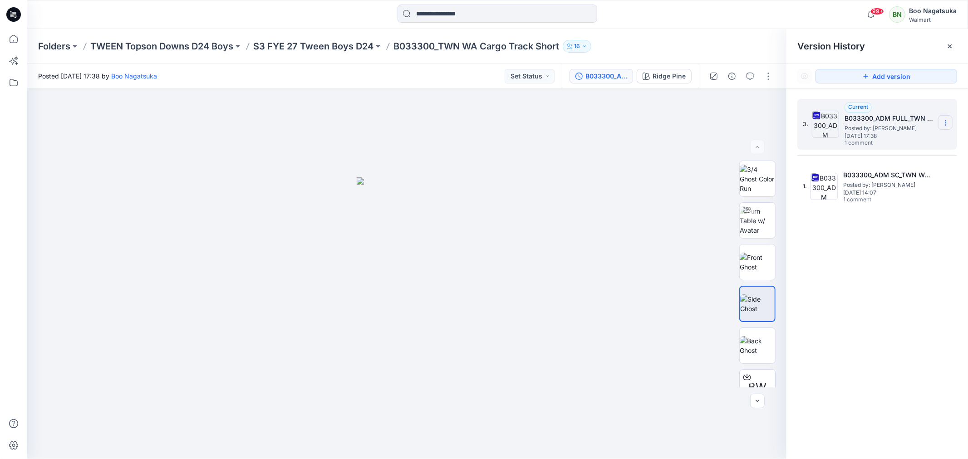
click at [946, 121] on icon at bounding box center [945, 122] width 7 height 7
click at [886, 202] on span "Delete Version" at bounding box center [883, 199] width 43 height 11
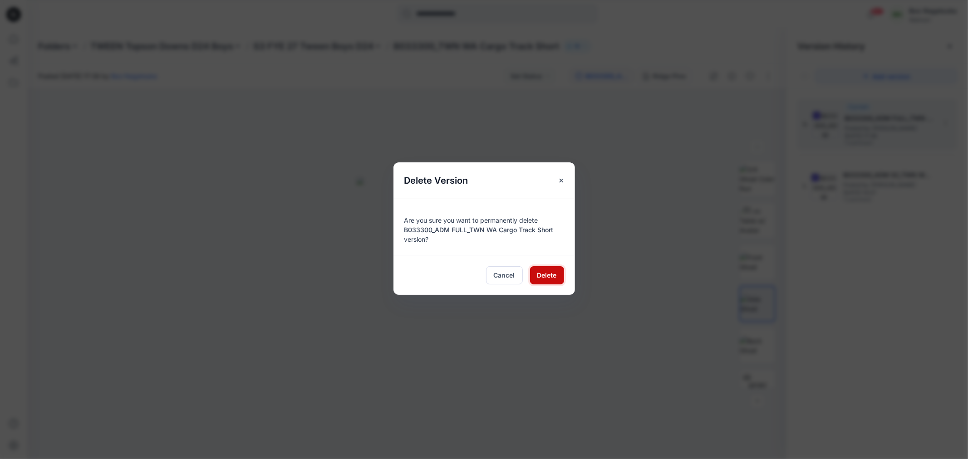
click at [547, 274] on span "Delete" at bounding box center [547, 276] width 20 height 10
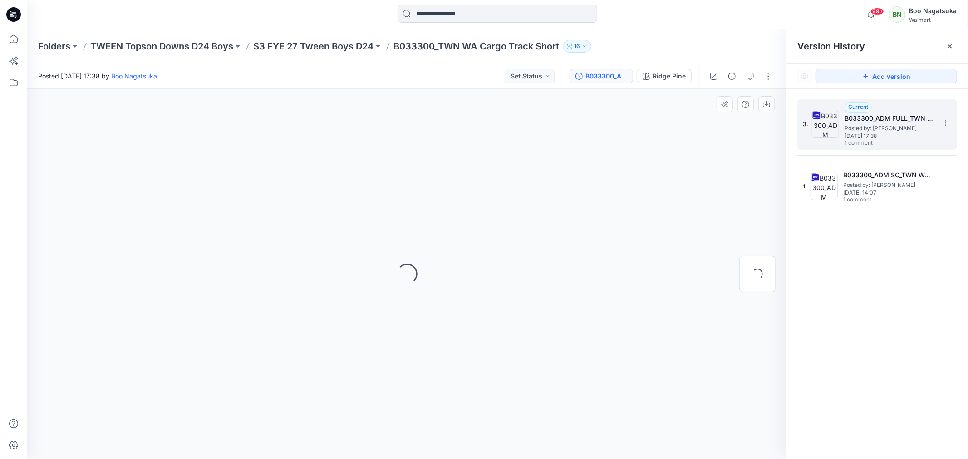
click at [546, 274] on div "Loading..." at bounding box center [406, 274] width 759 height 370
